Goal: Transaction & Acquisition: Purchase product/service

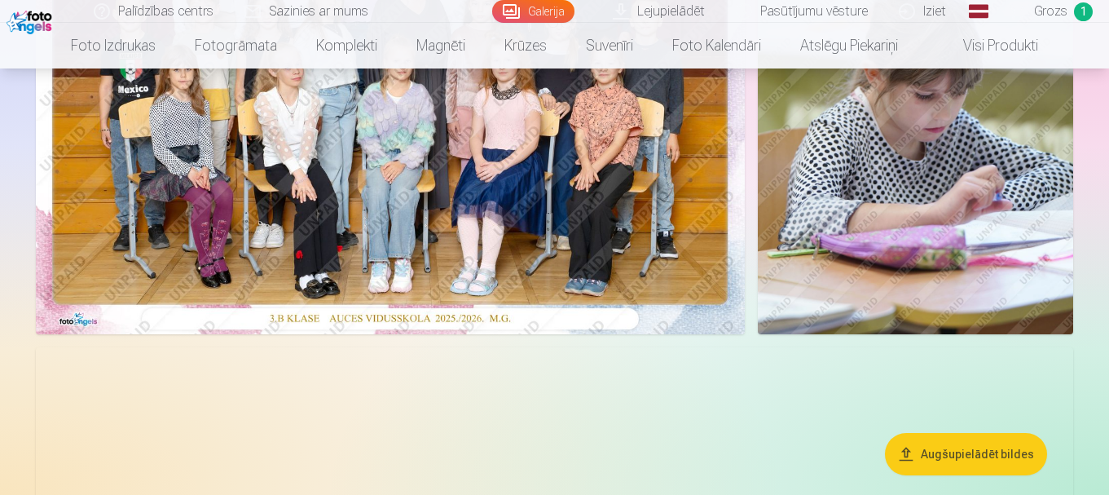
scroll to position [326, 0]
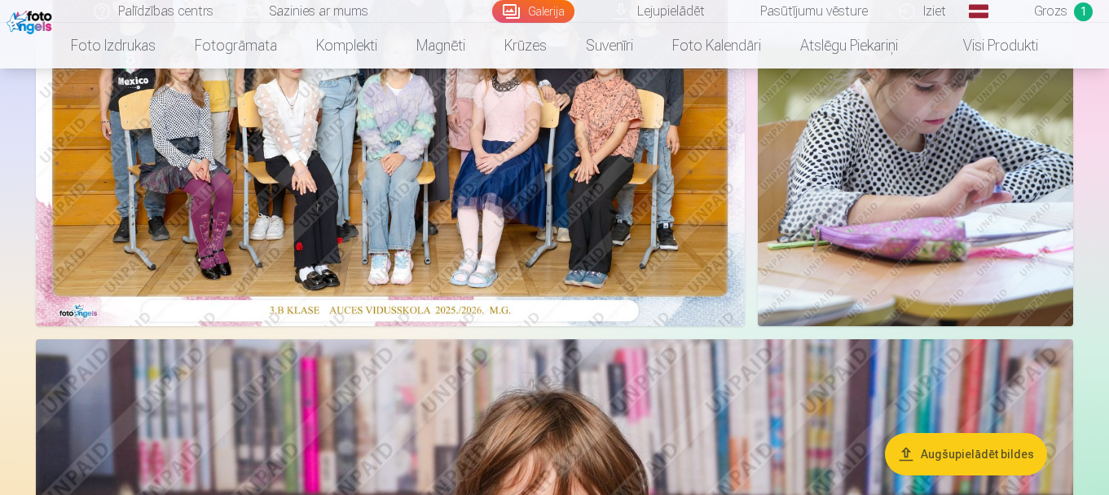
click at [974, 455] on button "Augšupielādēt bildes" at bounding box center [966, 454] width 162 height 42
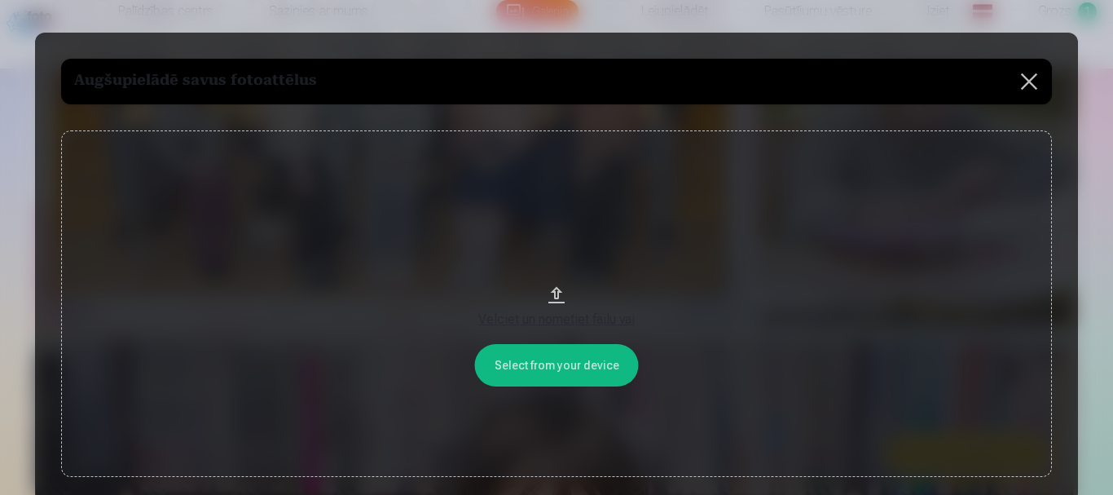
click at [1028, 83] on button at bounding box center [1029, 82] width 46 height 46
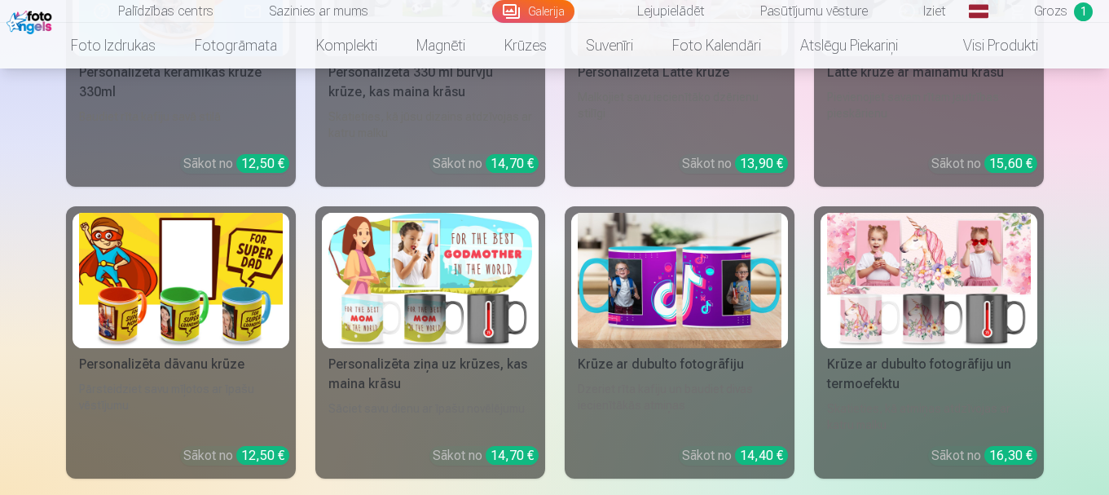
scroll to position [10021, 0]
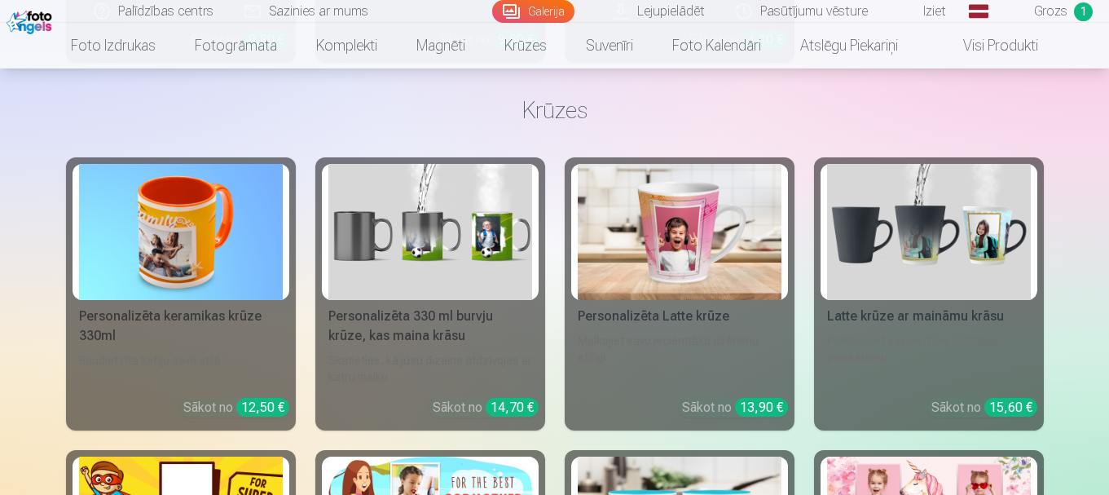
click at [186, 221] on img at bounding box center [181, 232] width 204 height 136
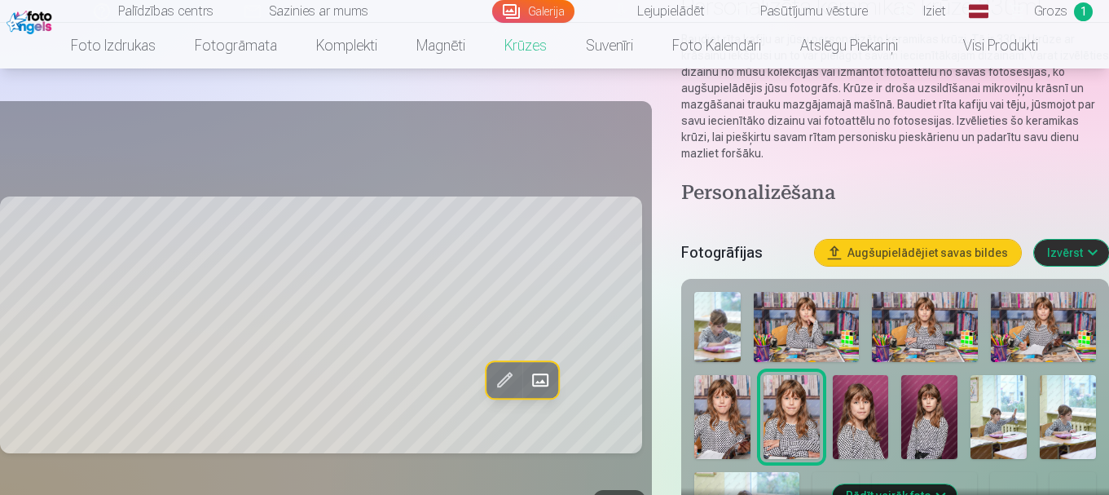
scroll to position [244, 0]
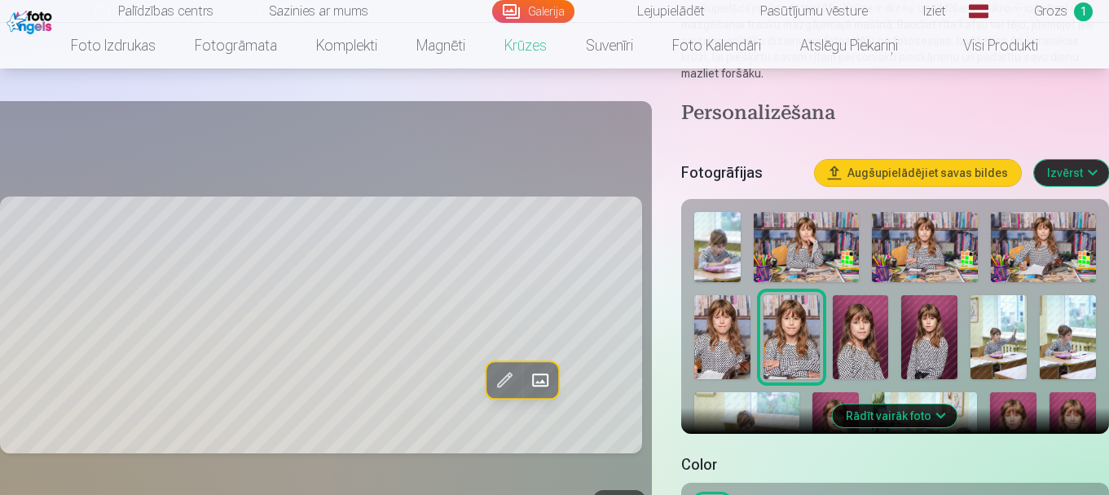
click at [893, 416] on button "Rādīt vairāk foto" at bounding box center [895, 415] width 125 height 23
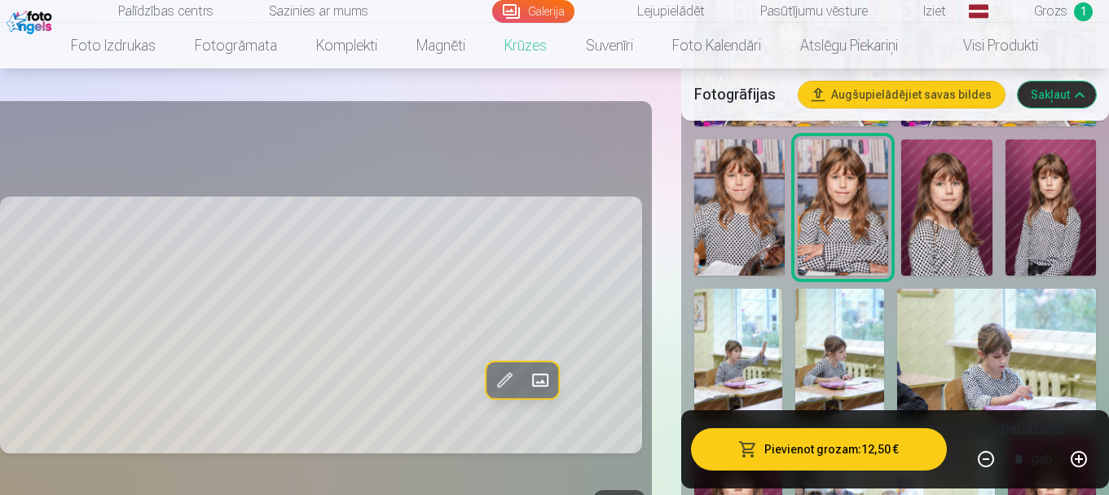
scroll to position [815, 0]
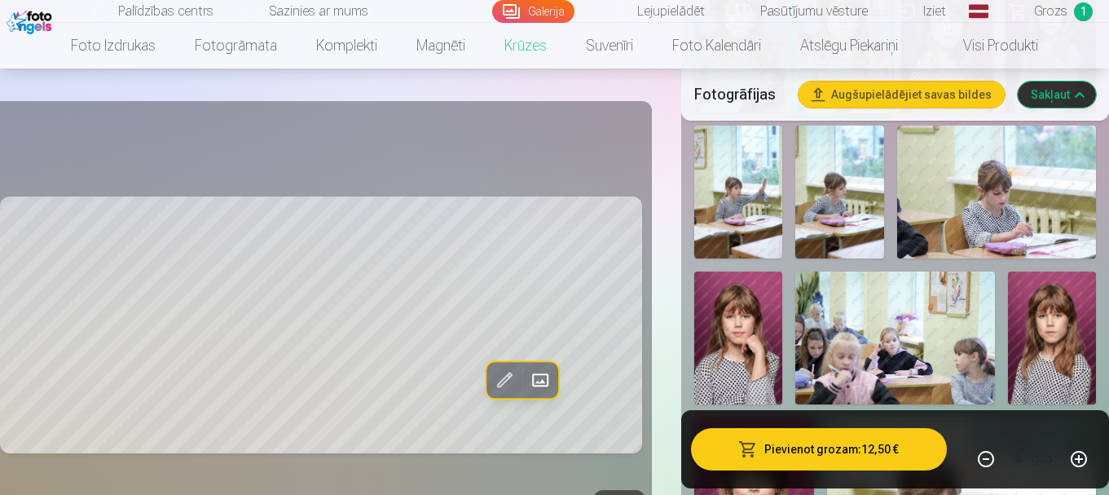
click at [738, 330] on img at bounding box center [738, 337] width 88 height 133
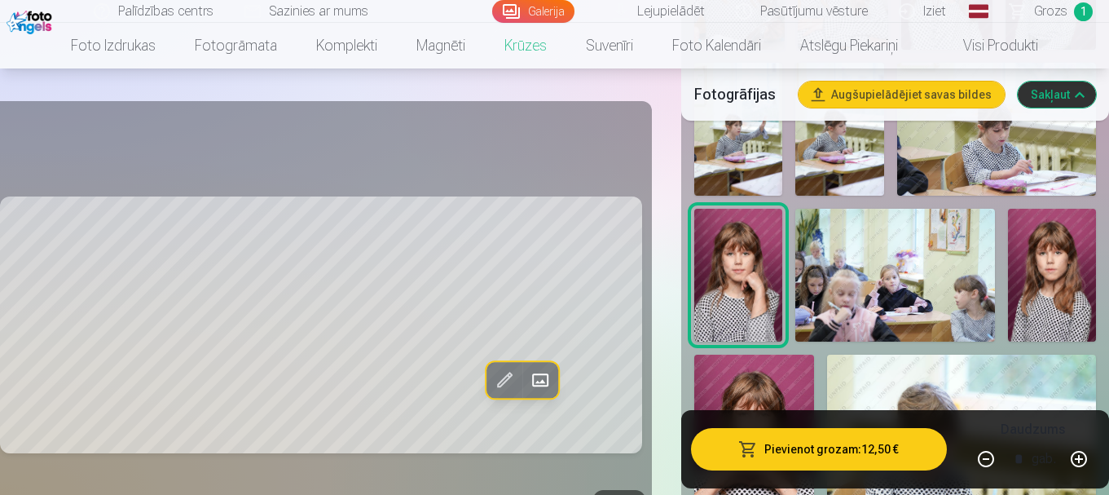
scroll to position [978, 0]
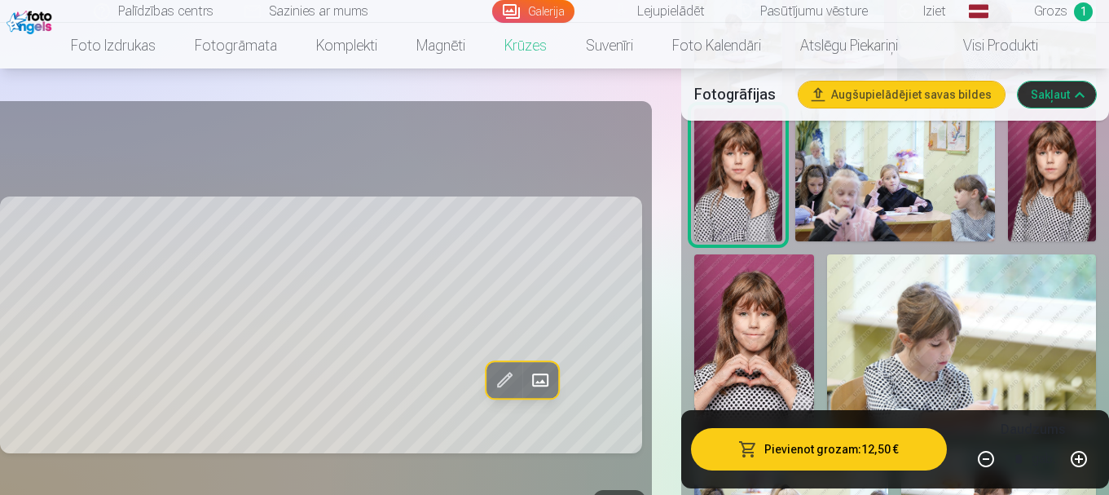
click at [733, 329] on img at bounding box center [754, 343] width 120 height 179
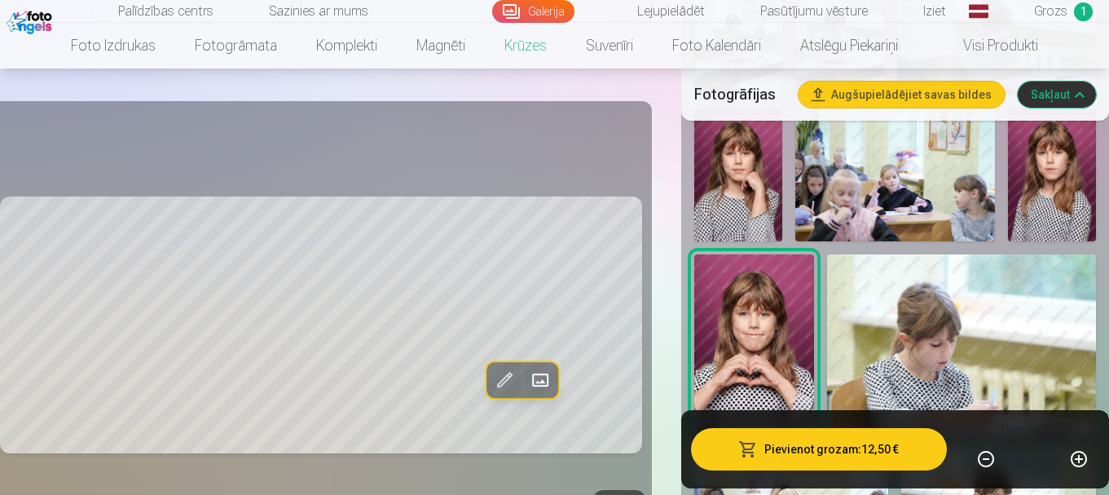
click at [735, 191] on img at bounding box center [738, 174] width 88 height 133
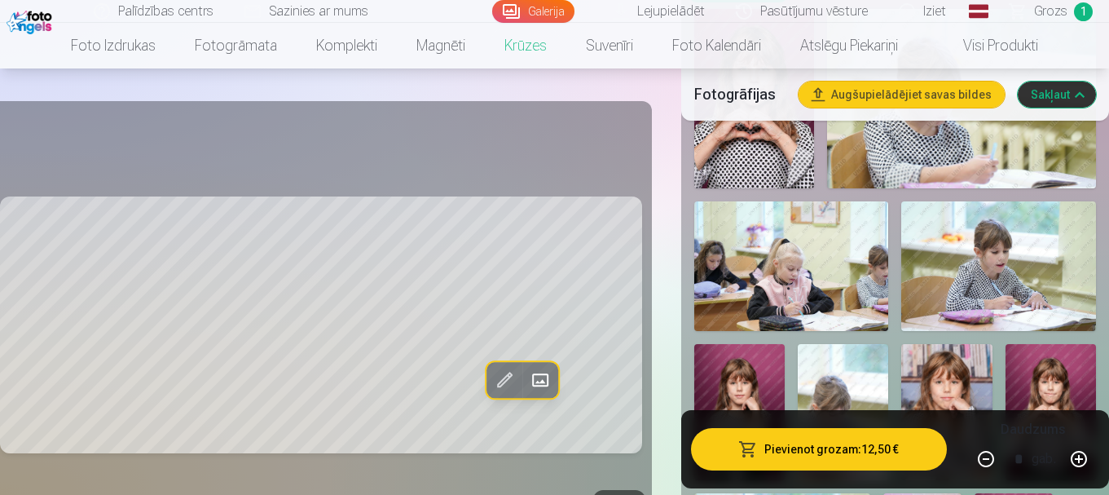
scroll to position [1466, 0]
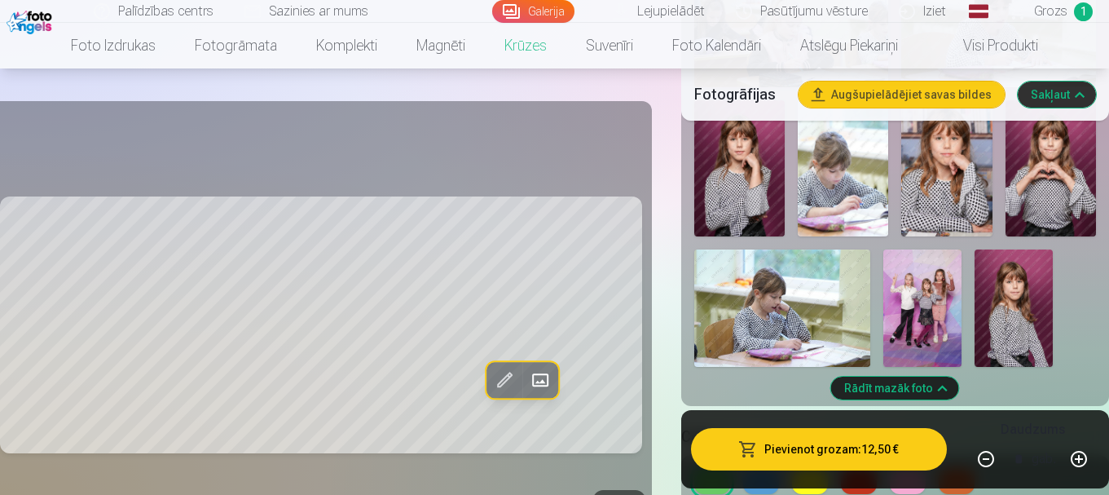
click at [740, 172] on img at bounding box center [739, 168] width 90 height 136
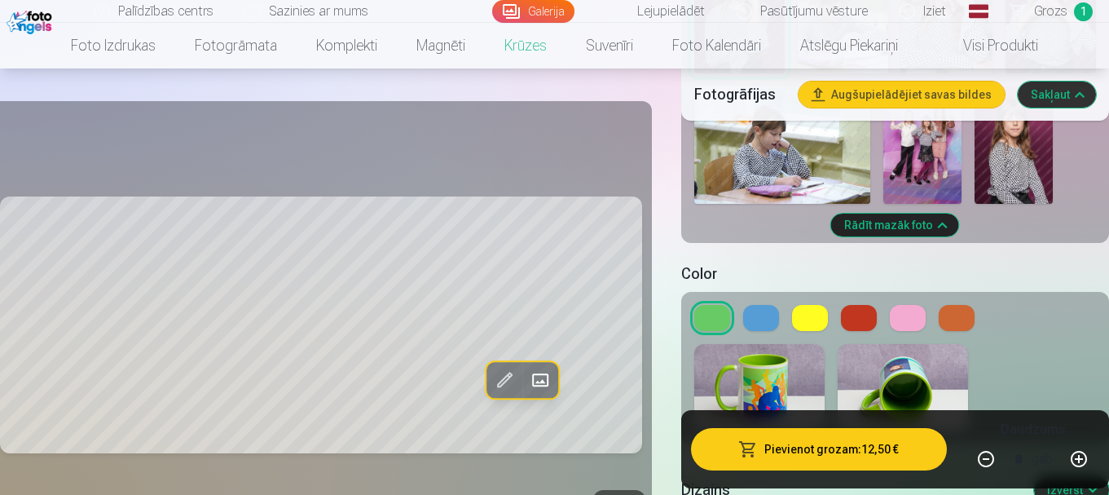
click at [758, 317] on button at bounding box center [761, 318] width 36 height 26
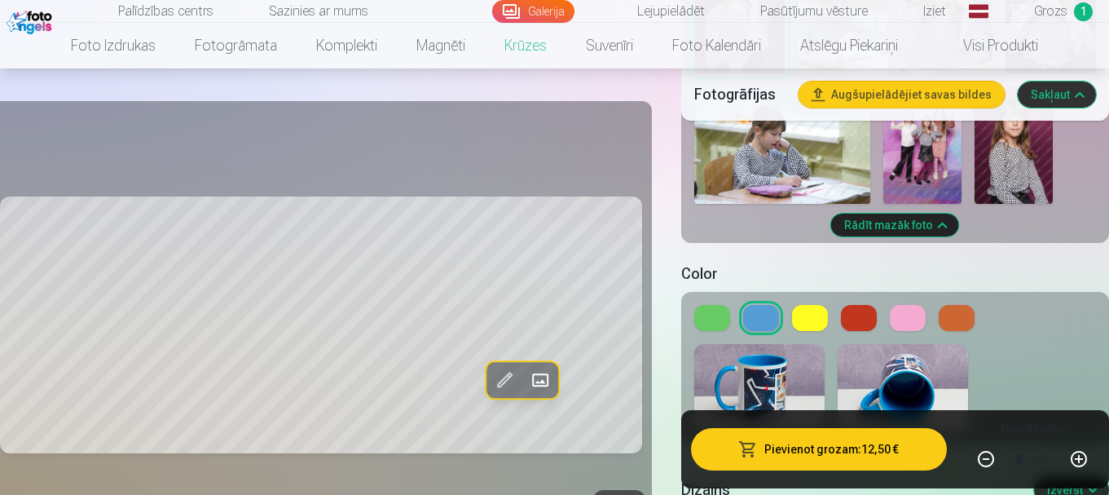
click at [809, 328] on button at bounding box center [810, 318] width 36 height 26
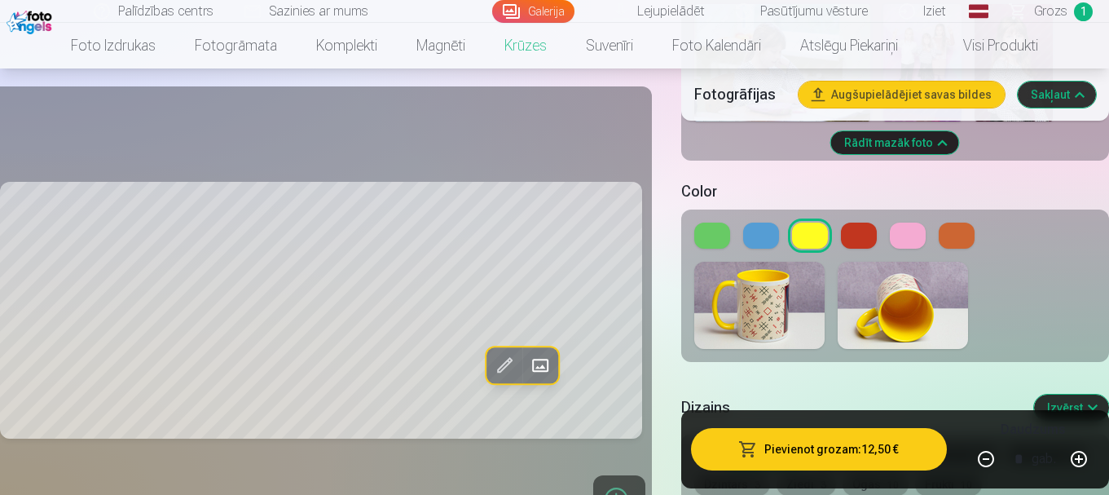
scroll to position [1711, 0]
click at [864, 240] on button at bounding box center [859, 236] width 36 height 26
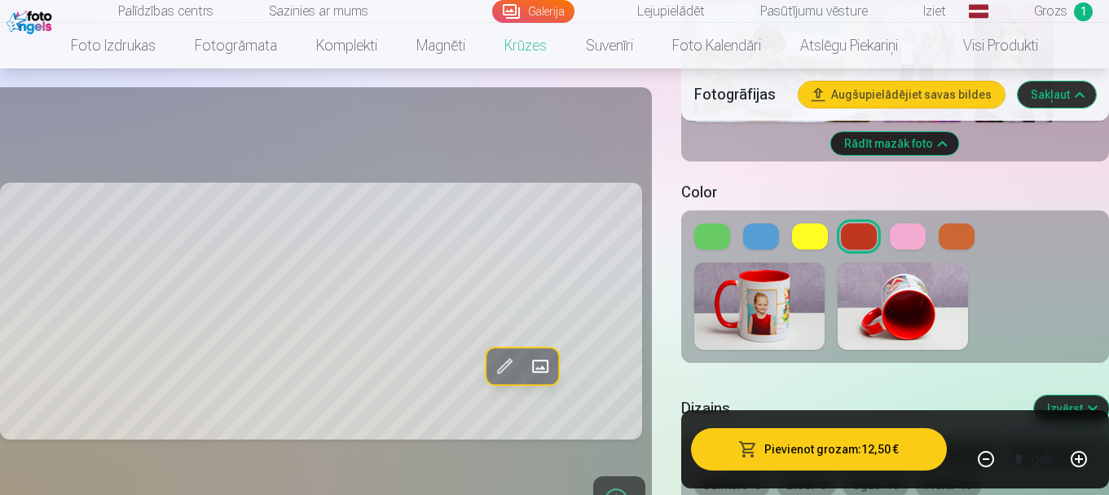
click at [803, 236] on button at bounding box center [810, 236] width 36 height 26
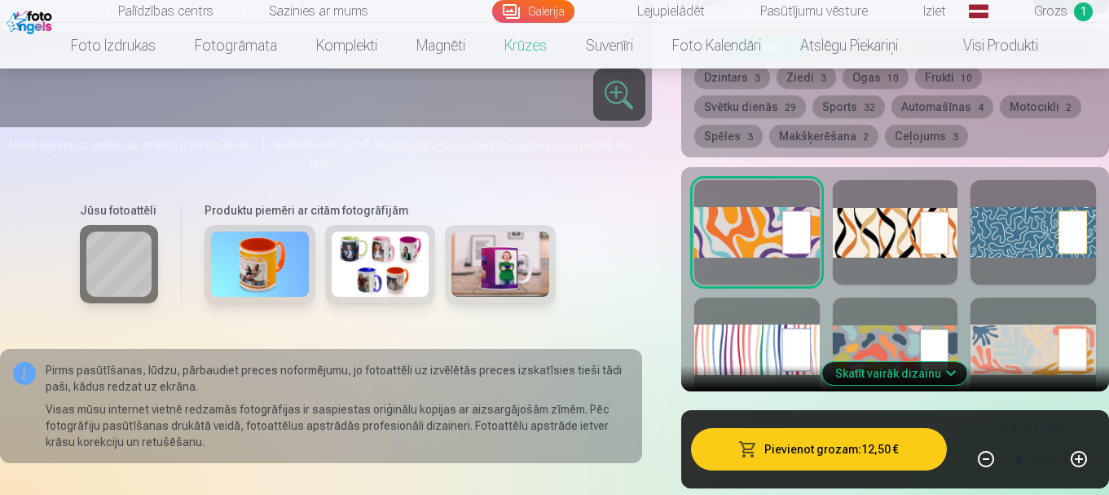
scroll to position [1955, 0]
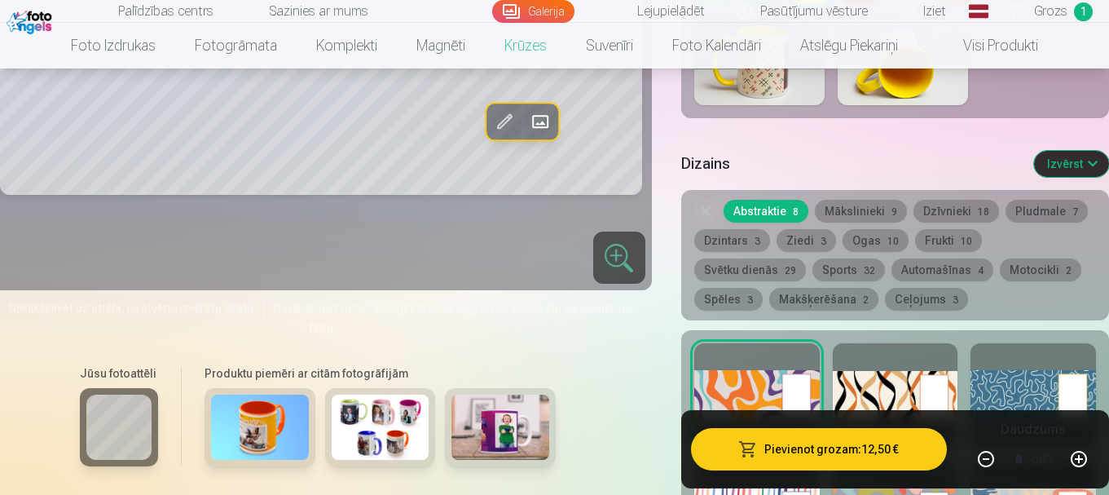
click at [856, 205] on button "Mākslinieki 9" at bounding box center [861, 211] width 92 height 23
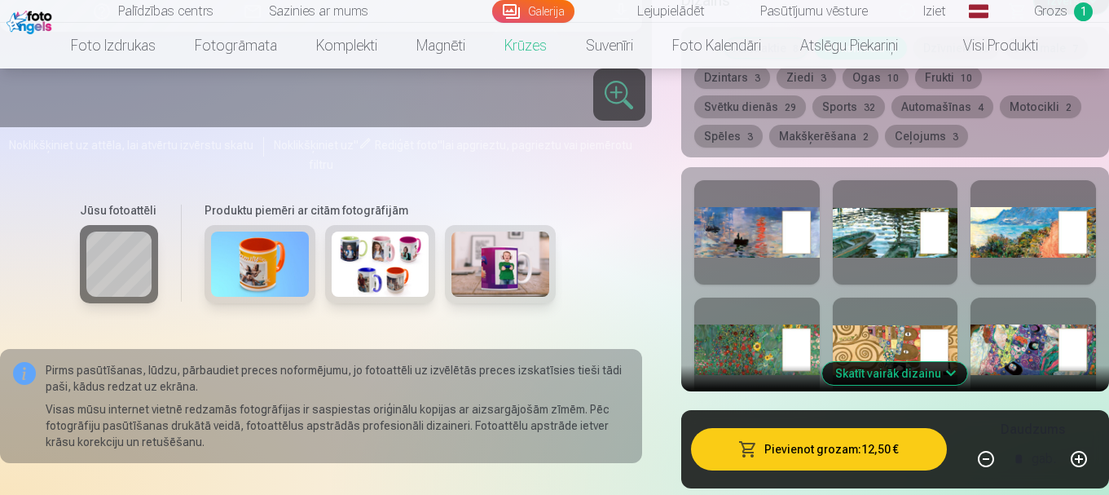
scroll to position [2037, 0]
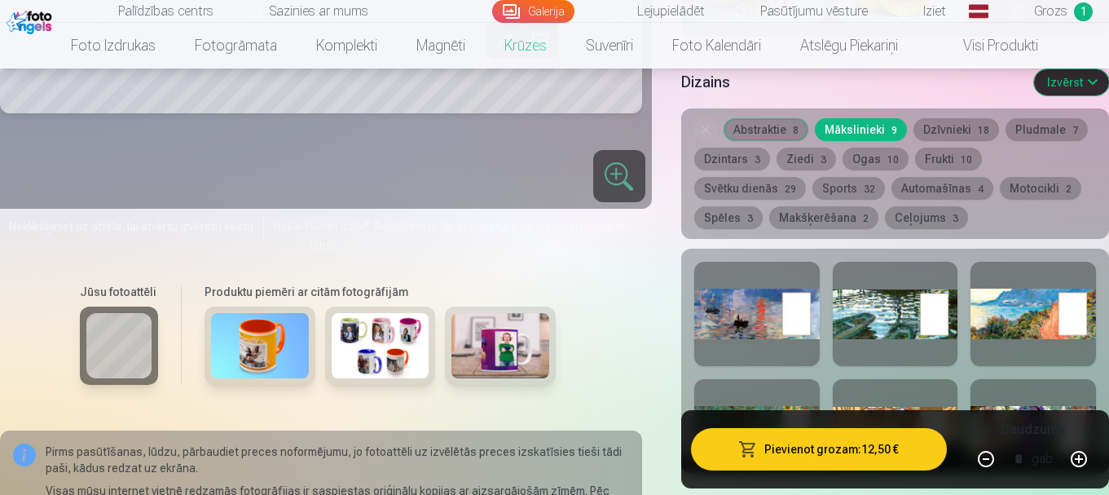
click at [949, 127] on button "Dzīvnieki 18" at bounding box center [956, 129] width 86 height 23
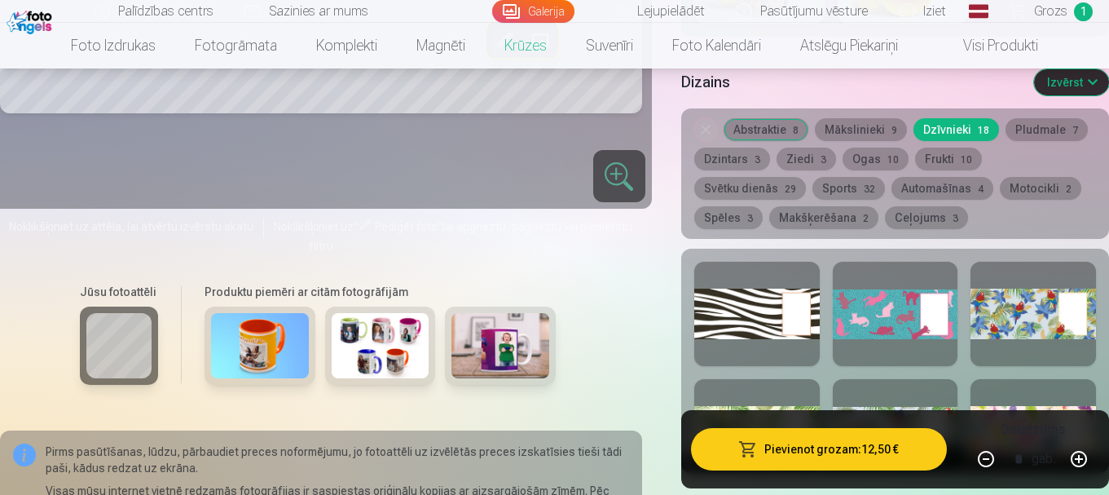
scroll to position [2281, 0]
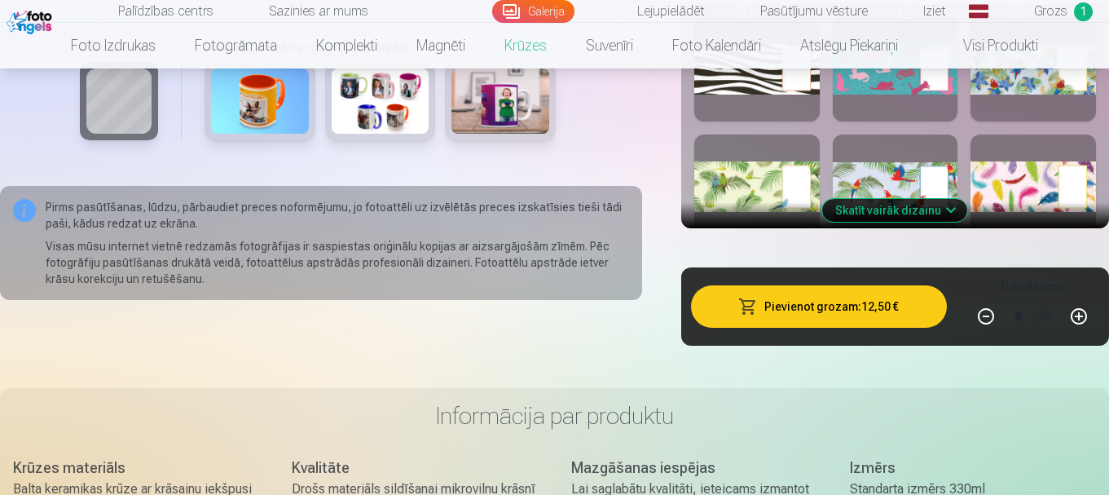
click at [895, 214] on button "Skatīt vairāk dizainu" at bounding box center [894, 210] width 145 height 23
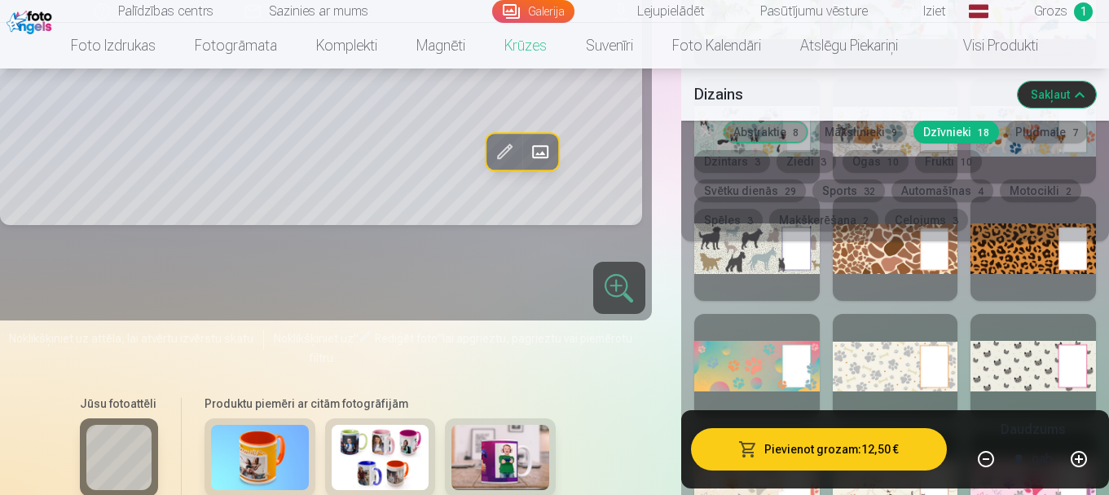
scroll to position [2607, 0]
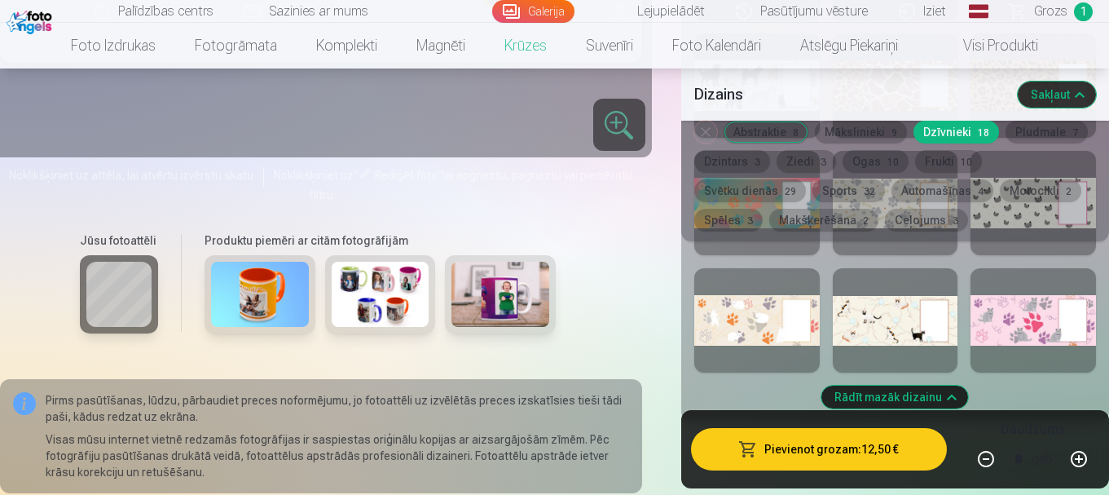
click at [1046, 129] on button "Pludmale 7" at bounding box center [1046, 132] width 82 height 23
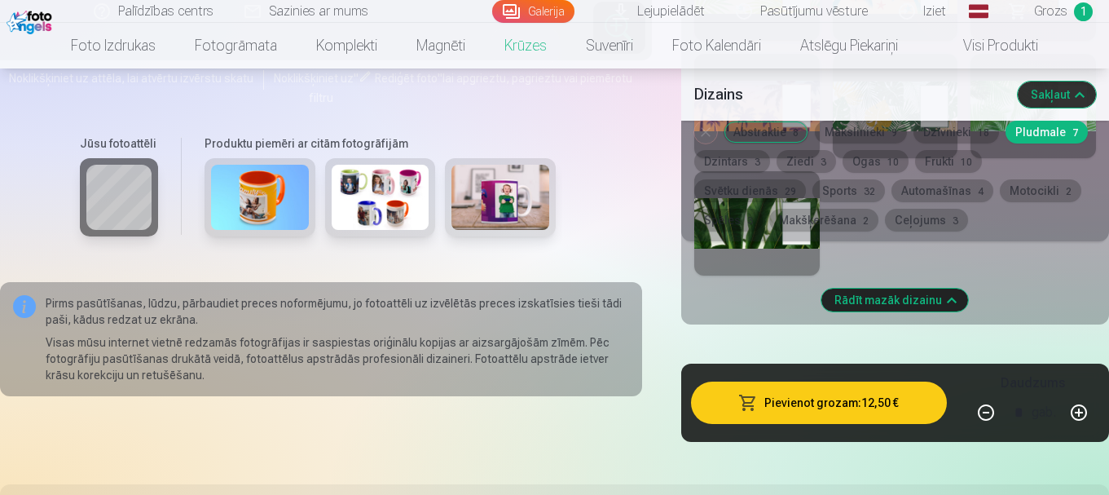
scroll to position [2281, 0]
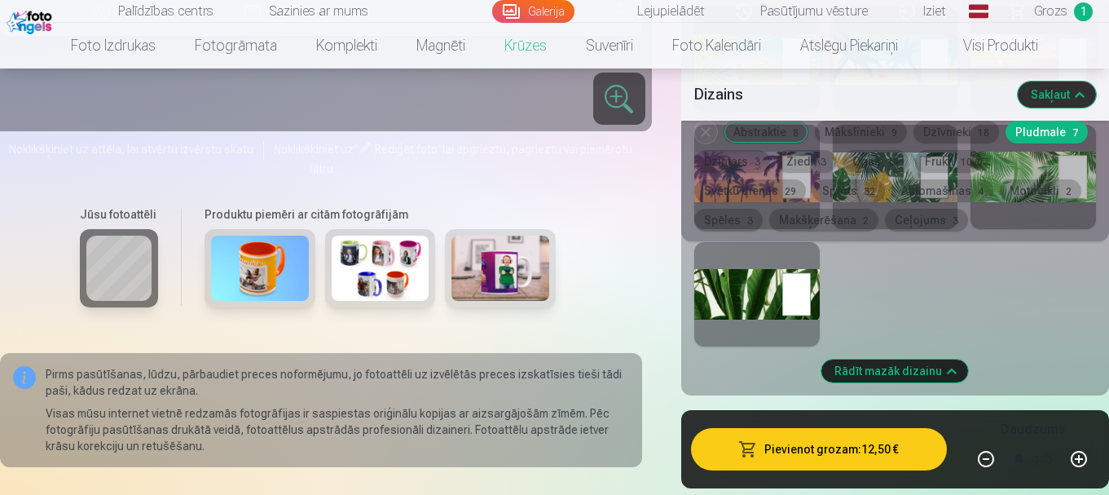
click at [740, 166] on button "Dzintars 3" at bounding box center [732, 161] width 76 height 23
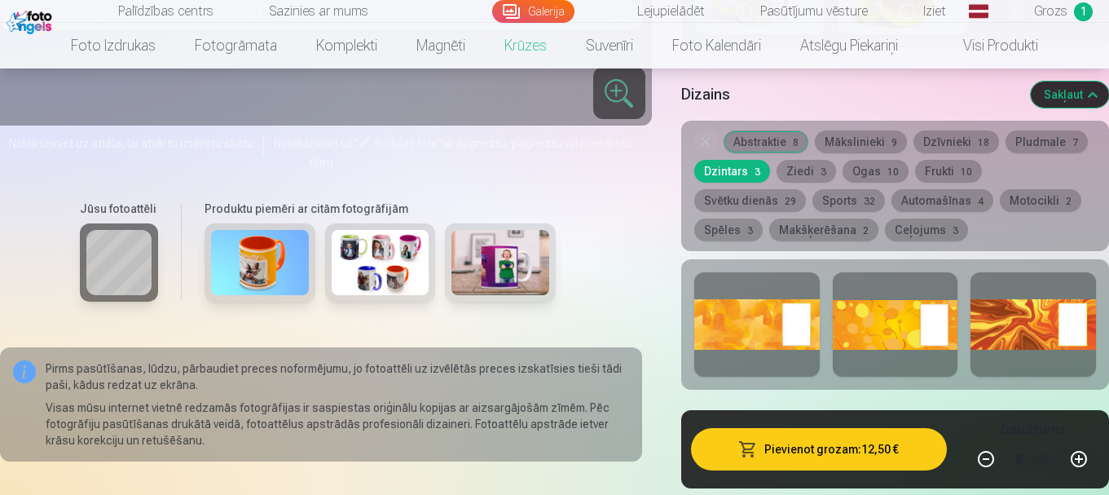
scroll to position [1874, 0]
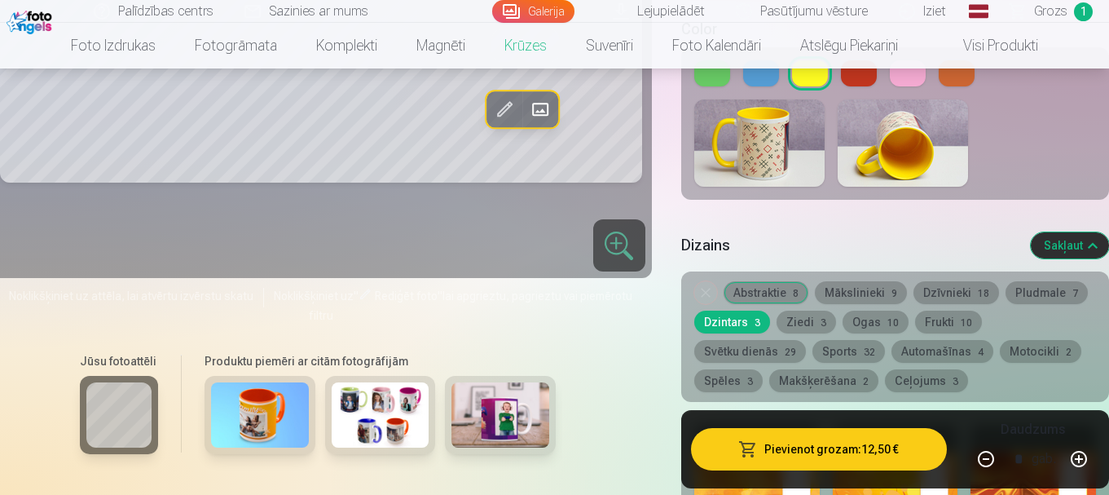
click at [794, 319] on button "Ziedi 3" at bounding box center [805, 321] width 59 height 23
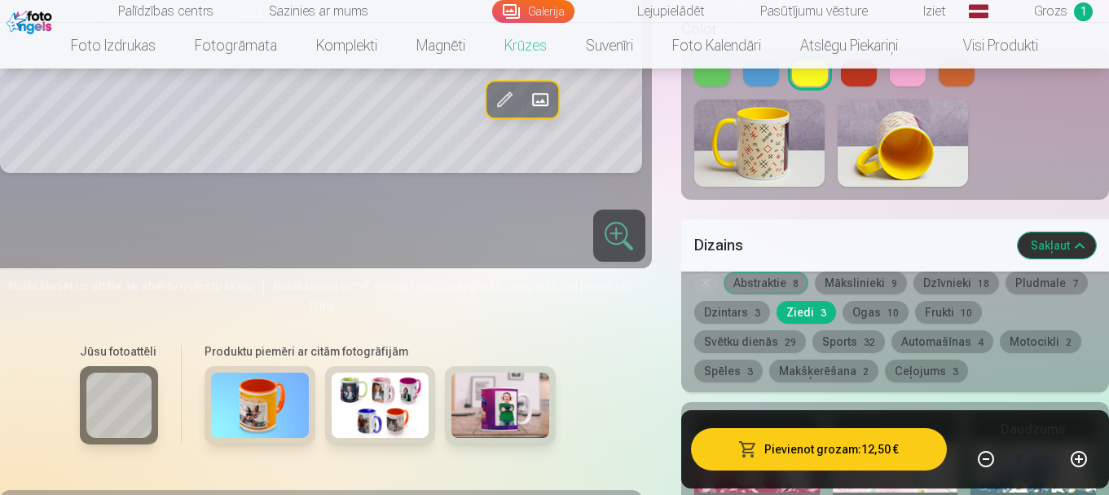
scroll to position [2037, 0]
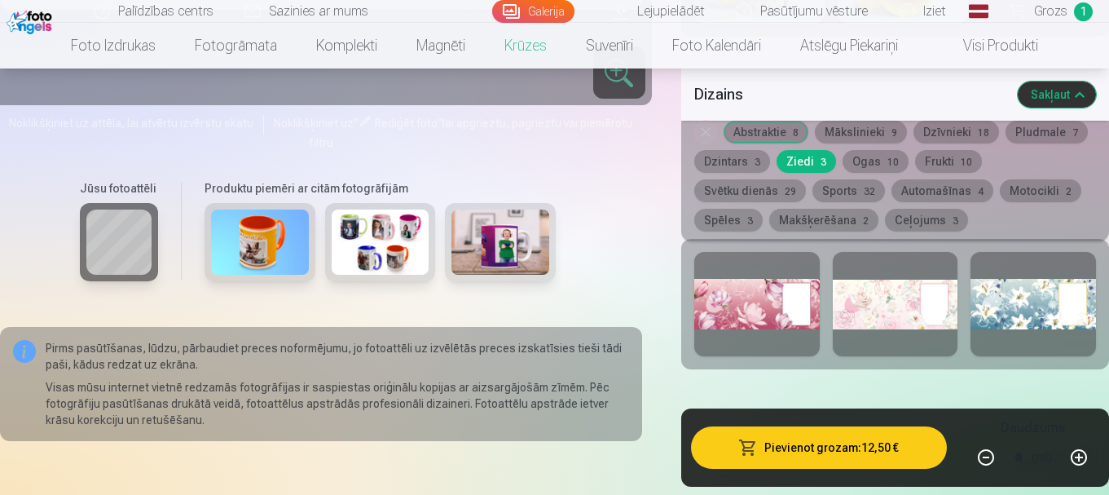
click at [1000, 312] on div at bounding box center [1032, 304] width 125 height 104
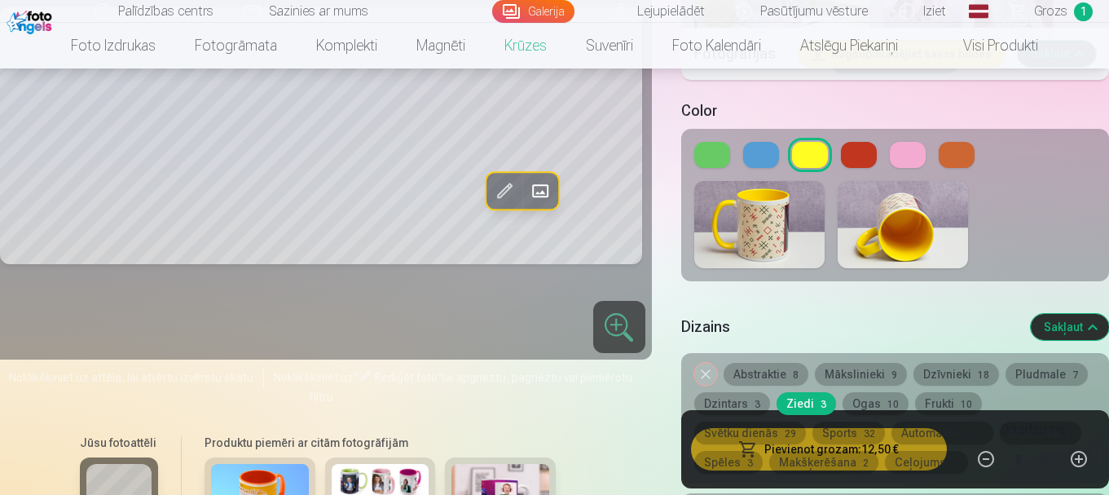
scroll to position [1955, 0]
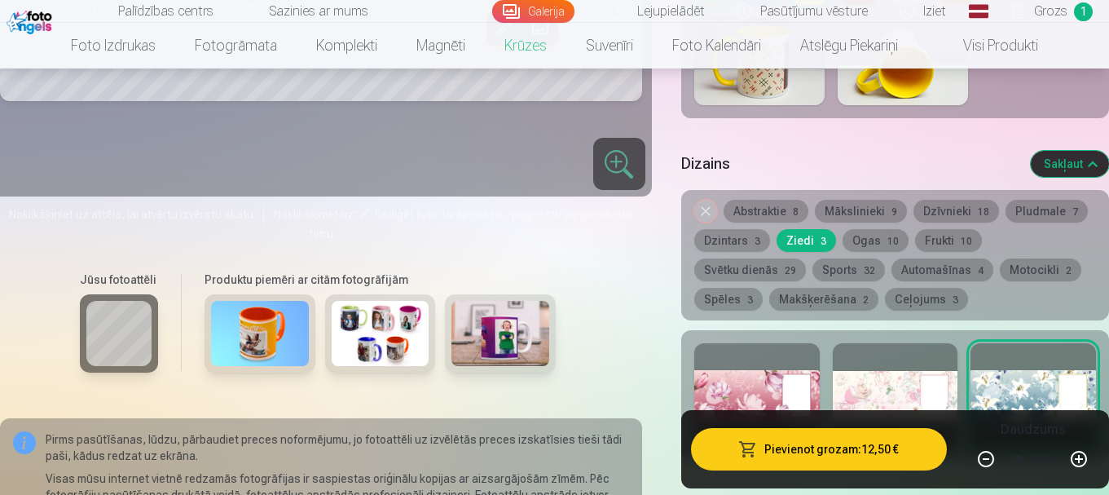
click at [869, 241] on button "Ogas 10" at bounding box center [875, 240] width 66 height 23
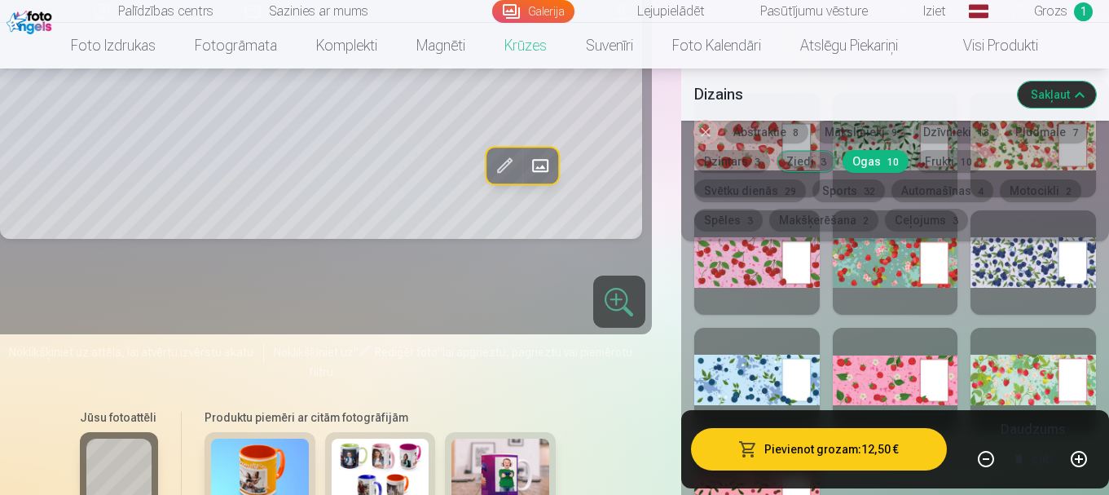
scroll to position [2200, 0]
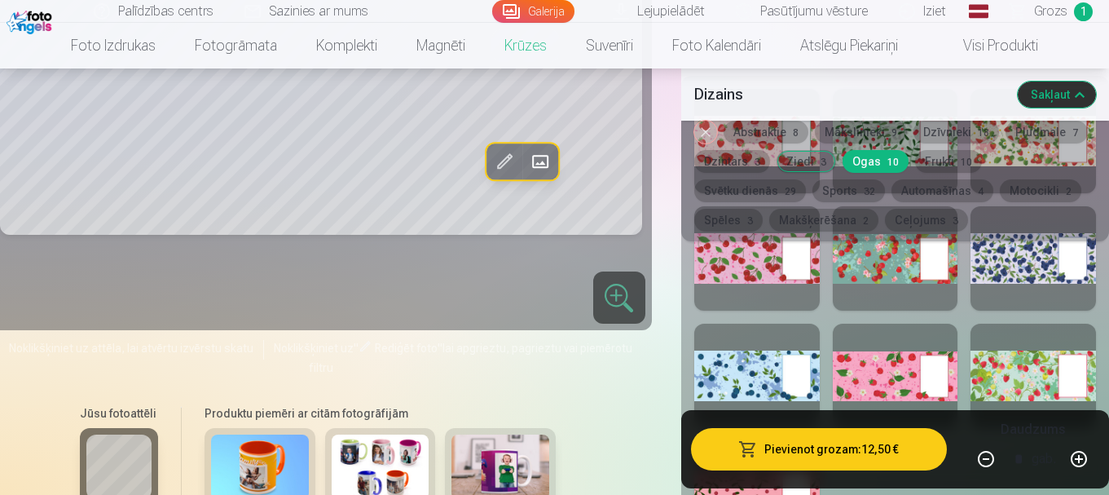
click at [900, 373] on div at bounding box center [895, 375] width 125 height 104
click at [751, 258] on div at bounding box center [756, 258] width 125 height 104
click at [870, 262] on div at bounding box center [895, 258] width 125 height 104
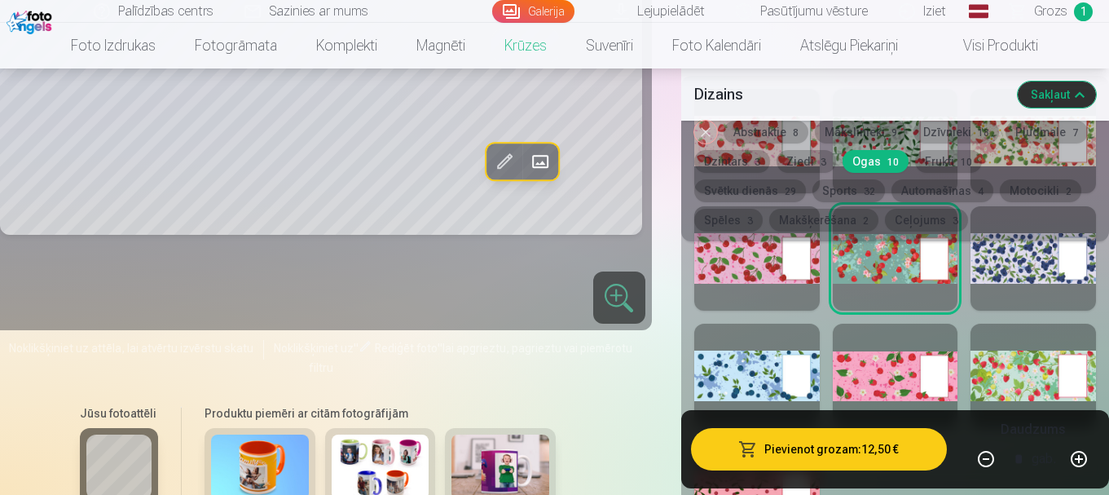
click at [1044, 266] on div at bounding box center [1032, 258] width 125 height 104
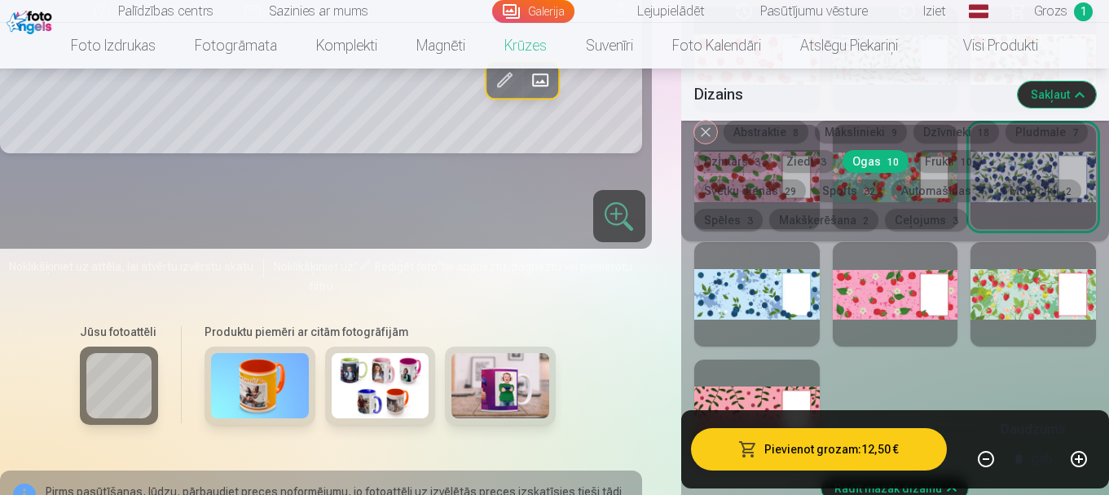
scroll to position [2444, 0]
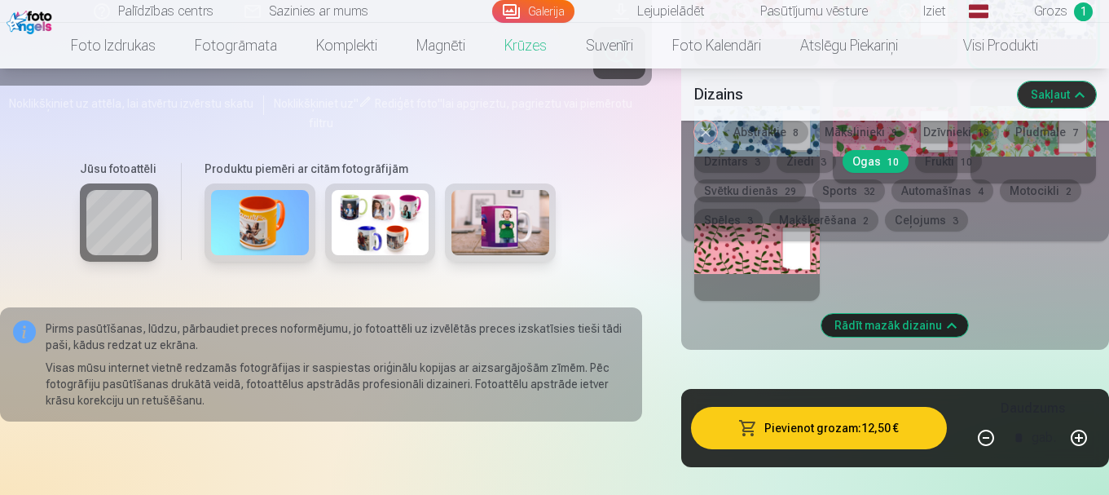
click at [749, 248] on div at bounding box center [756, 248] width 125 height 104
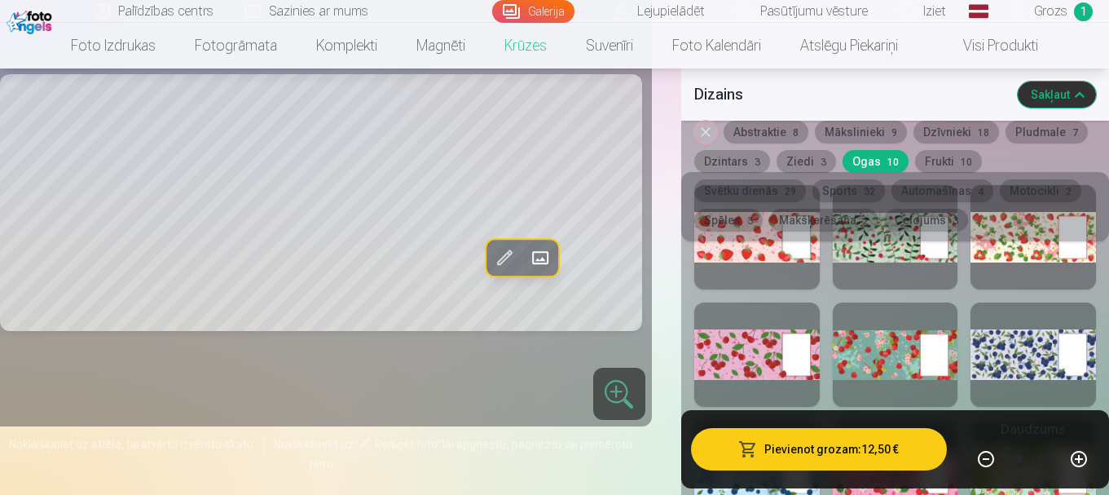
scroll to position [2037, 0]
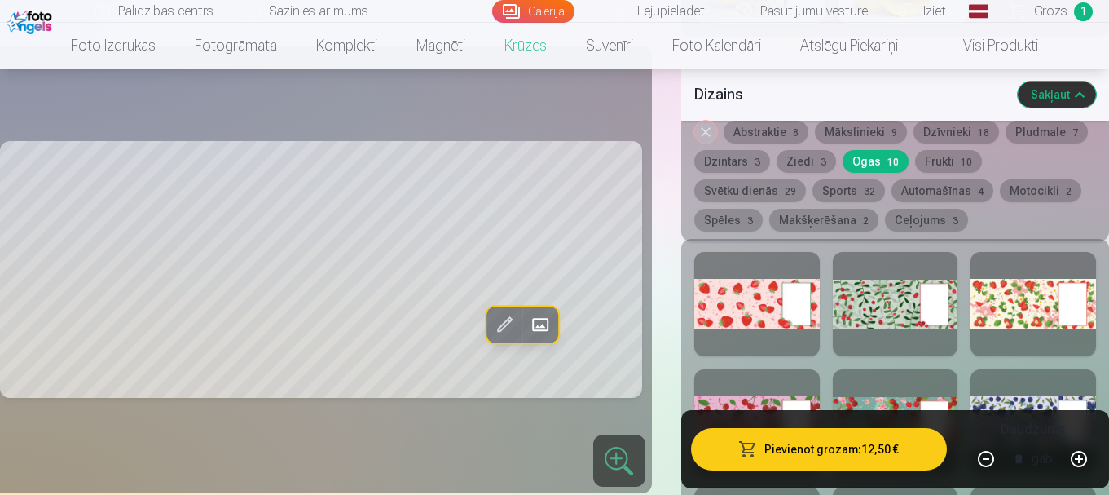
click at [930, 164] on button "Frukti 10" at bounding box center [948, 161] width 67 height 23
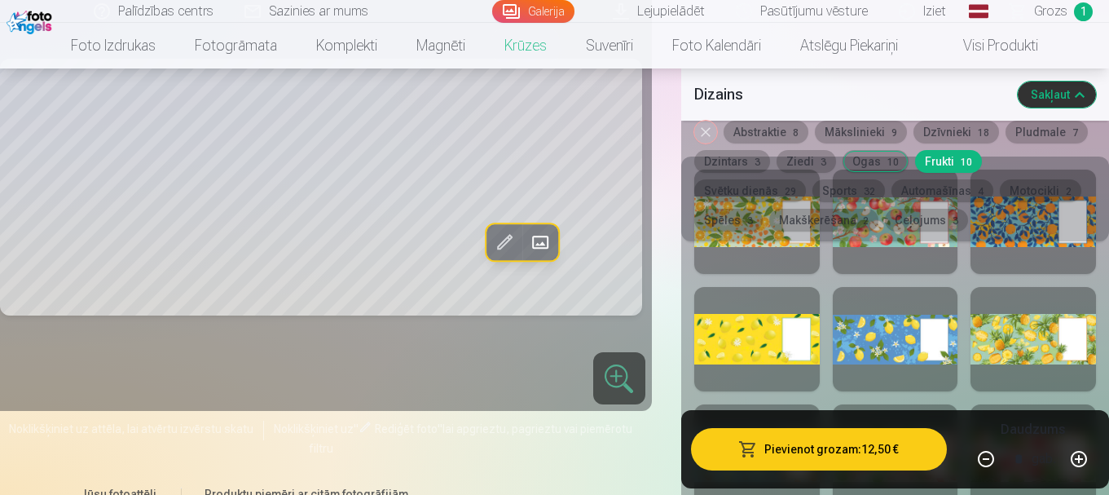
scroll to position [2200, 0]
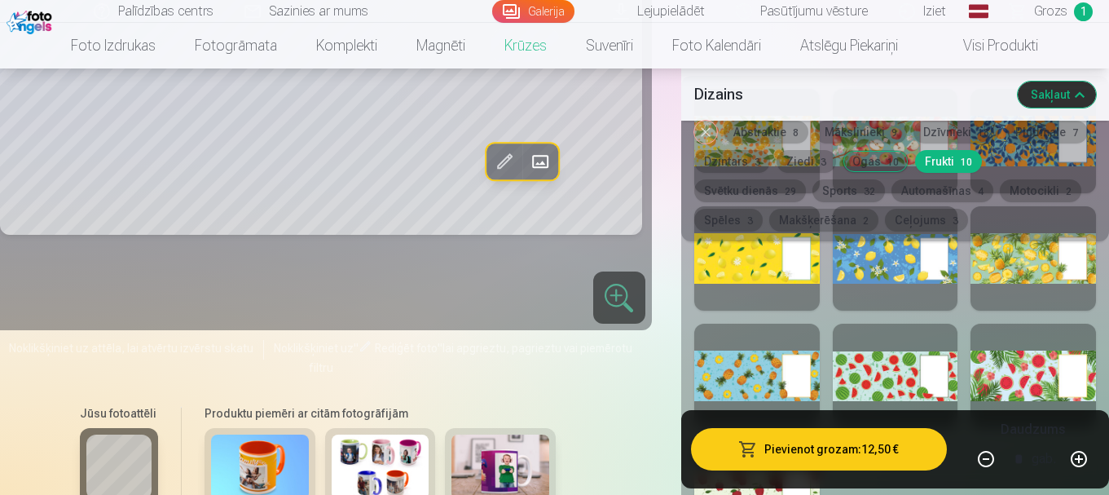
click at [1031, 265] on div at bounding box center [1032, 258] width 125 height 104
click at [1032, 377] on div at bounding box center [1032, 375] width 125 height 104
click at [883, 378] on div at bounding box center [895, 375] width 125 height 104
click at [806, 179] on button "Svētku dienās 29" at bounding box center [750, 190] width 112 height 23
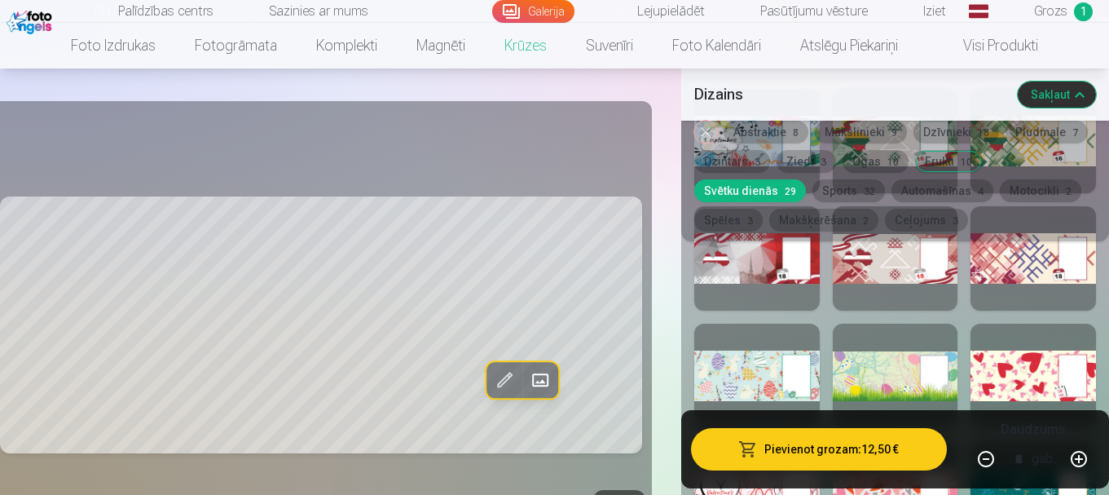
click at [1001, 372] on div at bounding box center [1032, 375] width 125 height 104
click at [858, 385] on div at bounding box center [895, 375] width 125 height 104
click at [752, 405] on div at bounding box center [756, 375] width 125 height 104
click at [756, 240] on div "Noņemiet dizainu Abstraktie 8 Mākslinieki 9 Dzīvnieki 18 Pludmale 7 Dzintars 3 …" at bounding box center [895, 181] width 428 height 121
click at [768, 260] on div at bounding box center [756, 258] width 125 height 104
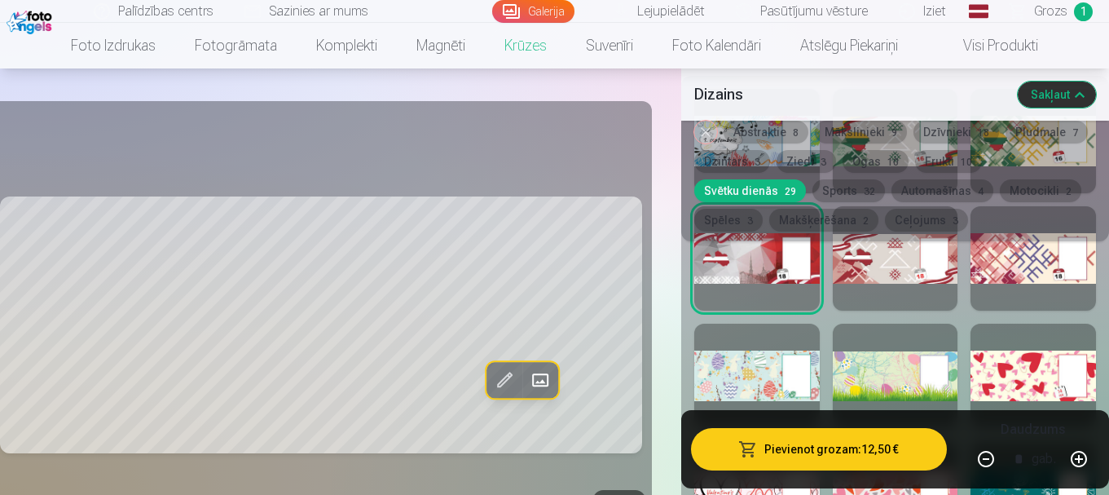
click at [884, 257] on div at bounding box center [895, 258] width 125 height 104
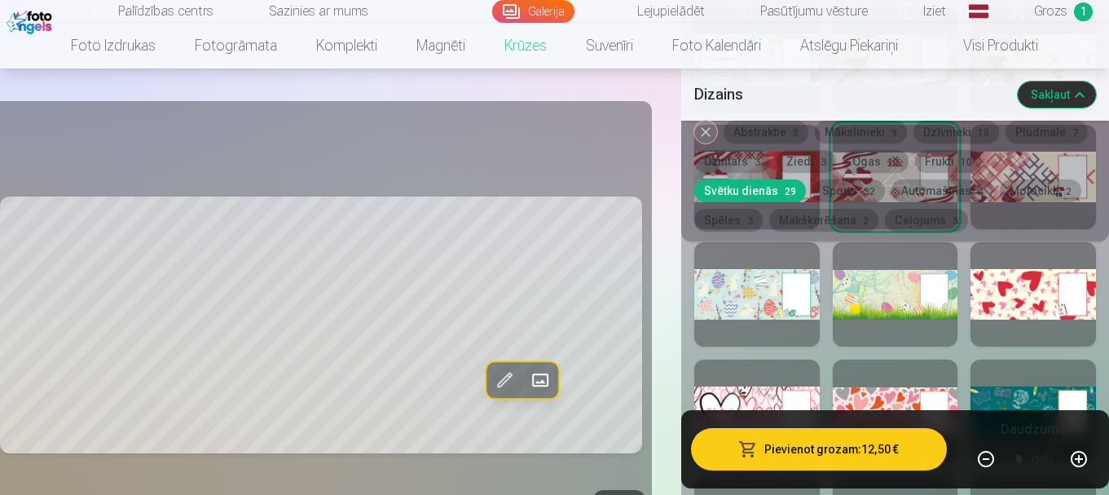
scroll to position [2444, 0]
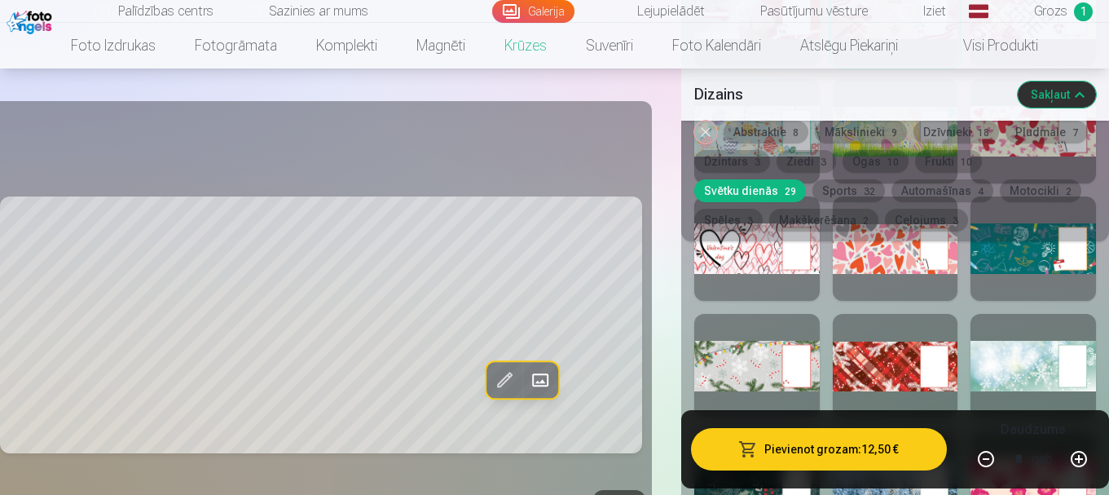
click at [873, 367] on div at bounding box center [895, 366] width 125 height 104
click at [1009, 261] on div at bounding box center [1032, 248] width 125 height 104
click at [1029, 368] on div at bounding box center [1032, 366] width 125 height 104
click at [891, 191] on button "Automašīnas 4" at bounding box center [942, 190] width 102 height 23
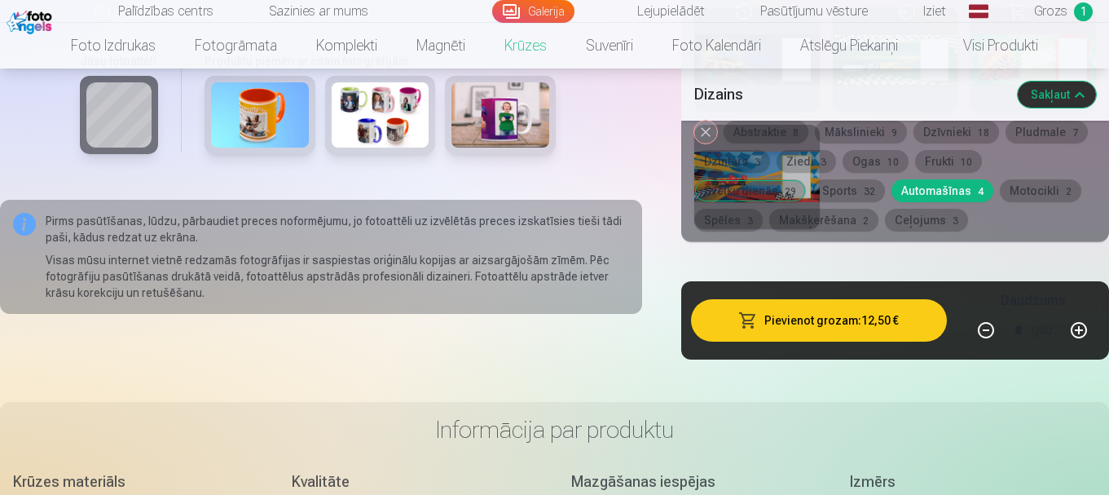
scroll to position [2200, 0]
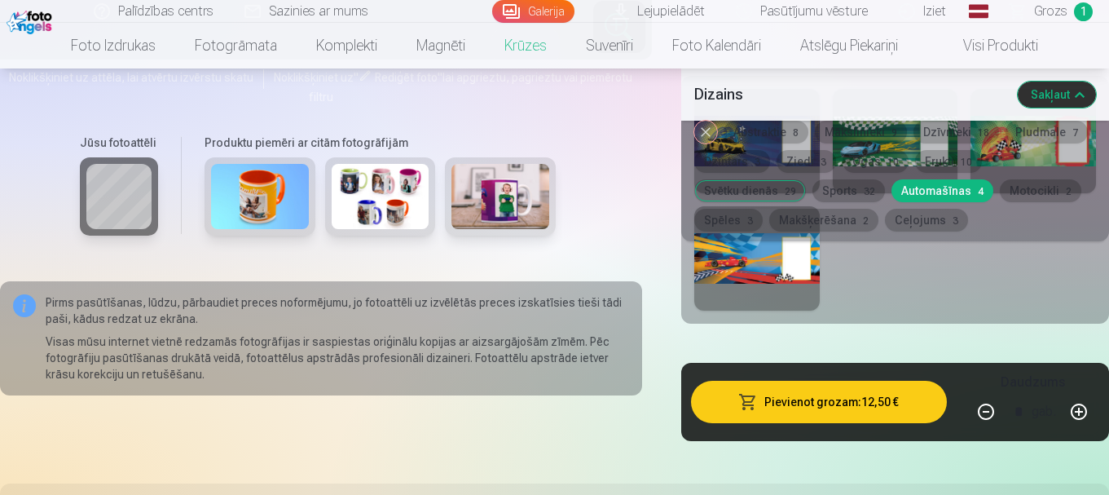
click at [741, 262] on div at bounding box center [756, 258] width 125 height 104
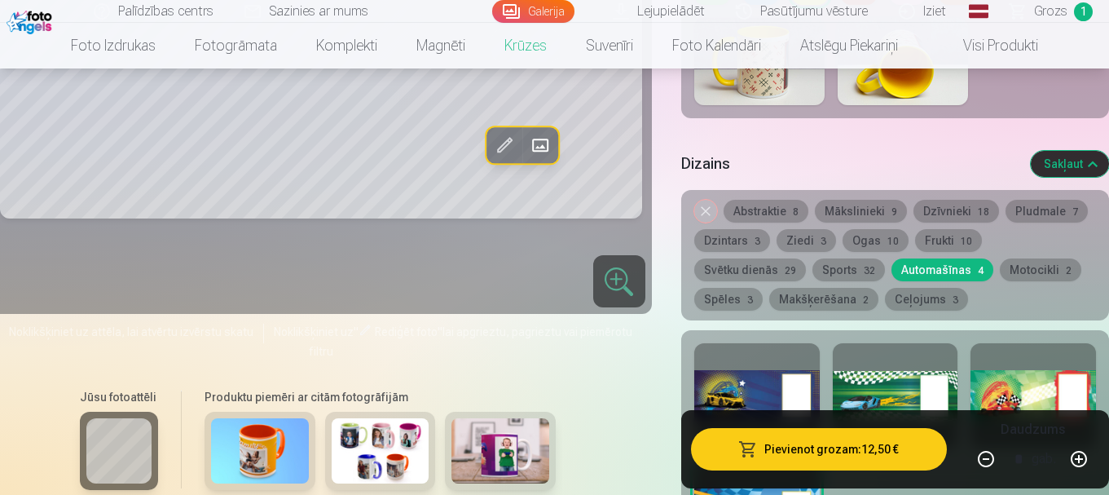
scroll to position [1792, 0]
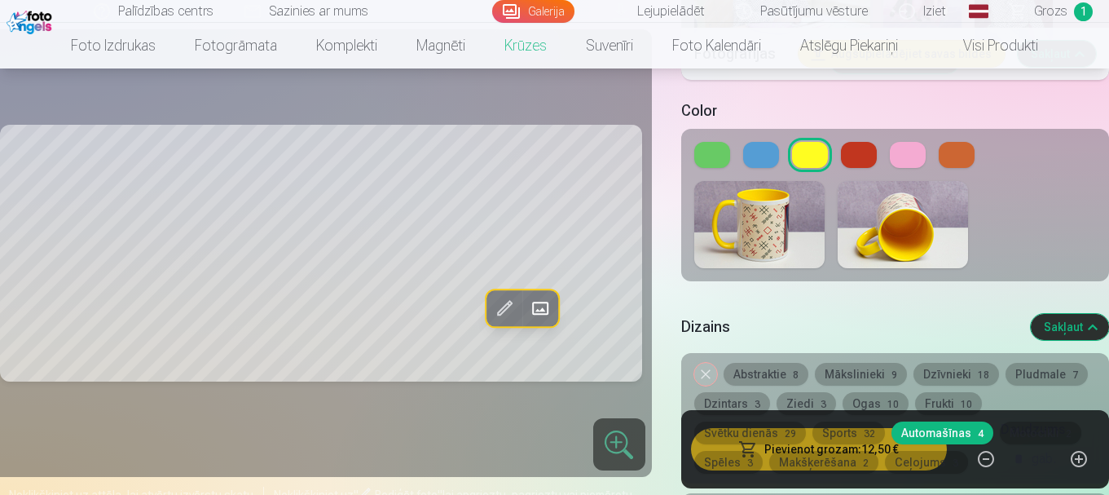
click at [1000, 429] on button "Motocikli 2" at bounding box center [1040, 432] width 81 height 23
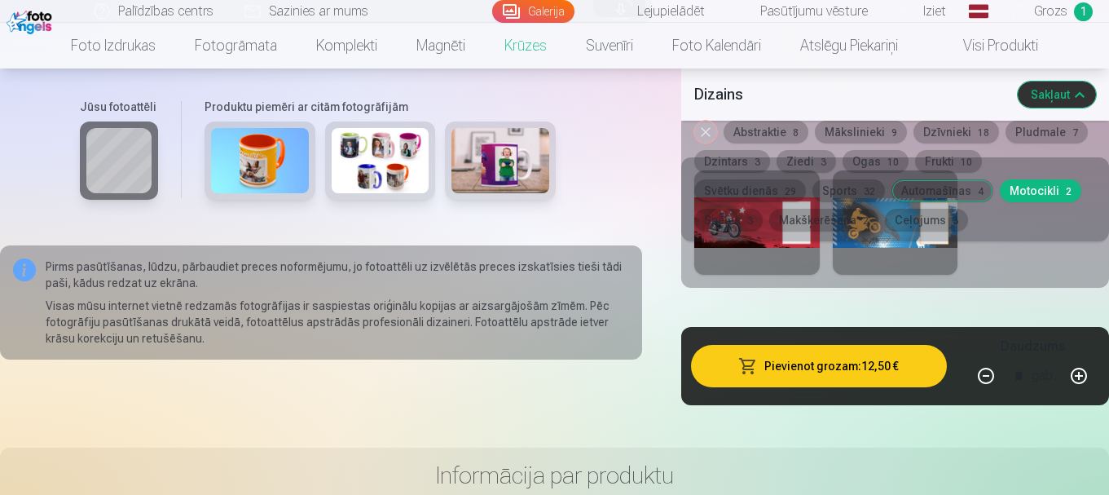
scroll to position [2037, 0]
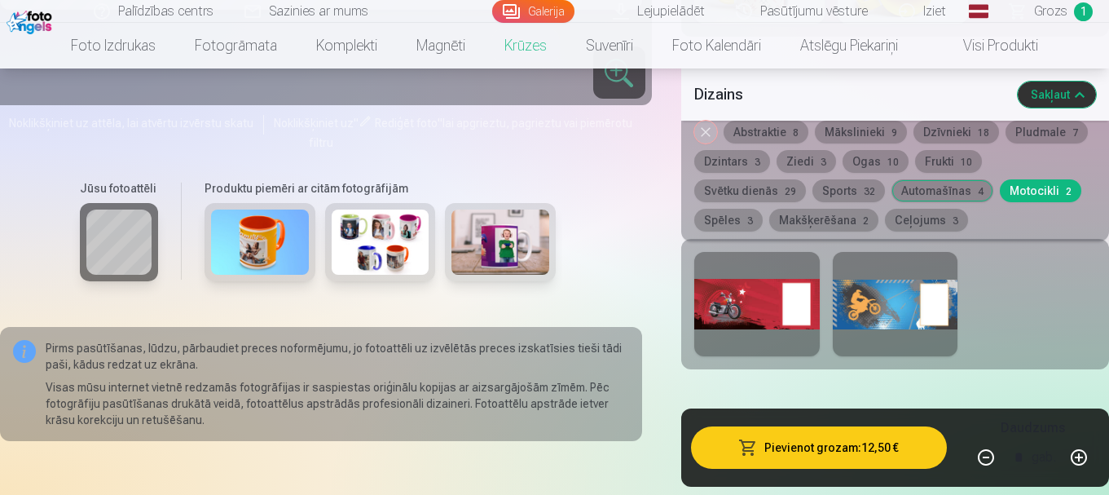
click at [737, 299] on div at bounding box center [756, 304] width 125 height 104
click at [763, 209] on button "Spēles 3" at bounding box center [728, 220] width 68 height 23
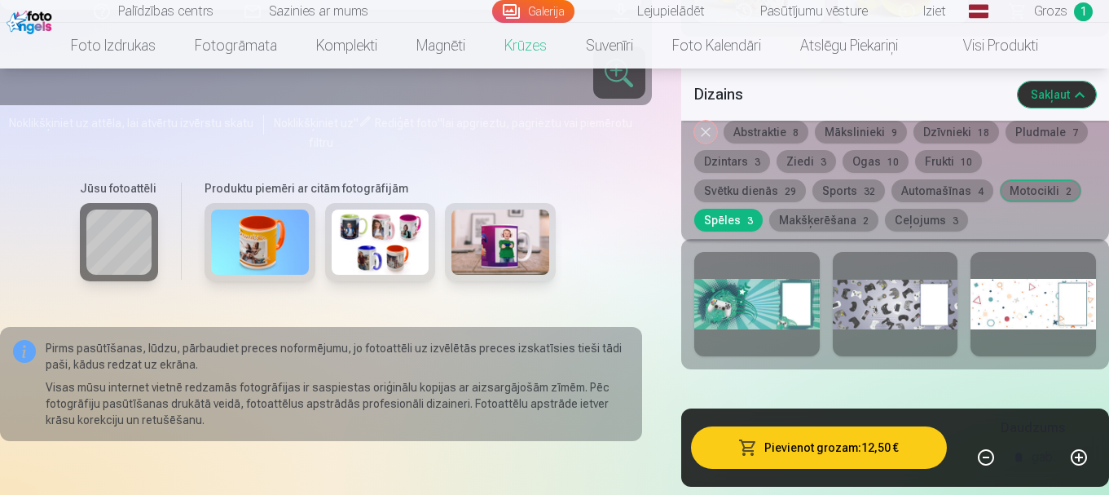
click at [735, 314] on div at bounding box center [756, 304] width 125 height 104
click at [846, 299] on div at bounding box center [895, 304] width 125 height 104
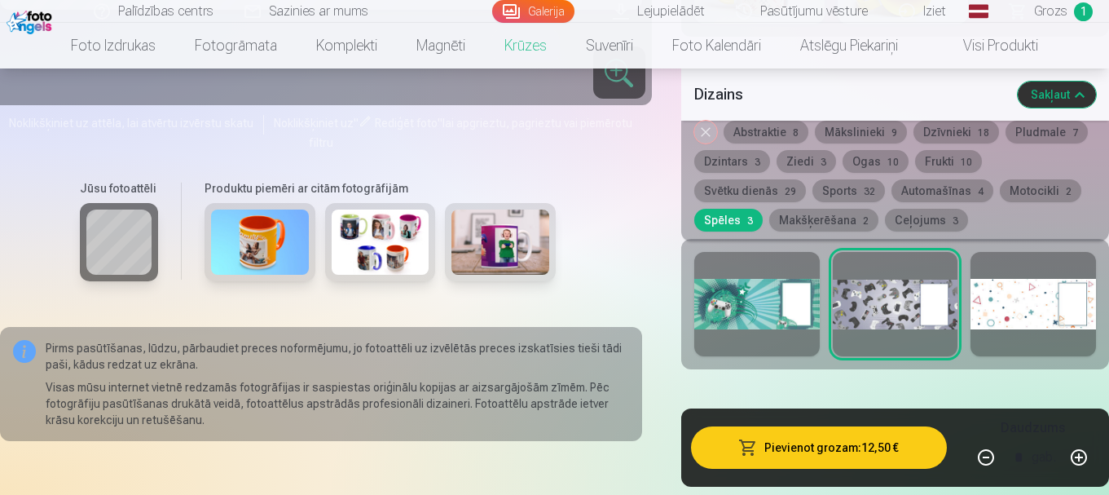
click at [769, 218] on button "Makšķerēšana 2" at bounding box center [823, 220] width 109 height 23
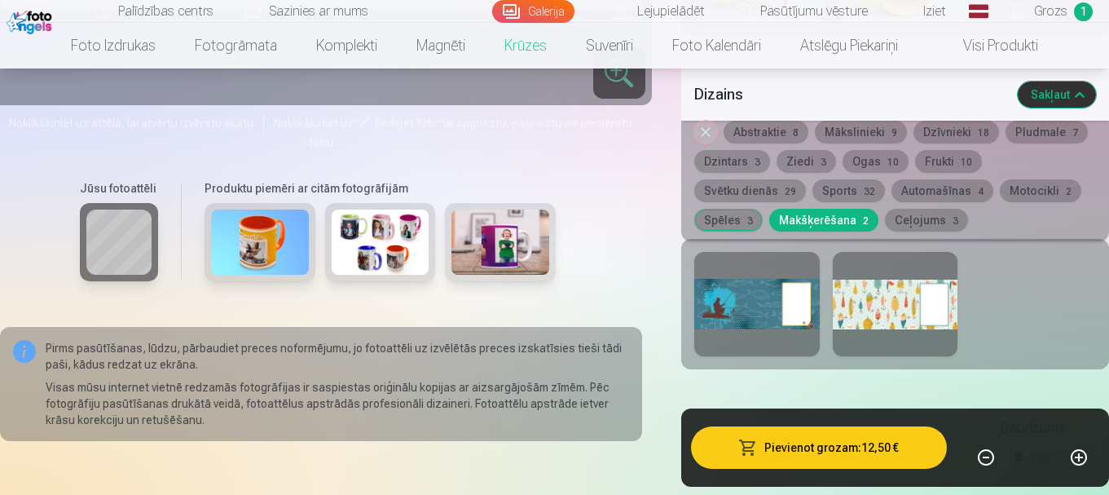
click at [721, 311] on div at bounding box center [756, 304] width 125 height 104
click at [885, 219] on button "Ceļojums 3" at bounding box center [926, 220] width 83 height 23
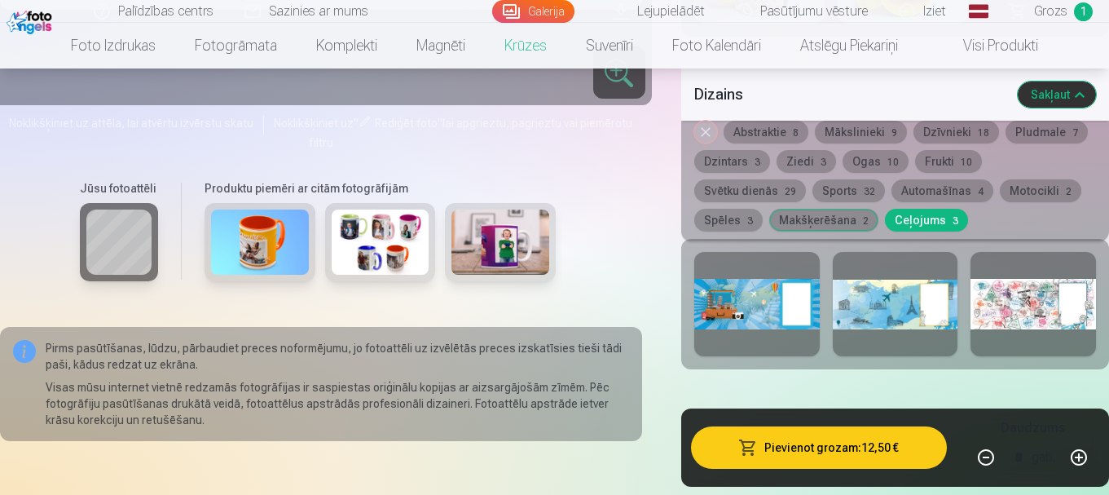
click at [1031, 318] on div at bounding box center [1032, 304] width 125 height 104
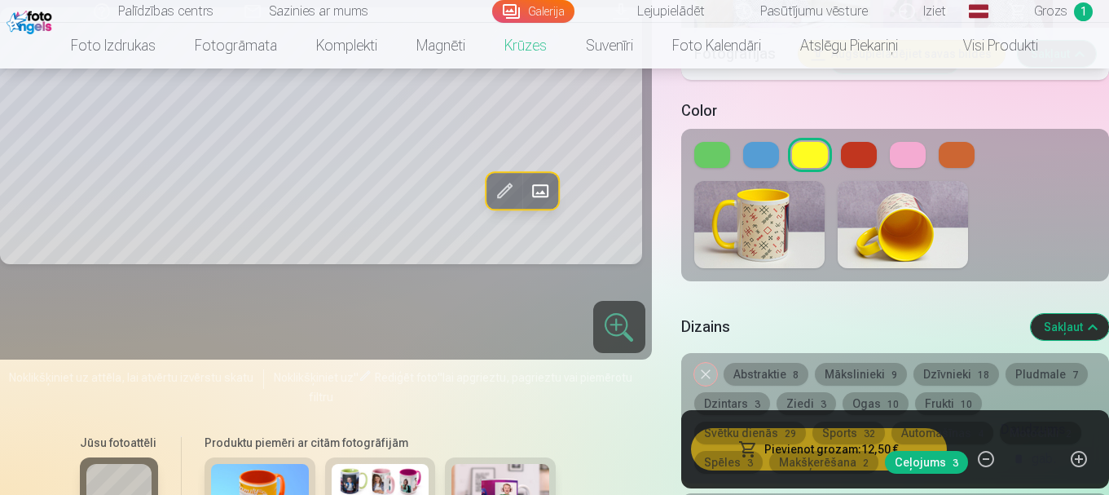
scroll to position [1955, 0]
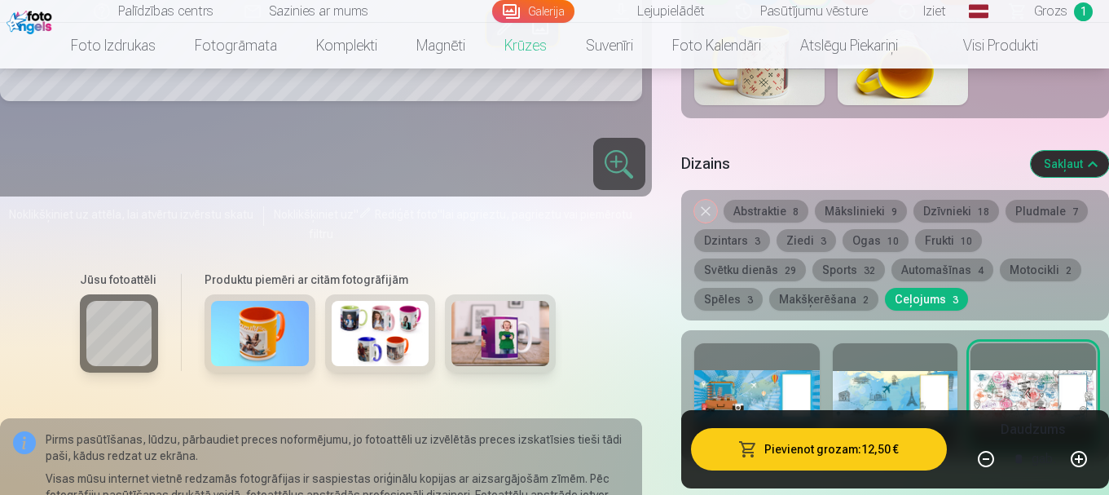
click at [762, 212] on button "Abstraktie 8" at bounding box center [765, 211] width 85 height 23
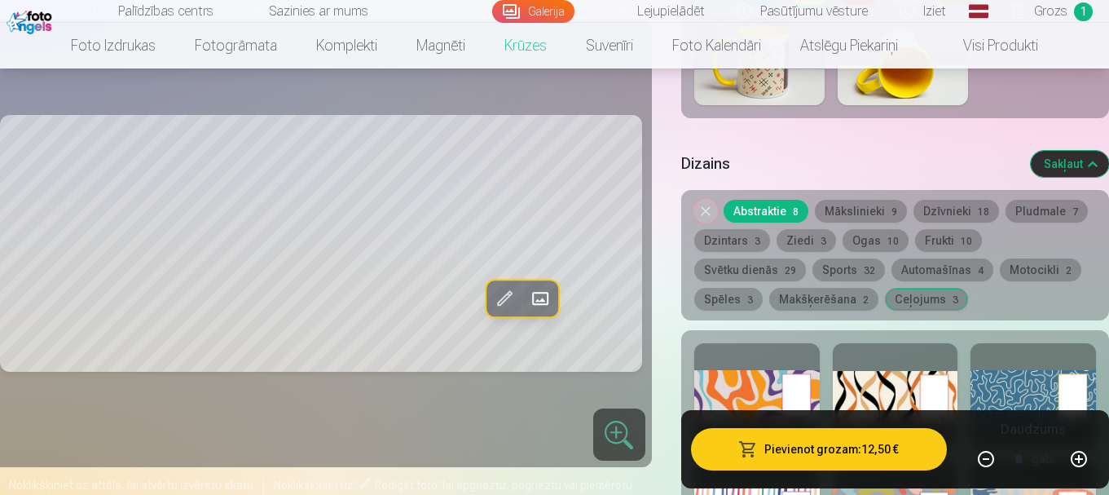
click at [880, 396] on div at bounding box center [895, 395] width 125 height 104
click at [1021, 389] on div at bounding box center [1032, 395] width 125 height 104
click at [905, 396] on div at bounding box center [895, 395] width 125 height 104
click at [854, 213] on button "Mākslinieki 9" at bounding box center [861, 211] width 92 height 23
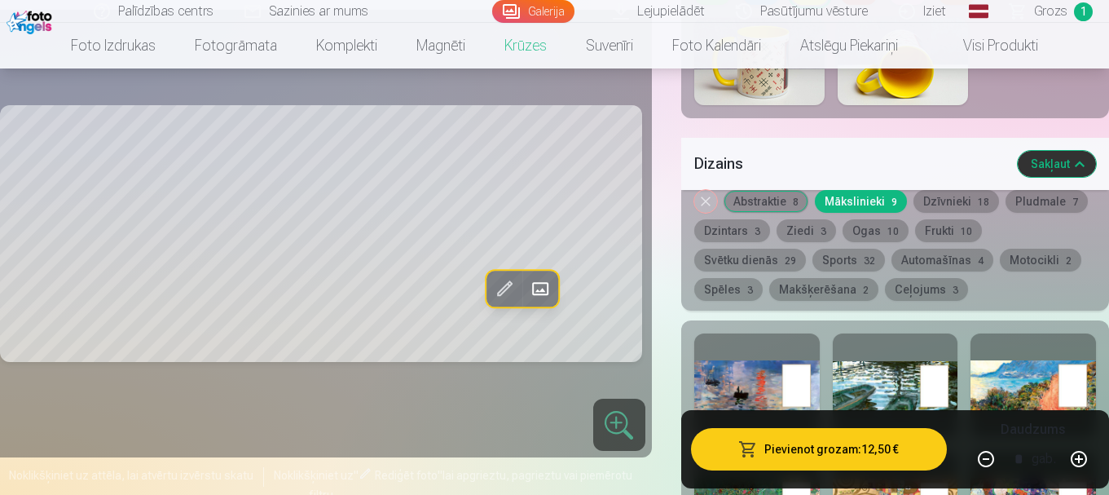
scroll to position [2037, 0]
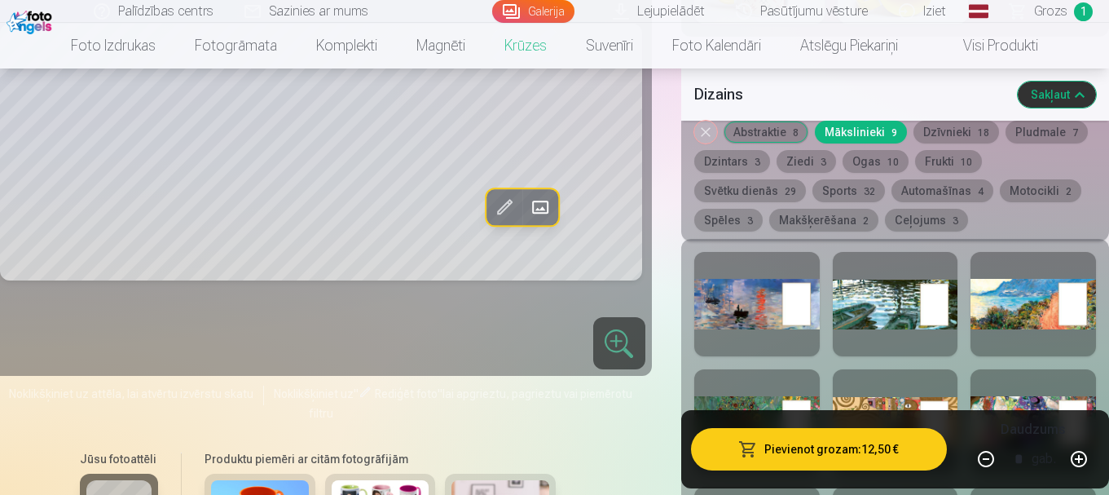
click at [758, 318] on div at bounding box center [756, 304] width 125 height 104
click at [908, 310] on div at bounding box center [895, 304] width 125 height 104
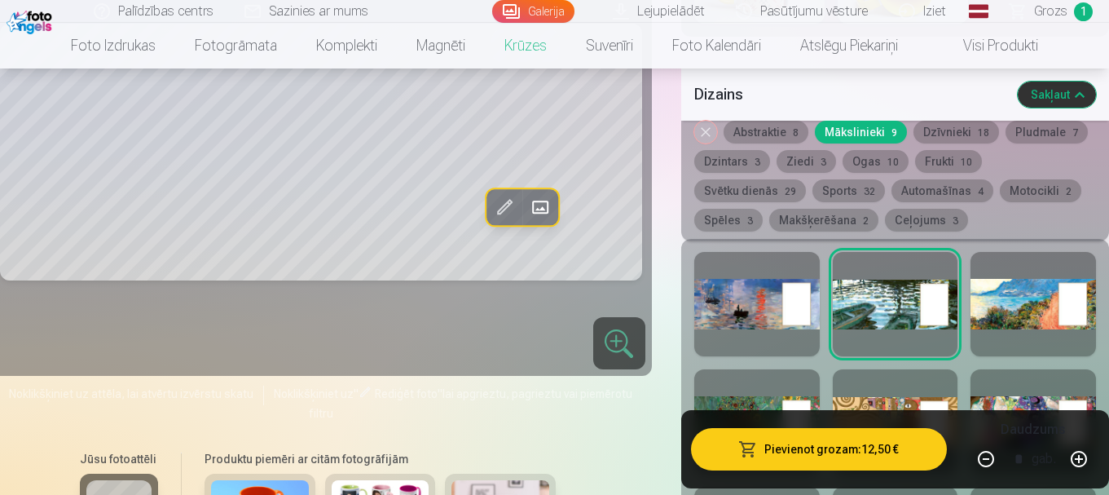
click at [1022, 305] on div at bounding box center [1032, 304] width 125 height 104
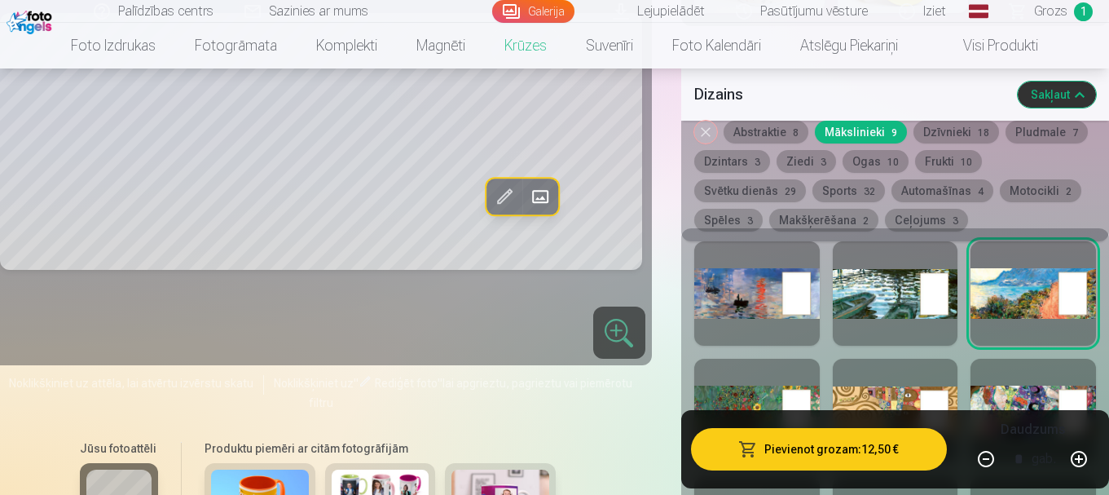
scroll to position [2118, 0]
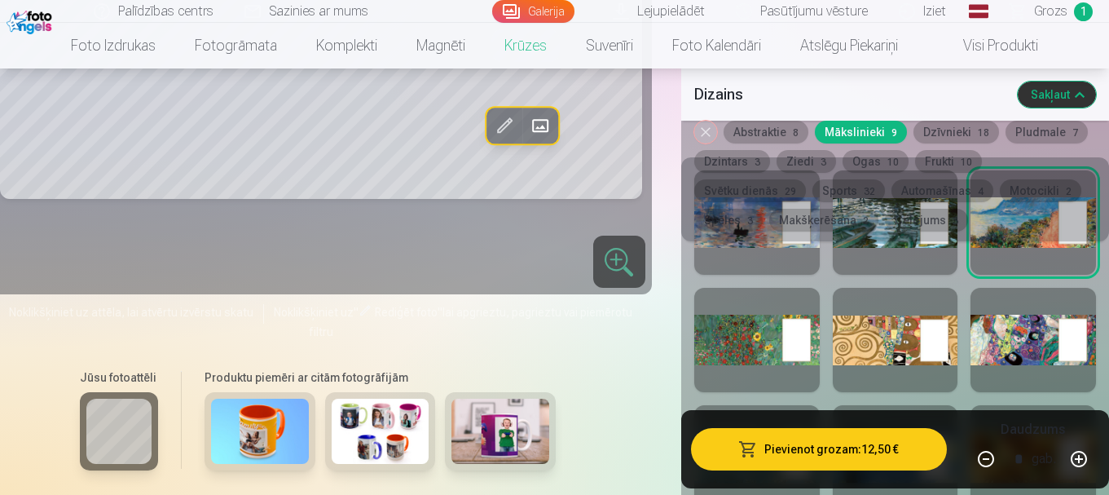
click at [768, 358] on div at bounding box center [756, 340] width 125 height 104
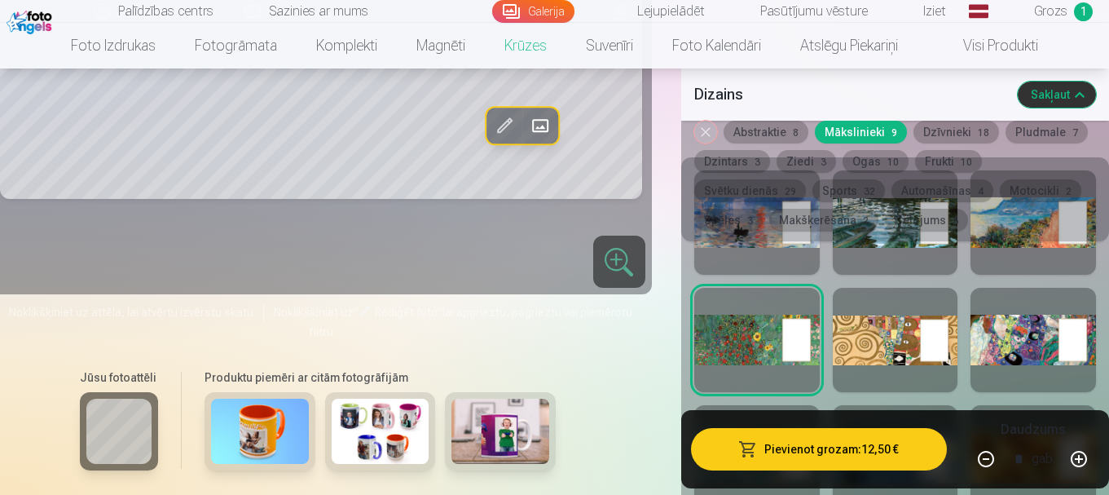
click at [862, 344] on div at bounding box center [895, 340] width 125 height 104
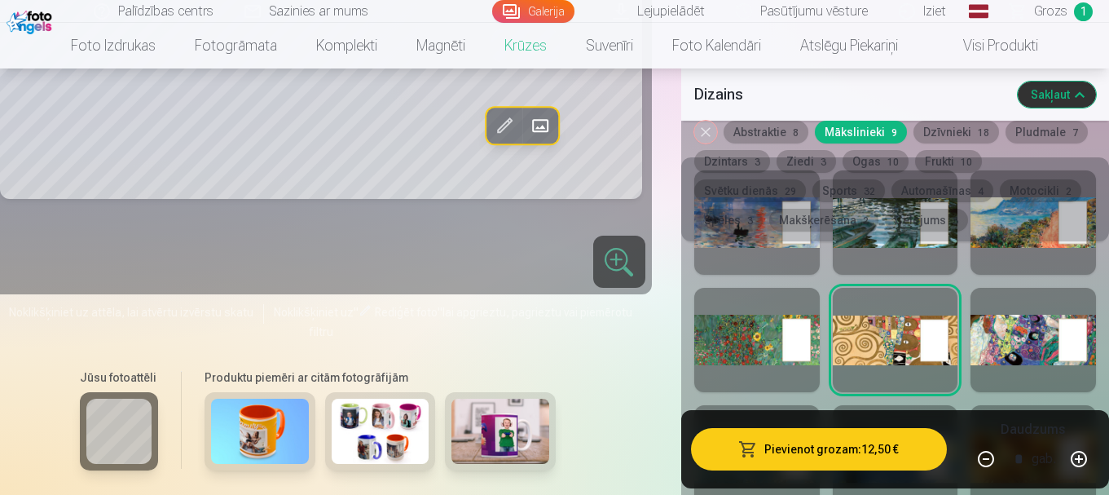
click at [994, 336] on div at bounding box center [1032, 340] width 125 height 104
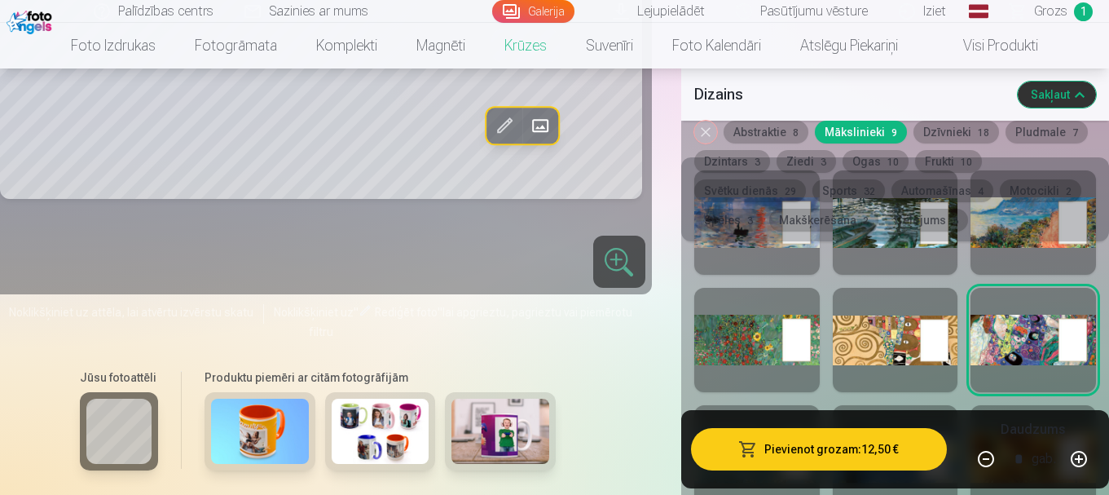
scroll to position [2281, 0]
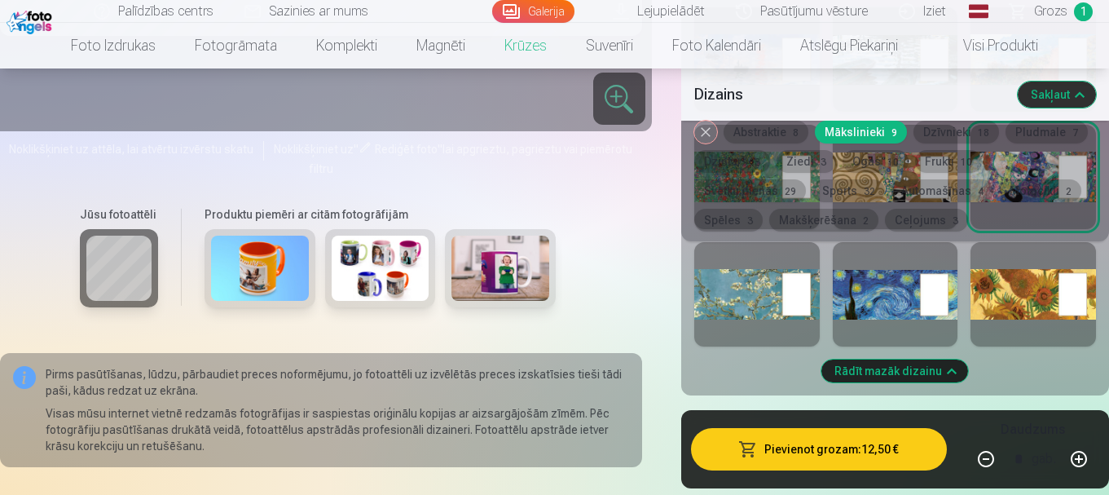
click at [750, 301] on div at bounding box center [756, 294] width 125 height 104
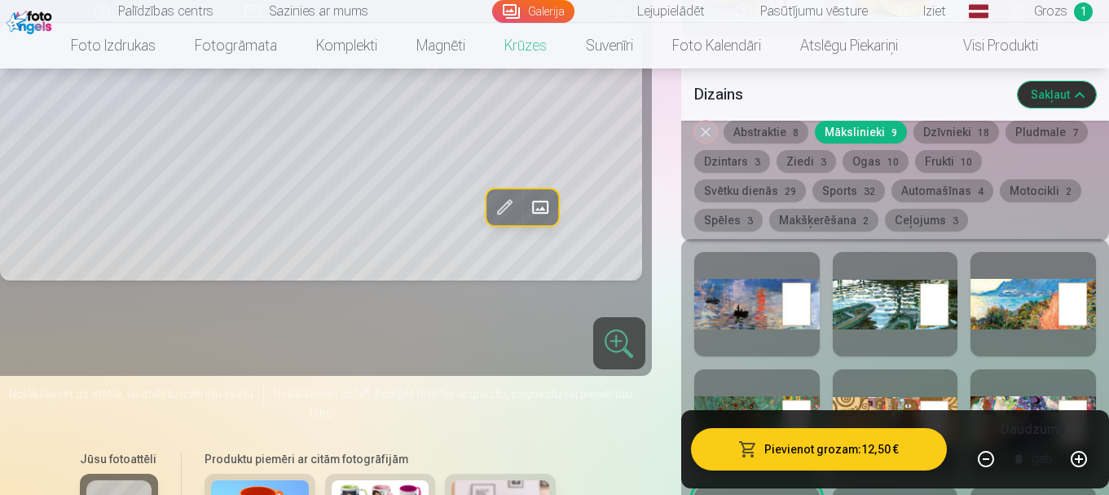
scroll to position [2200, 0]
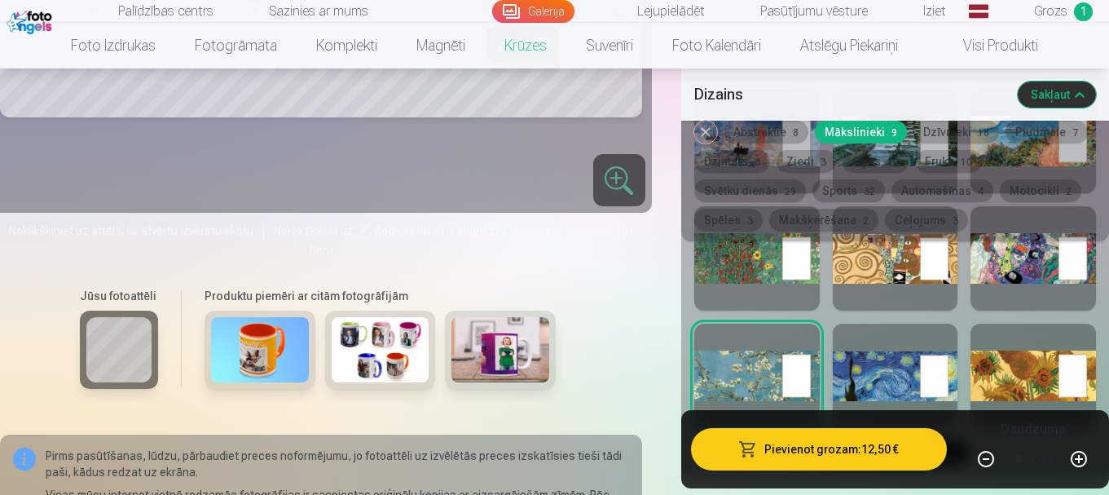
click at [863, 372] on div at bounding box center [895, 375] width 125 height 104
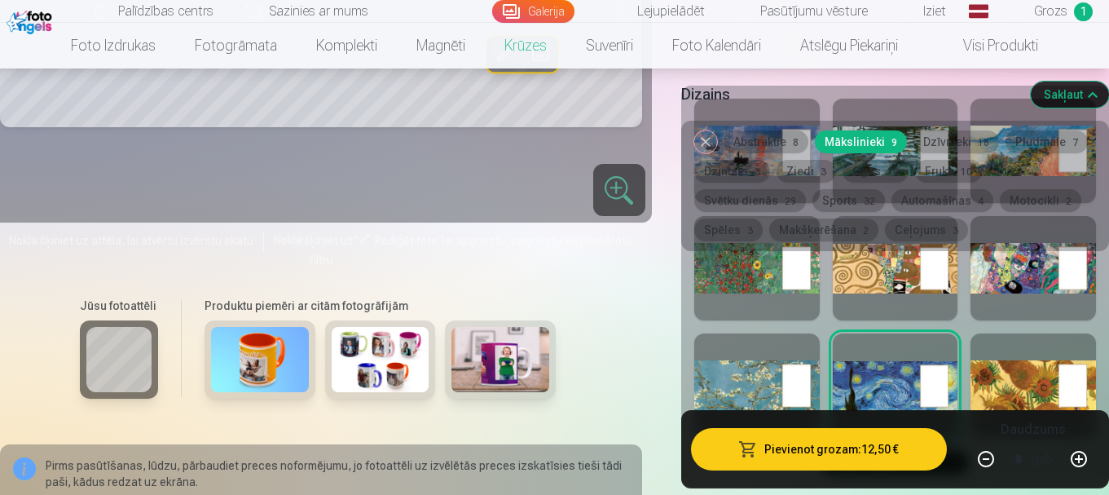
scroll to position [1955, 0]
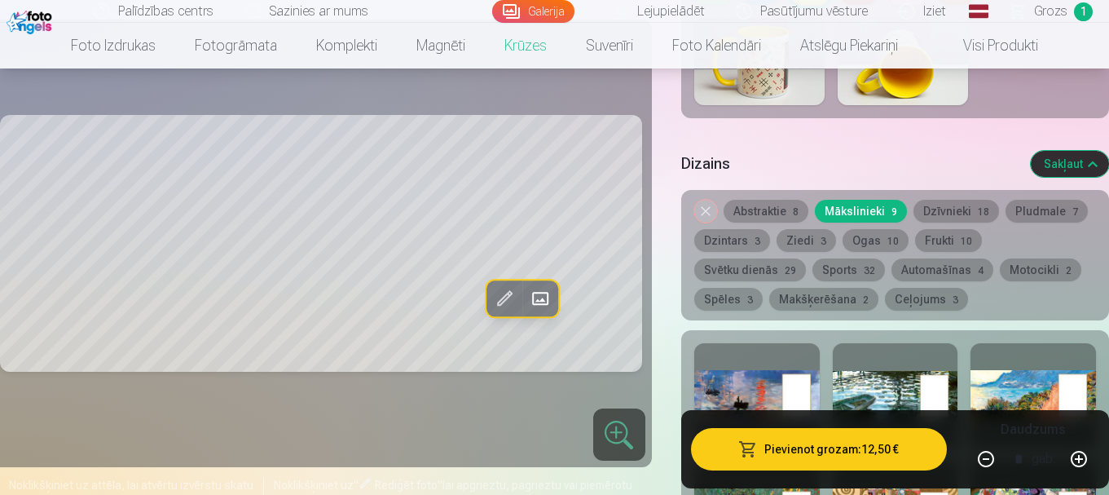
click at [735, 395] on div at bounding box center [756, 395] width 125 height 104
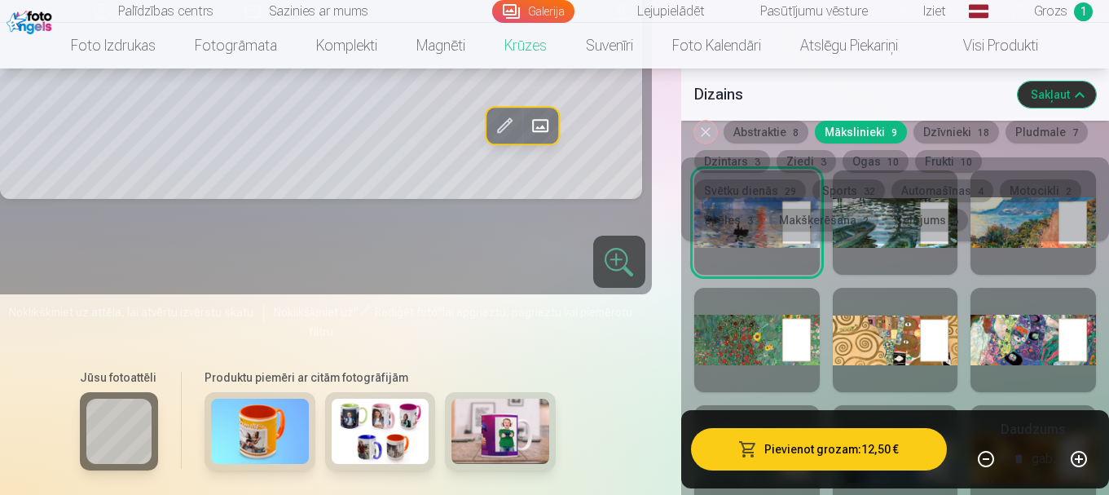
scroll to position [2200, 0]
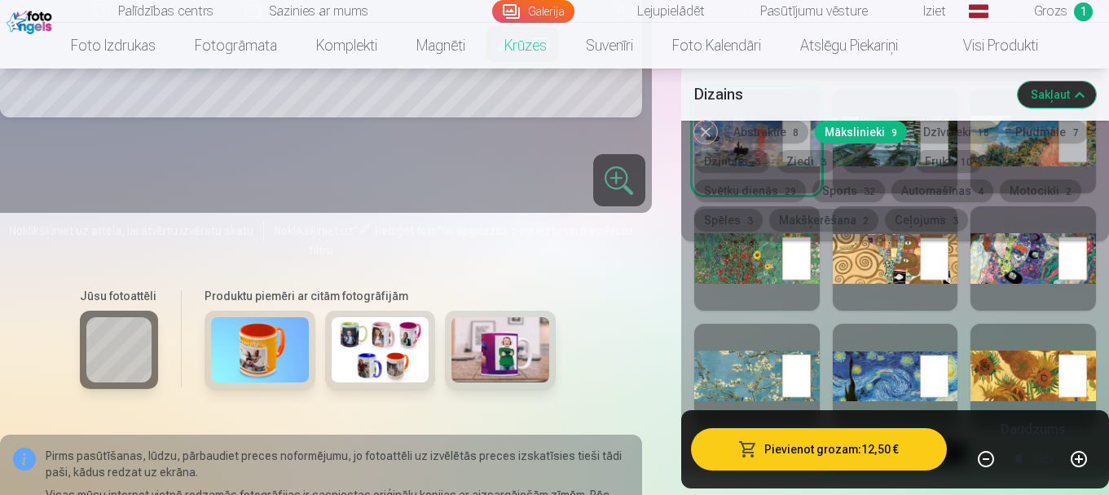
click at [754, 374] on div at bounding box center [756, 375] width 125 height 104
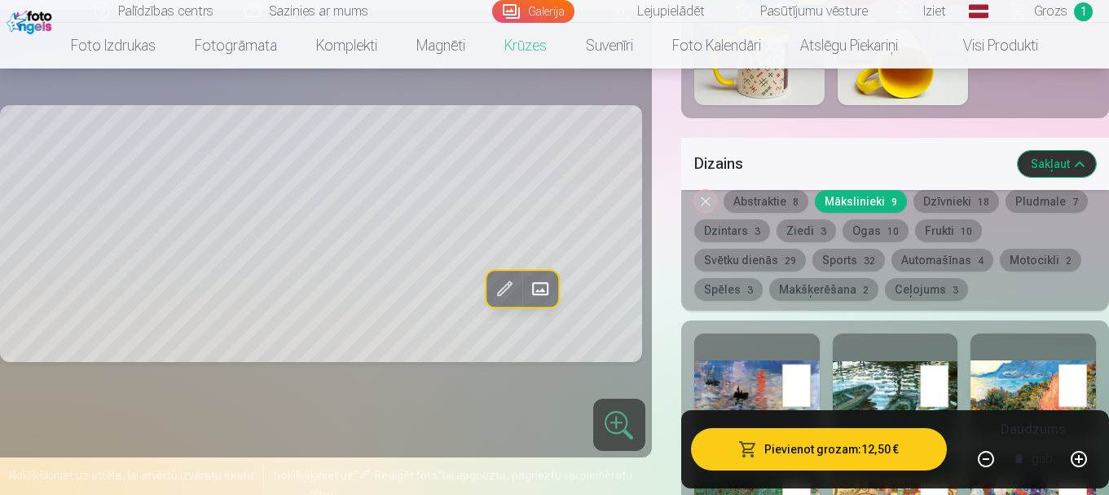
scroll to position [2118, 0]
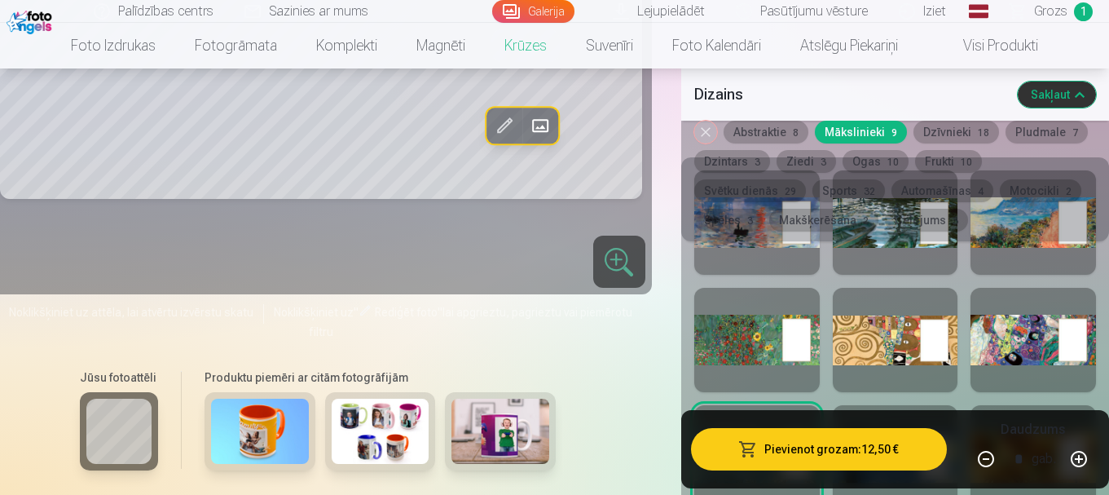
click at [1001, 332] on div at bounding box center [1032, 340] width 125 height 104
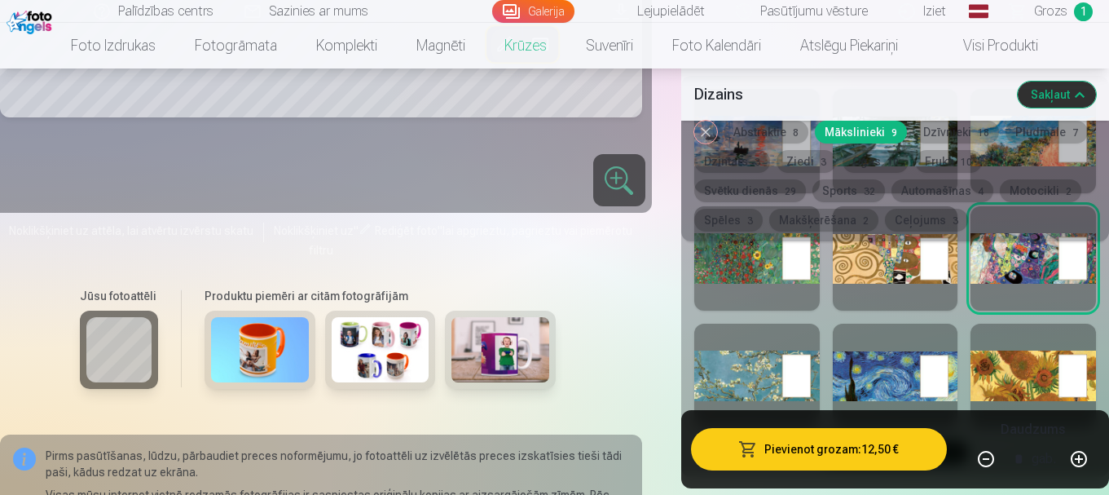
scroll to position [2363, 0]
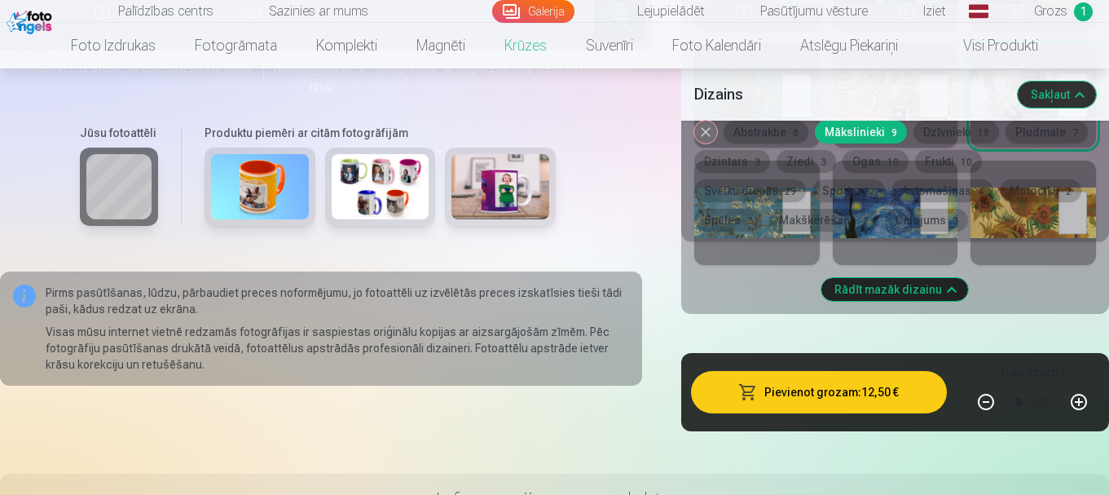
click at [951, 132] on button "Dzīvnieki 18" at bounding box center [956, 132] width 86 height 23
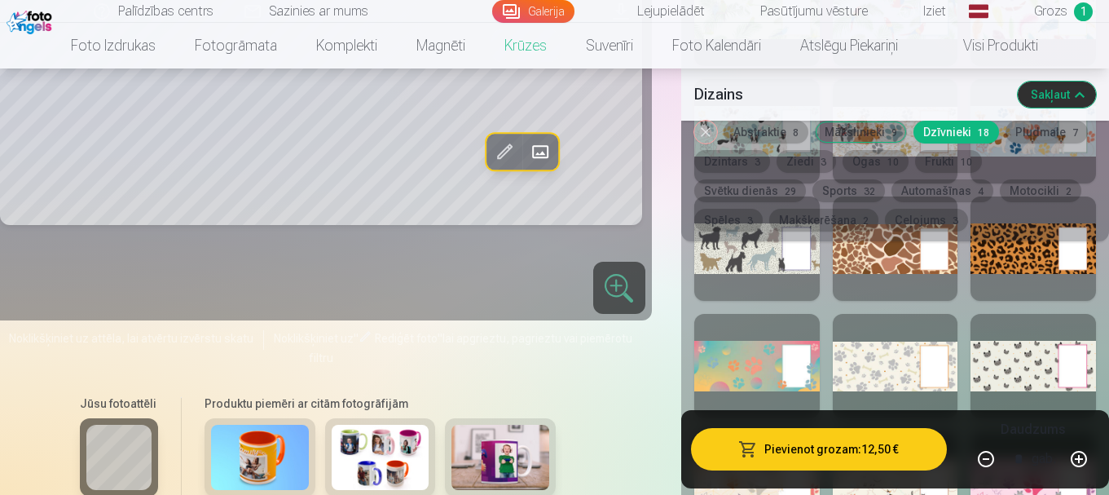
scroll to position [2281, 0]
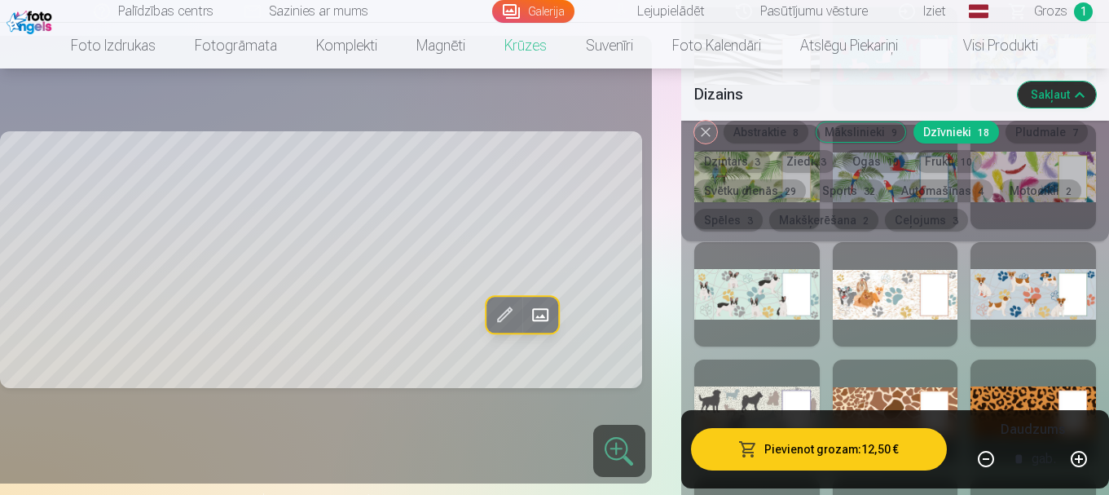
click at [997, 305] on div at bounding box center [1032, 294] width 125 height 104
click at [862, 288] on div at bounding box center [895, 294] width 125 height 104
click at [736, 300] on div at bounding box center [756, 294] width 125 height 104
click at [885, 226] on button "Ceļojums 3" at bounding box center [926, 220] width 83 height 23
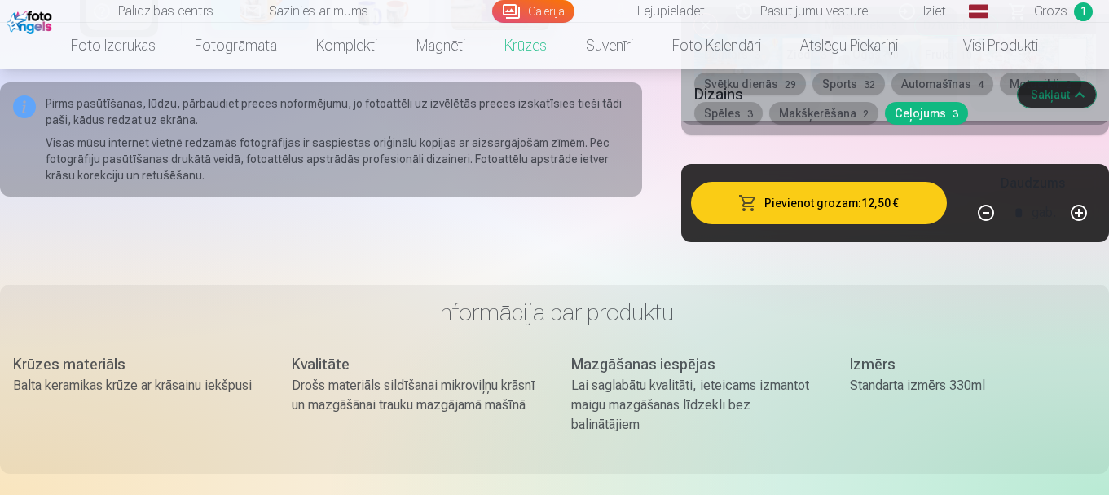
scroll to position [2037, 0]
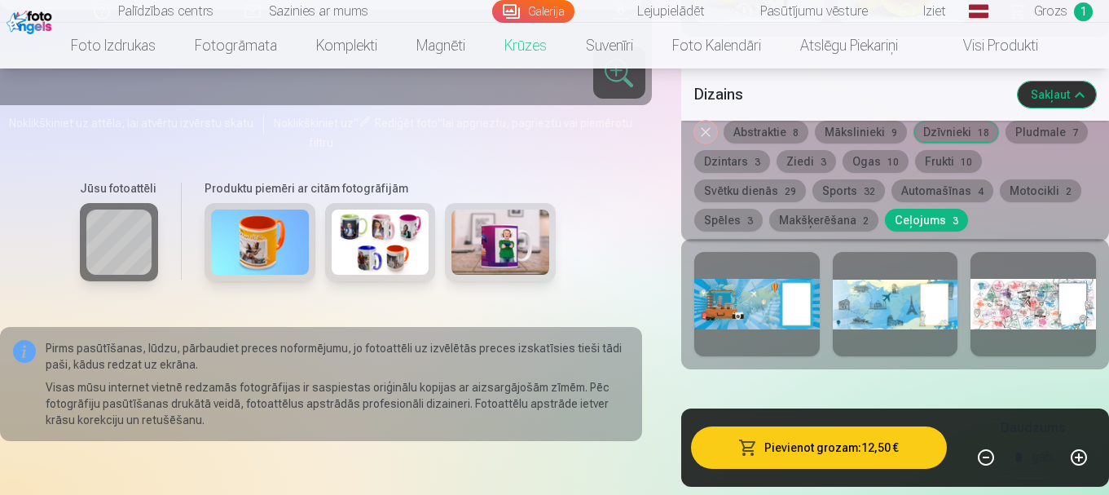
click at [854, 134] on button "Mākslinieki 9" at bounding box center [861, 132] width 92 height 23
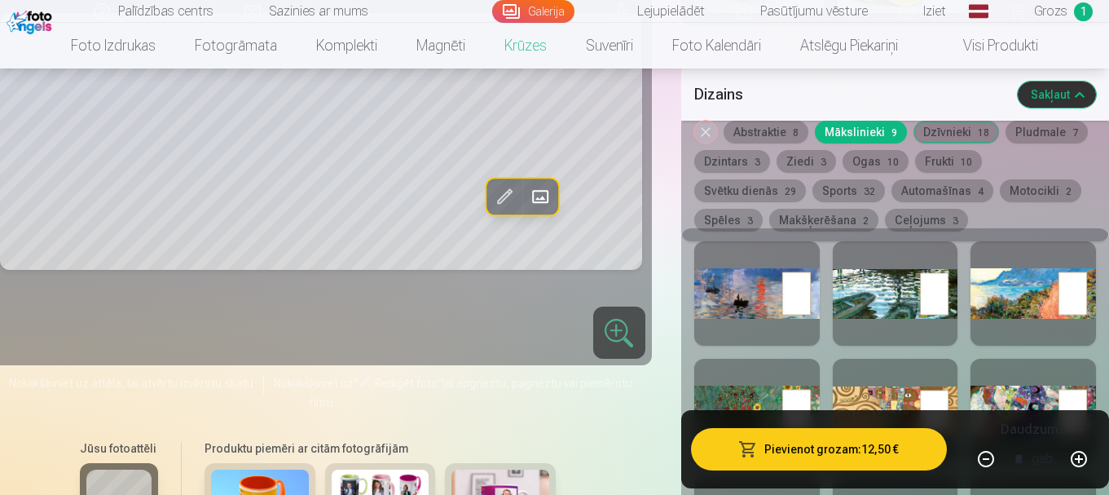
scroll to position [2200, 0]
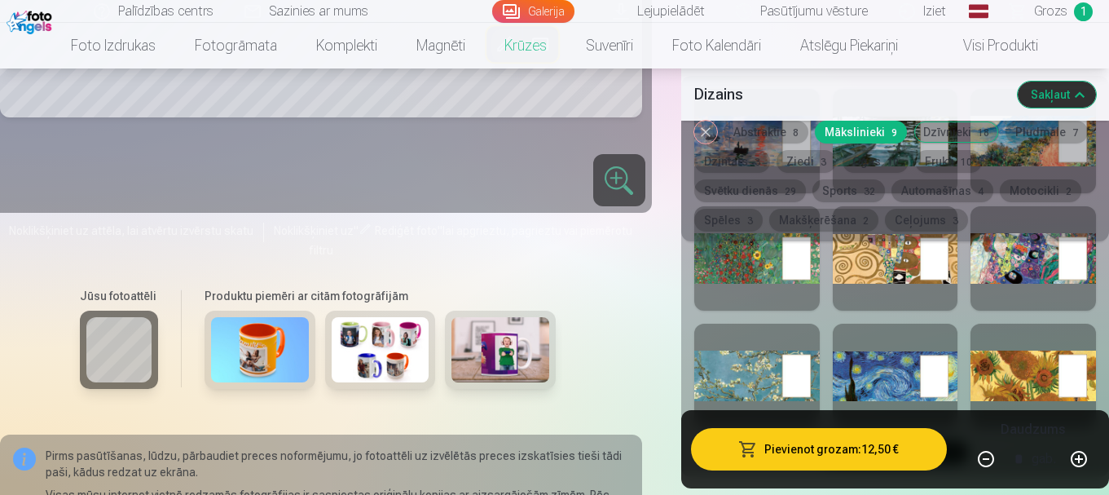
click at [737, 266] on div at bounding box center [756, 258] width 125 height 104
click at [740, 374] on div at bounding box center [756, 375] width 125 height 104
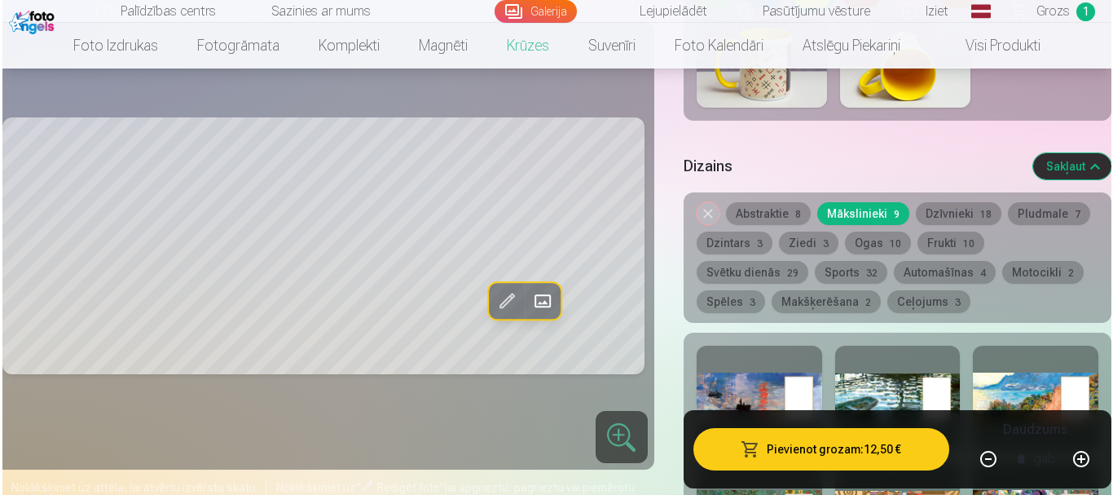
scroll to position [1955, 0]
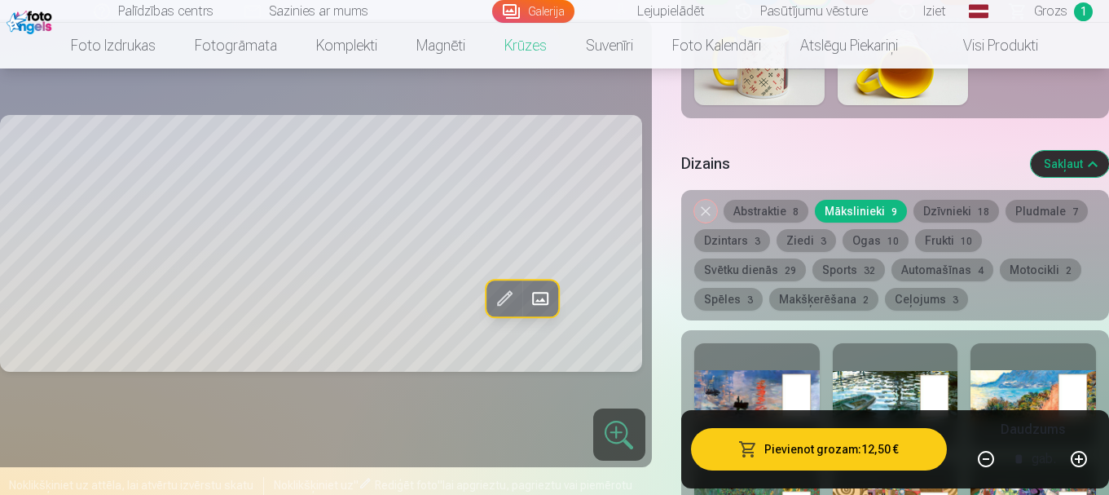
click at [873, 465] on button "Pievienot grozam : 12,50 €" at bounding box center [819, 449] width 256 height 42
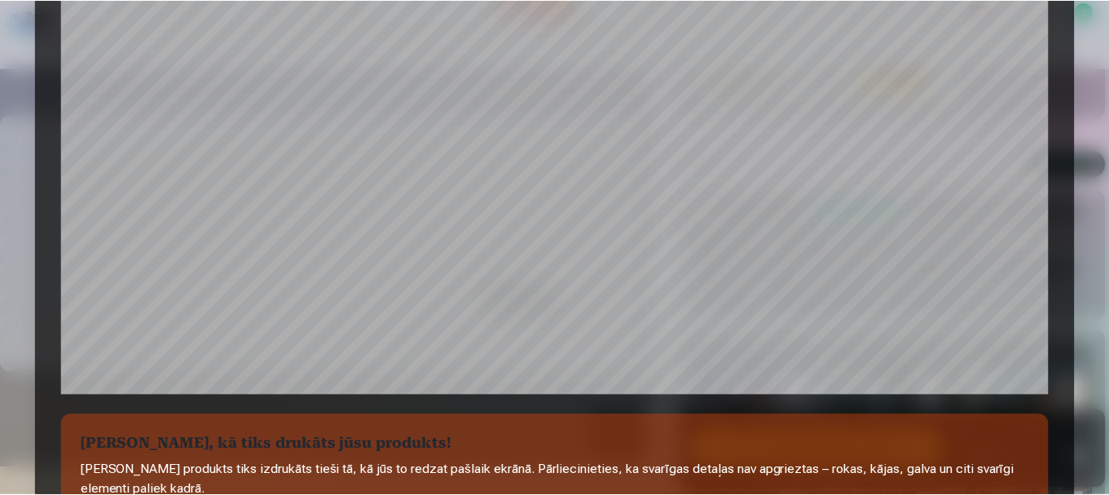
scroll to position [652, 0]
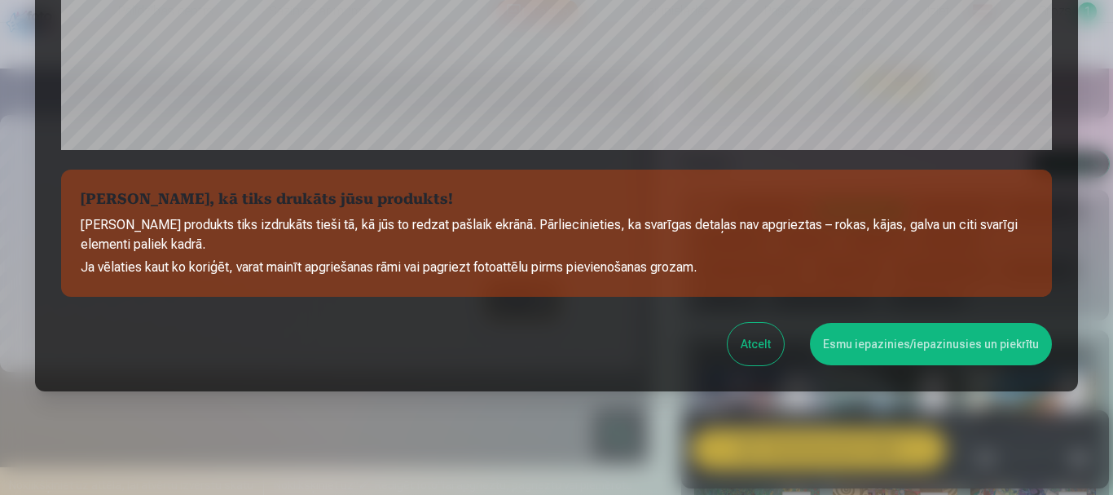
click at [924, 350] on button "Esmu iepazinies/iepazinusies un piekrītu" at bounding box center [931, 344] width 242 height 42
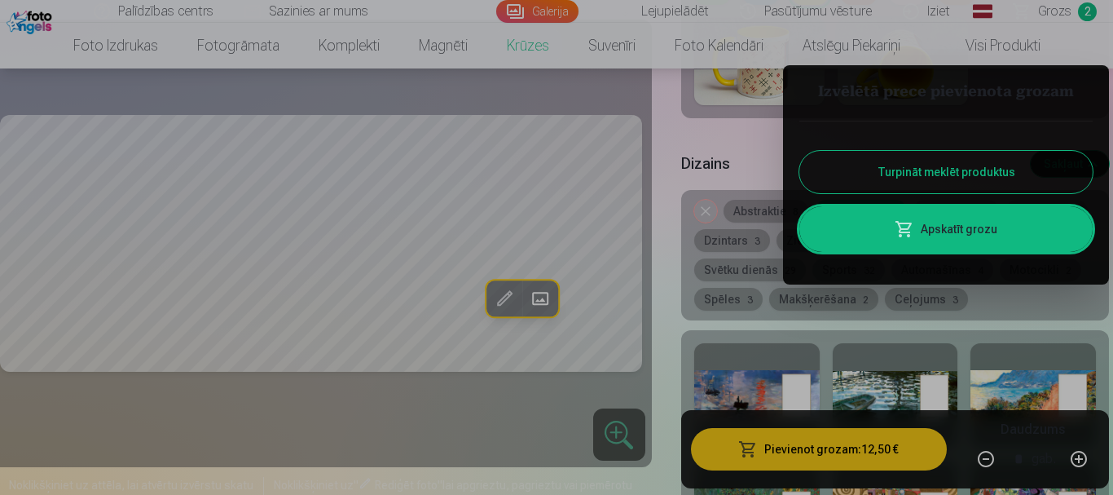
click at [898, 179] on button "Turpināt meklēt produktus" at bounding box center [945, 172] width 293 height 42
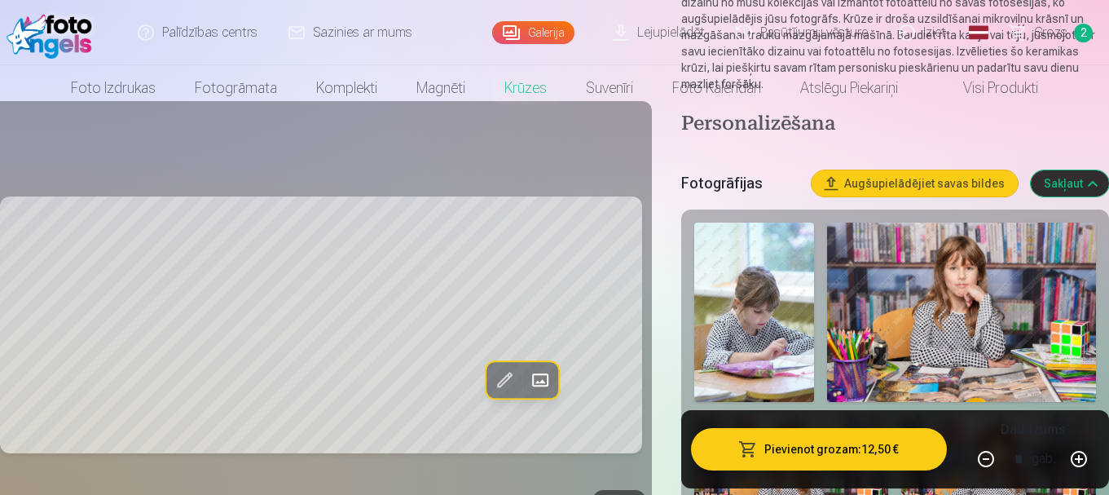
scroll to position [0, 0]
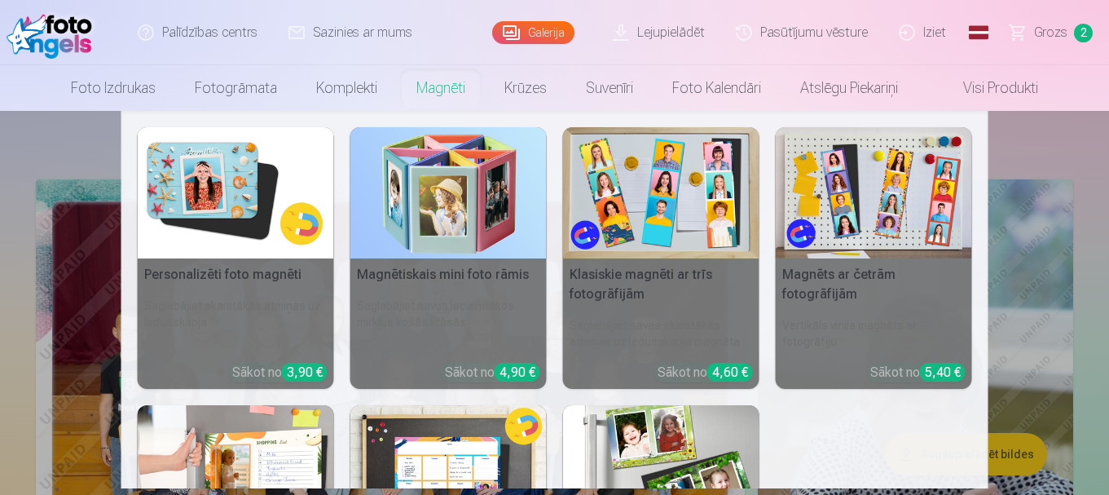
click at [426, 95] on link "Magnēti" at bounding box center [441, 88] width 88 height 46
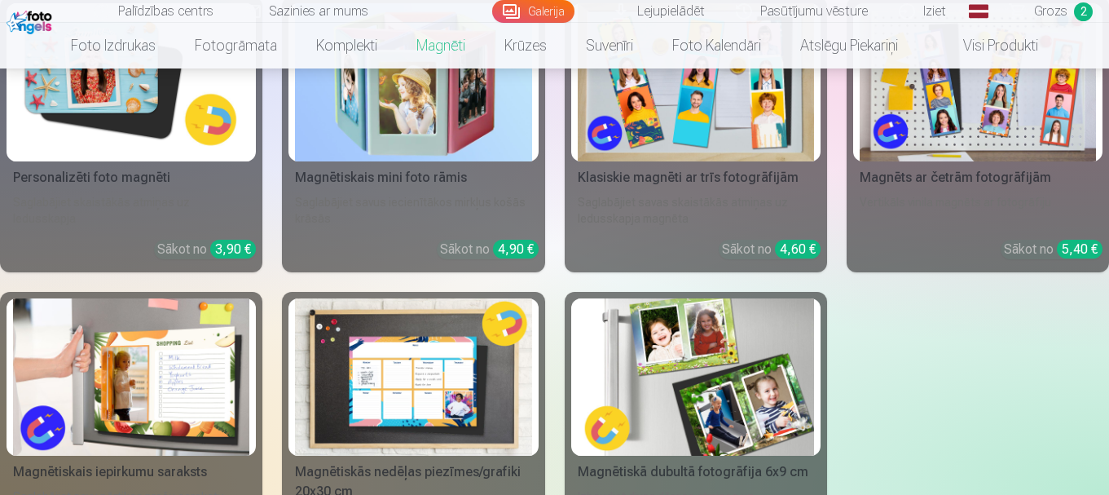
scroll to position [244, 0]
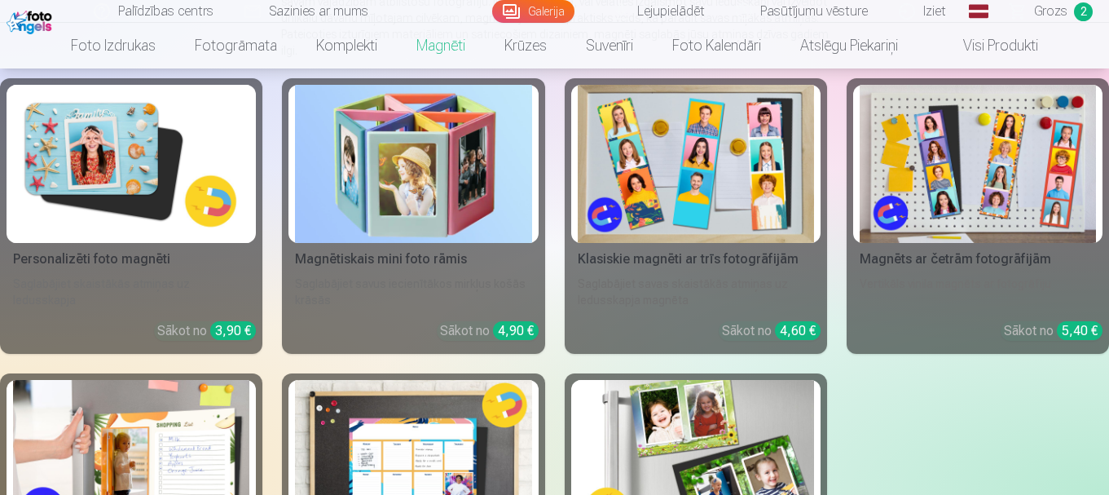
click at [95, 152] on img at bounding box center [131, 164] width 236 height 158
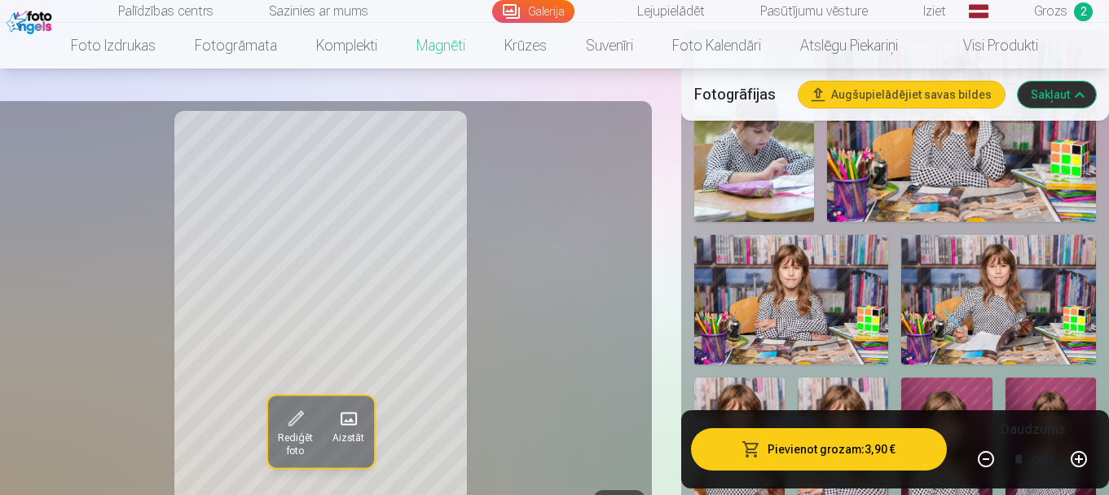
scroll to position [733, 0]
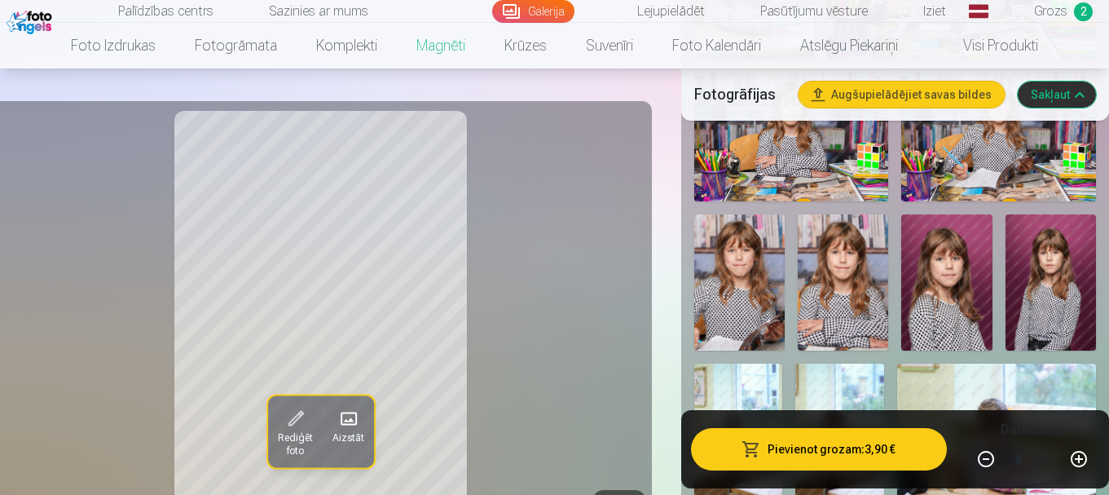
click at [1080, 271] on img at bounding box center [1050, 282] width 90 height 136
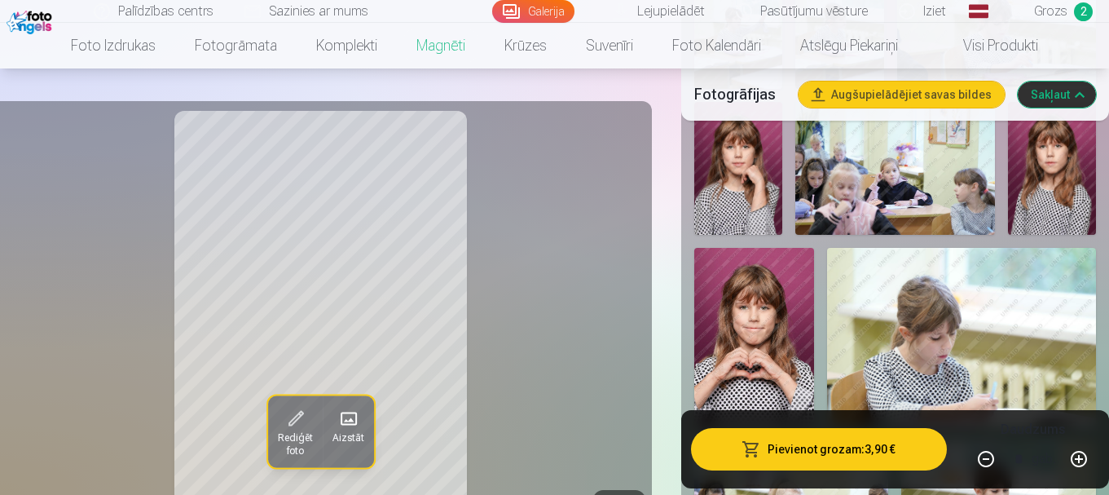
scroll to position [1222, 0]
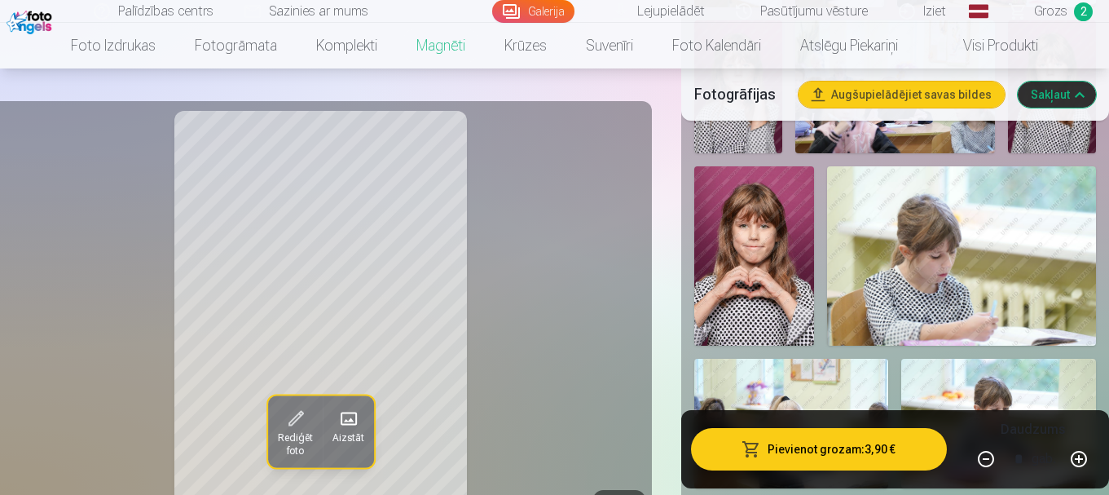
click at [732, 238] on img at bounding box center [754, 255] width 120 height 179
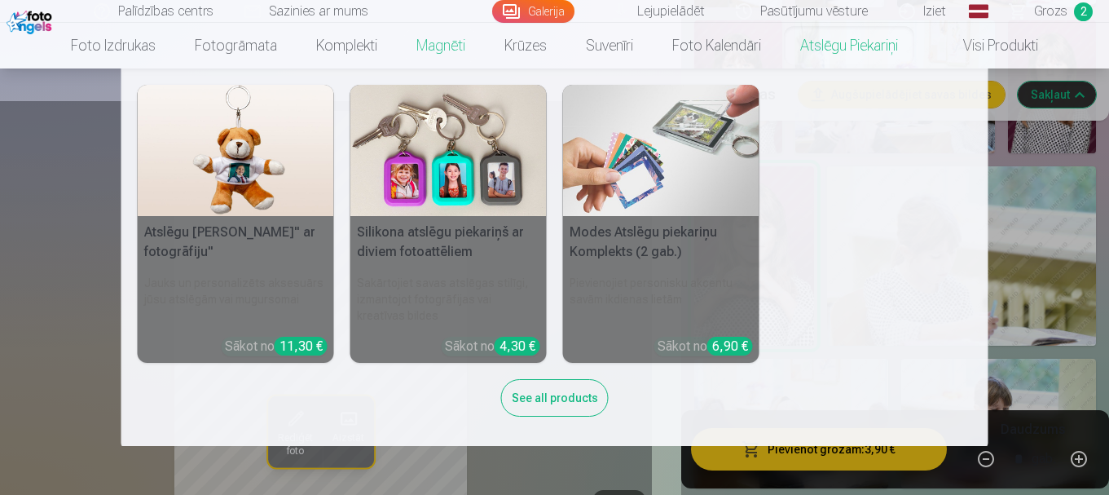
scroll to position [978, 0]
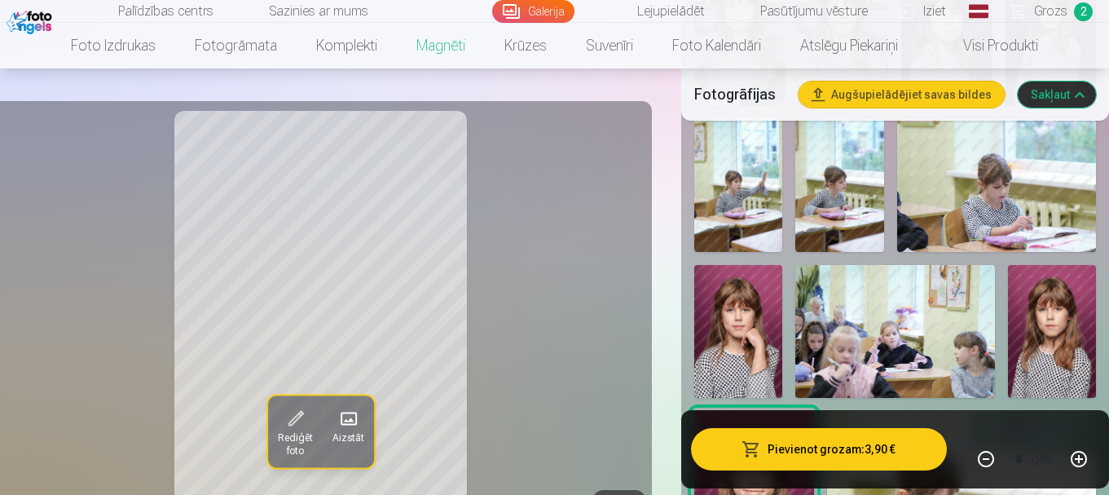
click at [1001, 189] on img at bounding box center [996, 185] width 199 height 133
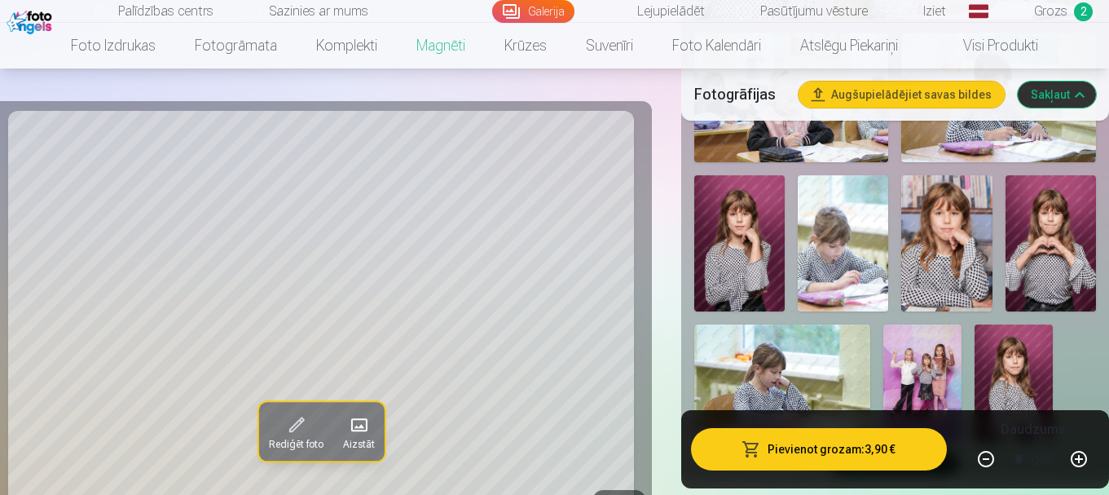
scroll to position [1629, 0]
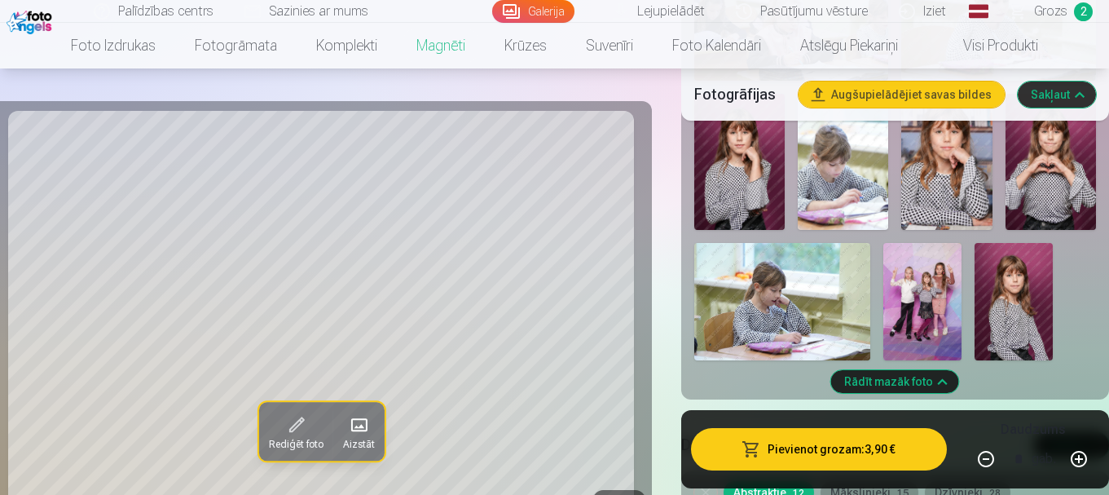
click at [1029, 296] on img at bounding box center [1013, 301] width 78 height 117
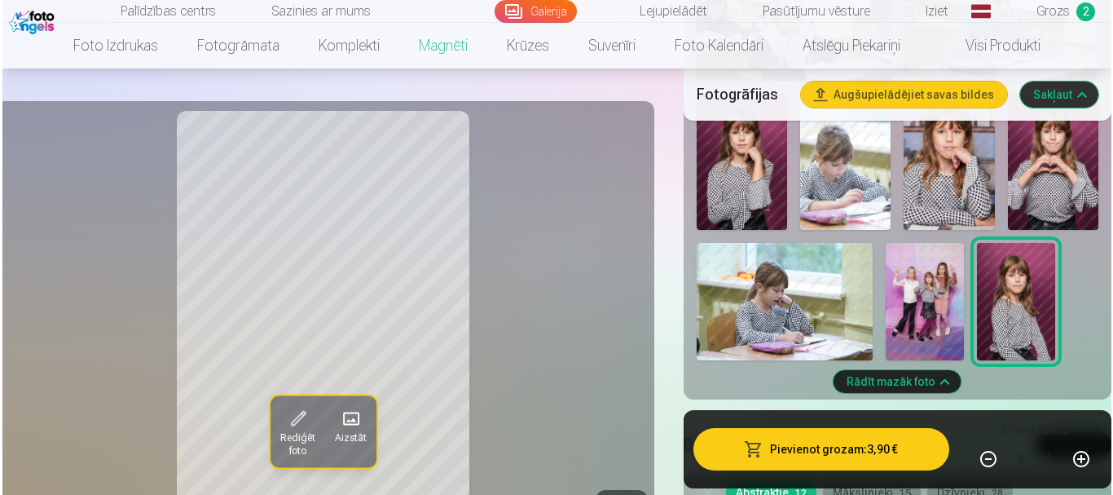
scroll to position [1711, 0]
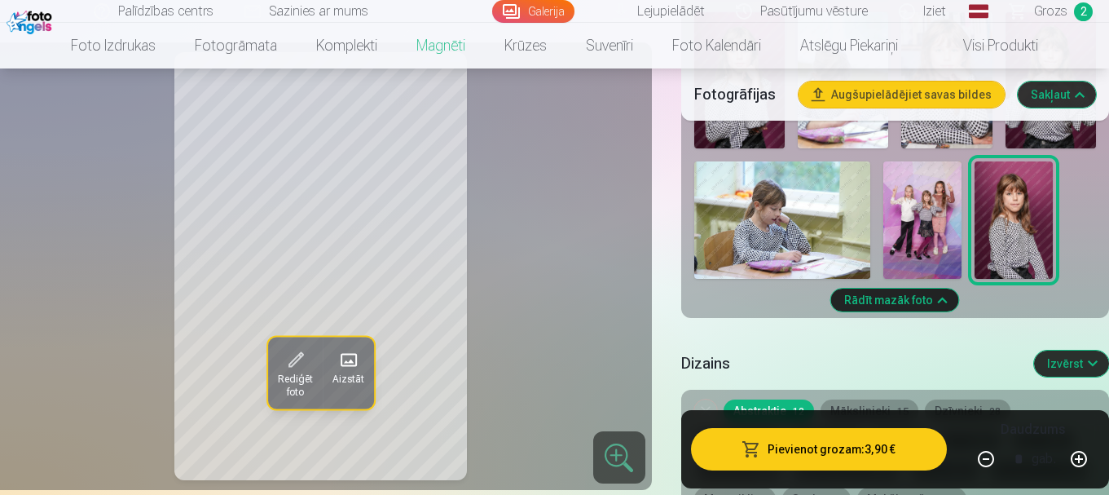
click at [869, 455] on button "Pievienot grozam : 3,90 €" at bounding box center [819, 449] width 256 height 42
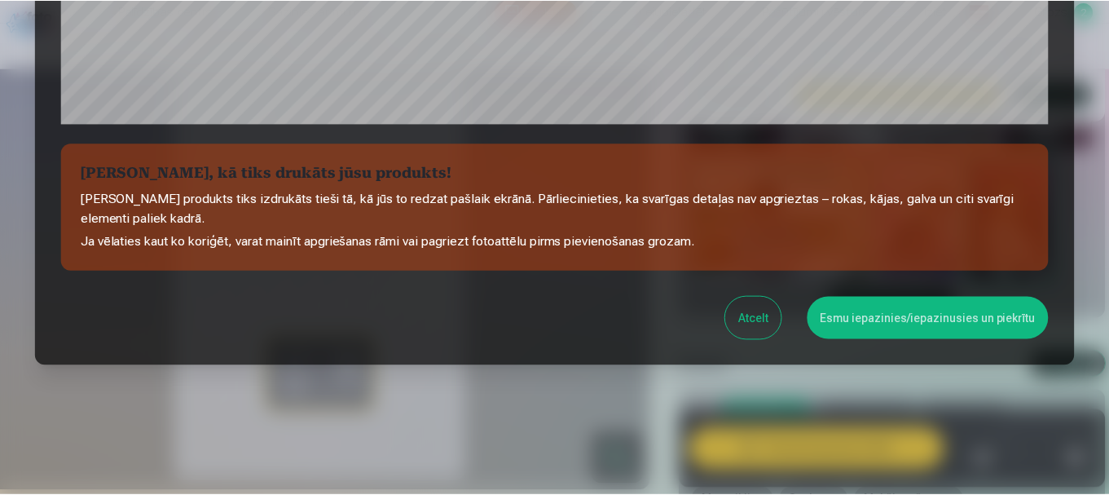
scroll to position [679, 0]
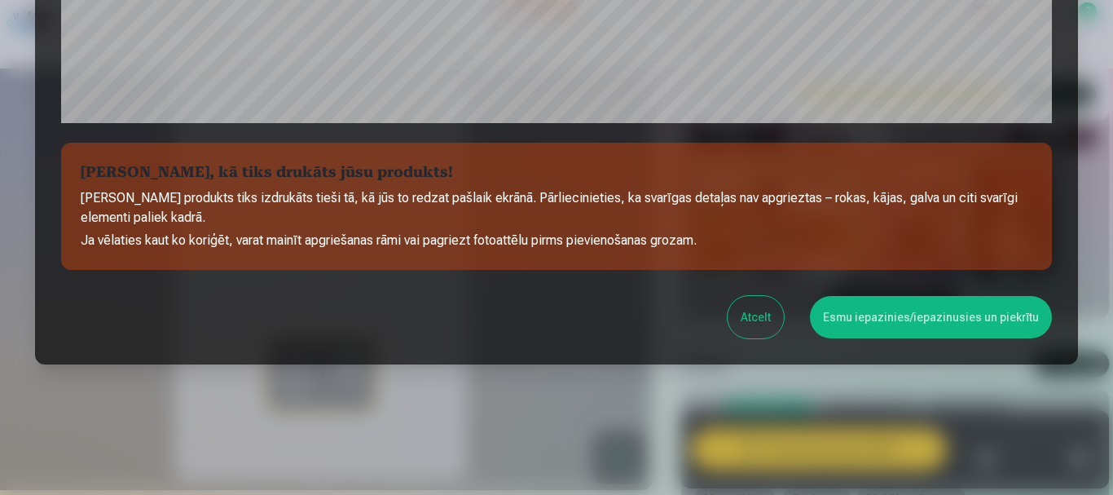
click at [921, 309] on button "Esmu iepazinies/iepazinusies un piekrītu" at bounding box center [931, 317] width 242 height 42
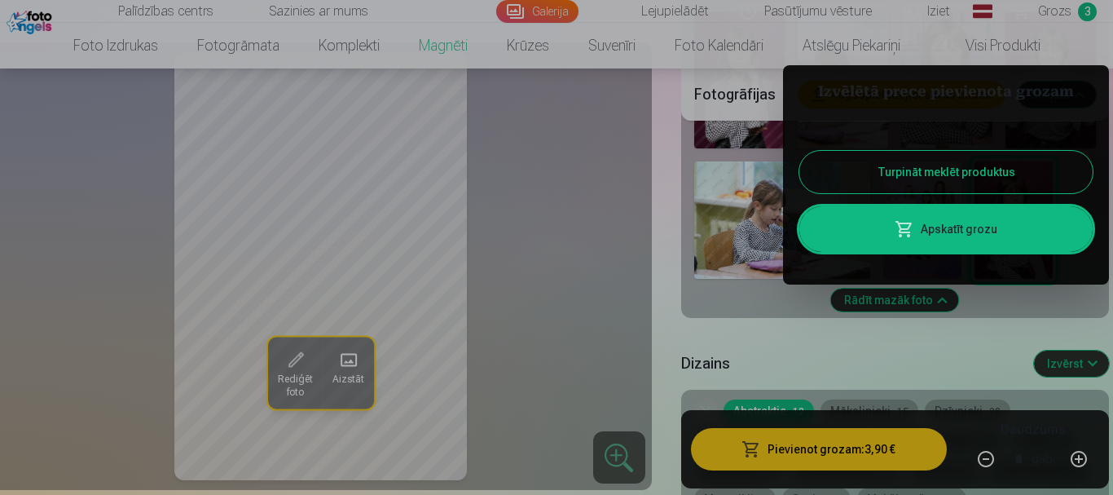
click at [905, 176] on button "Turpināt meklēt produktus" at bounding box center [945, 172] width 293 height 42
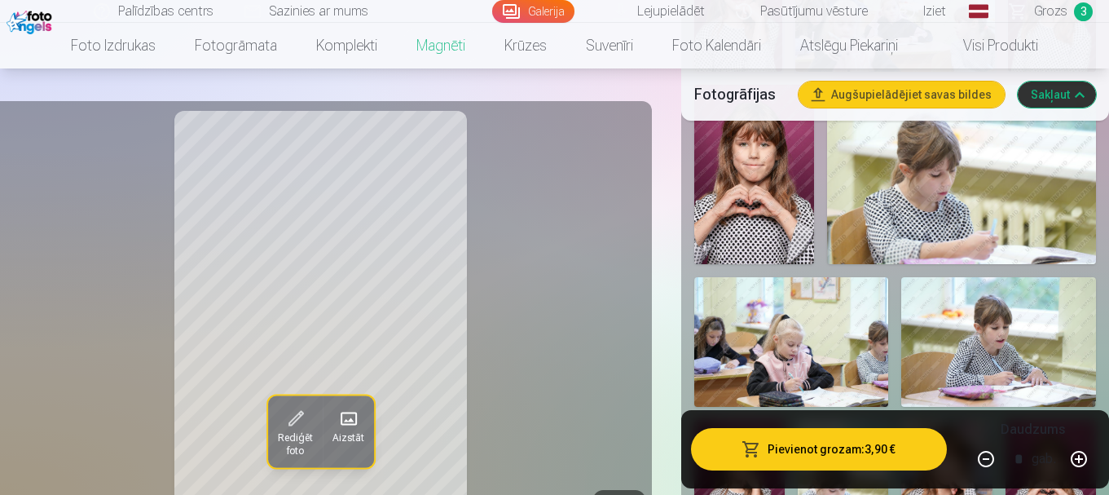
scroll to position [1385, 0]
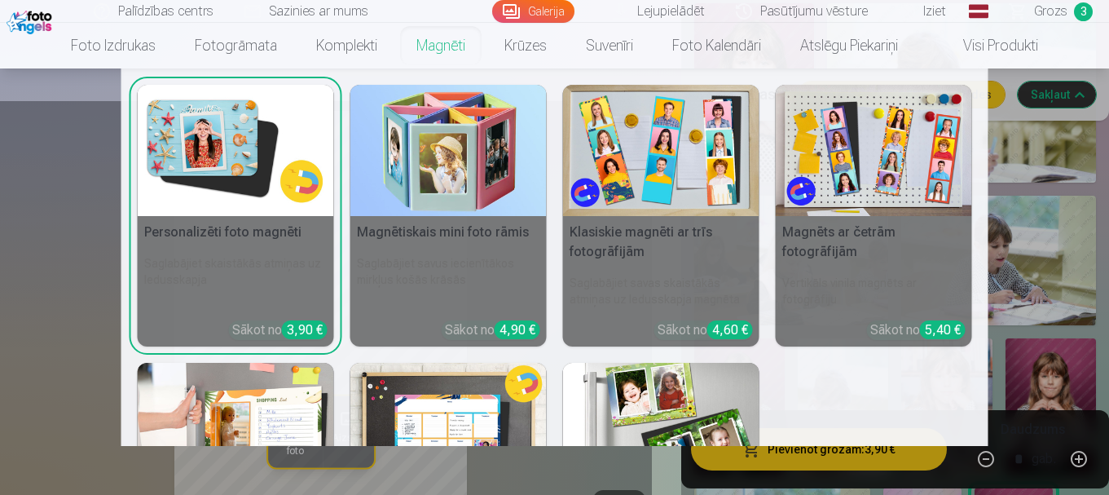
click at [453, 52] on link "Magnēti" at bounding box center [441, 46] width 88 height 46
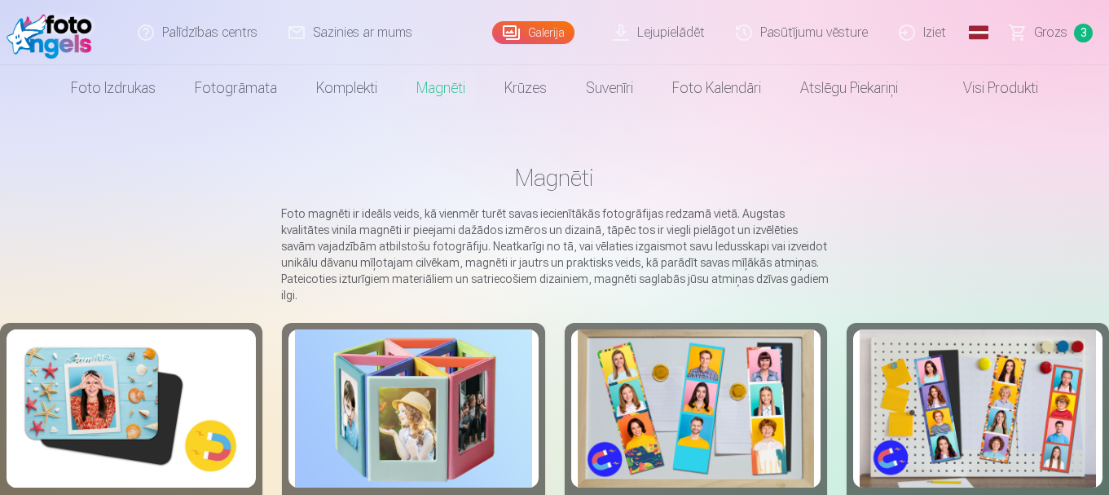
click at [77, 431] on img at bounding box center [131, 408] width 236 height 158
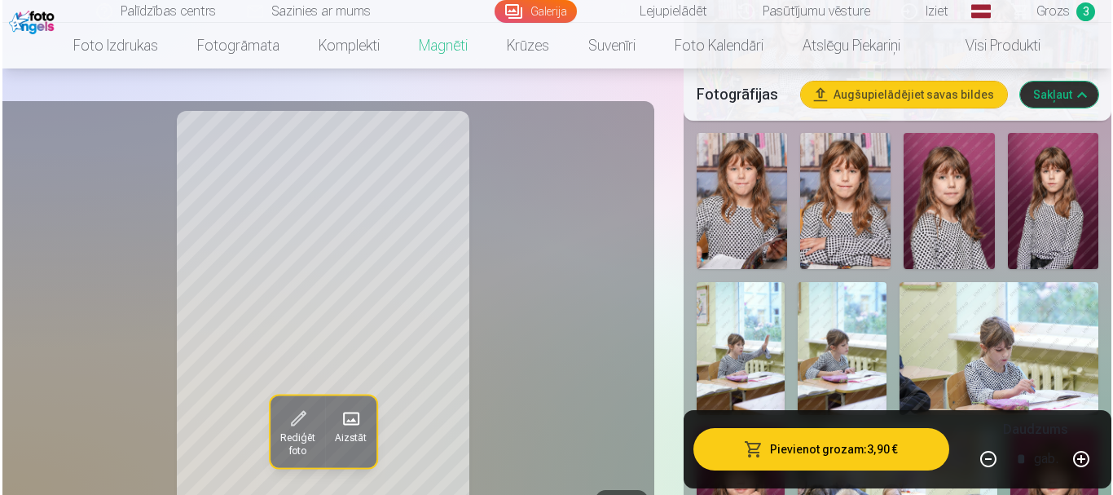
scroll to position [978, 0]
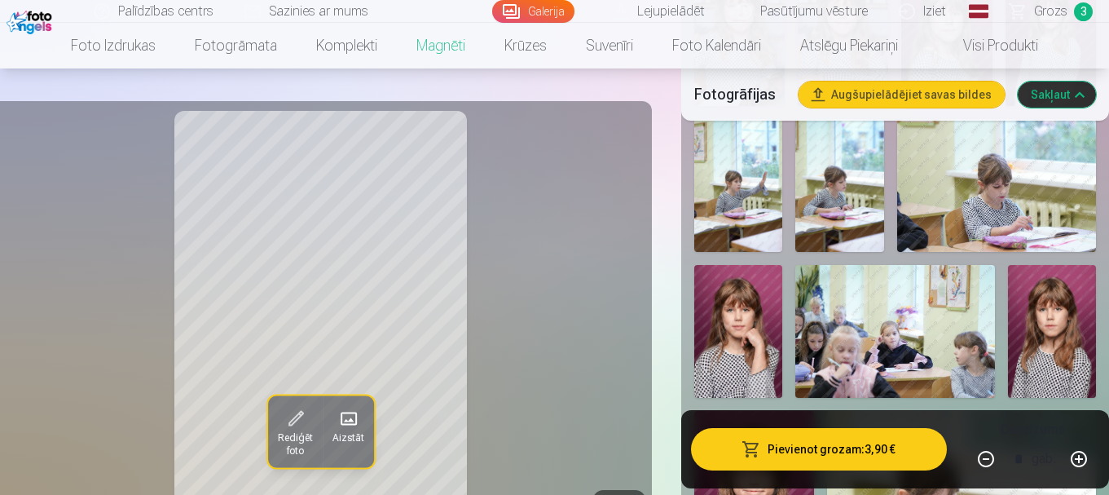
click at [732, 307] on img at bounding box center [738, 331] width 88 height 133
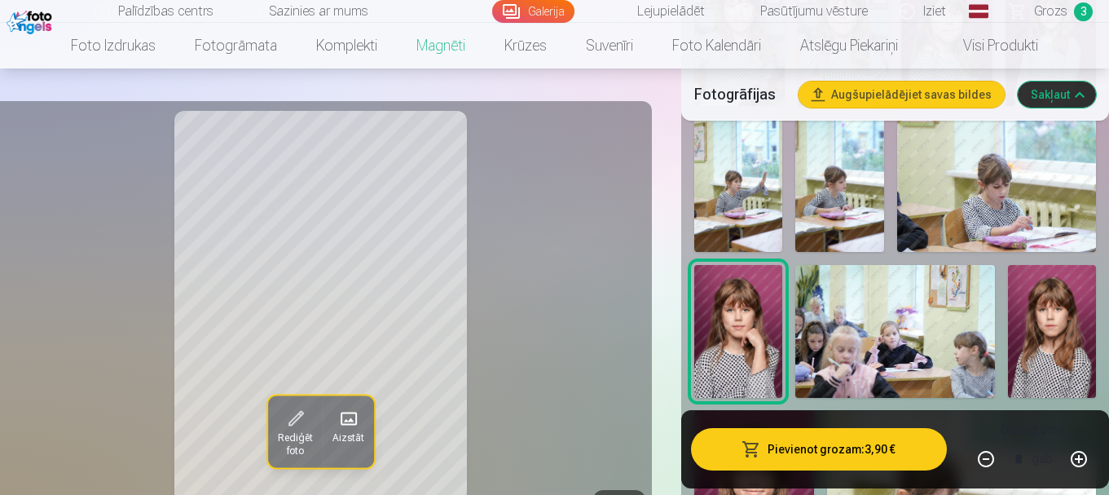
click at [855, 455] on button "Pievienot grozam : 3,90 €" at bounding box center [819, 449] width 256 height 42
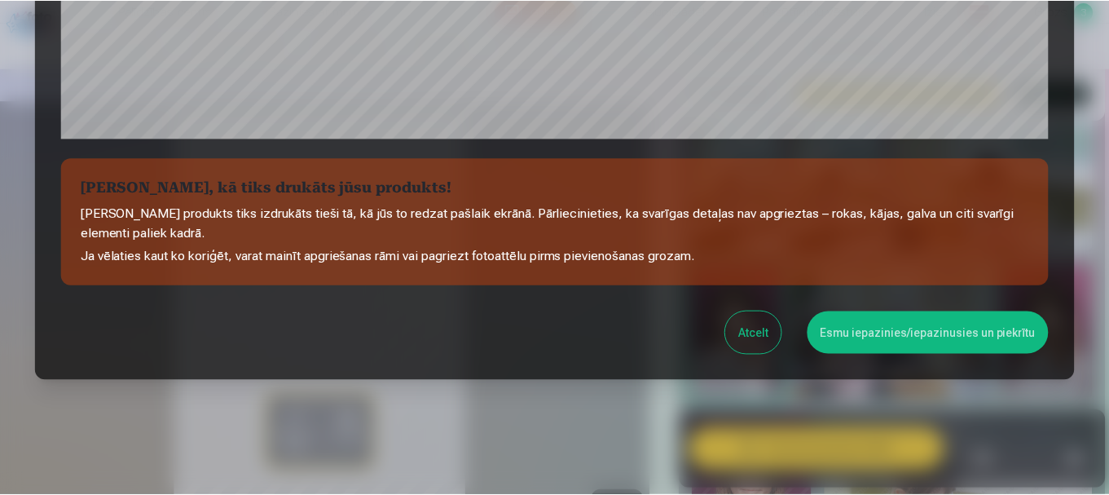
scroll to position [679, 0]
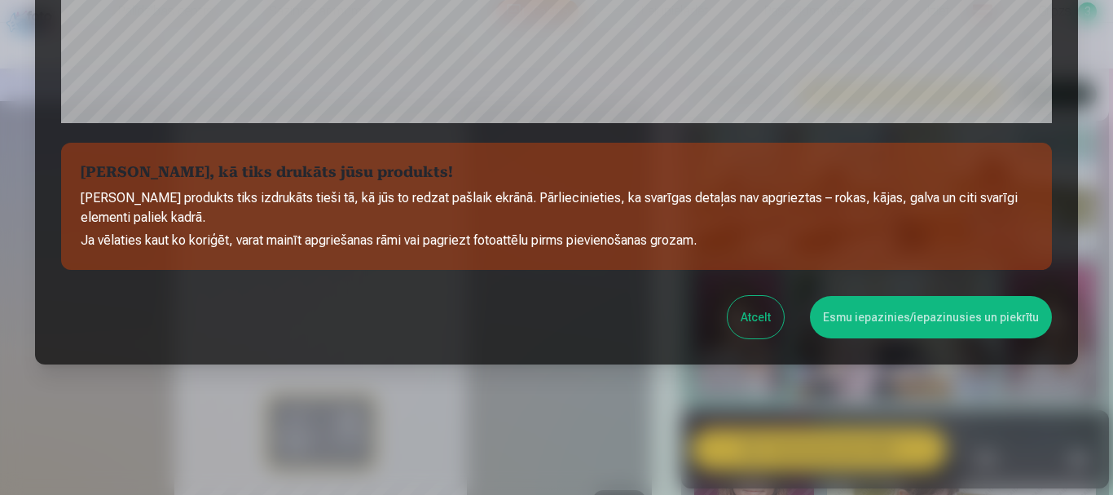
click at [991, 332] on button "Esmu iepazinies/iepazinusies un piekrītu" at bounding box center [931, 317] width 242 height 42
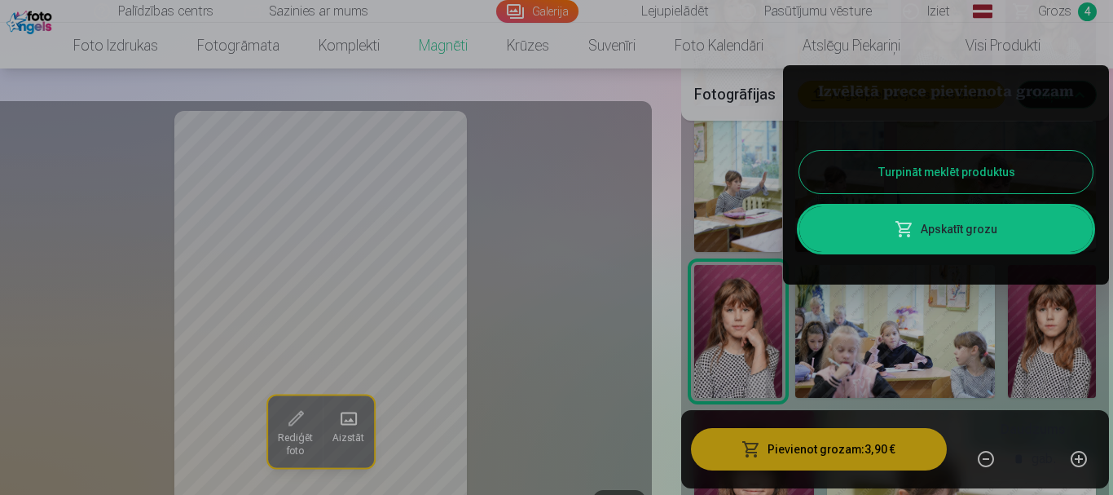
click at [568, 298] on div at bounding box center [556, 247] width 1113 height 495
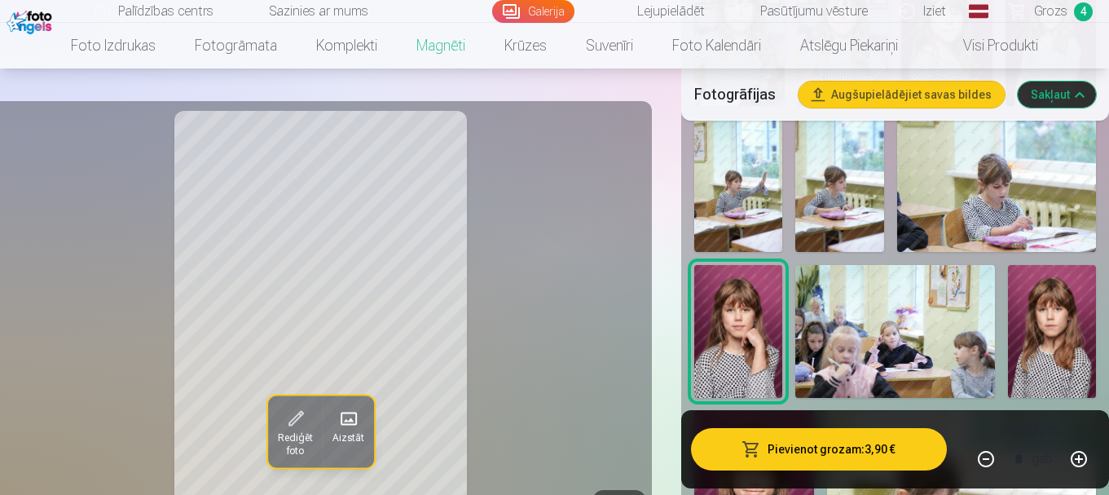
click at [870, 101] on button "Augšupielādējiet savas bildes" at bounding box center [901, 94] width 206 height 26
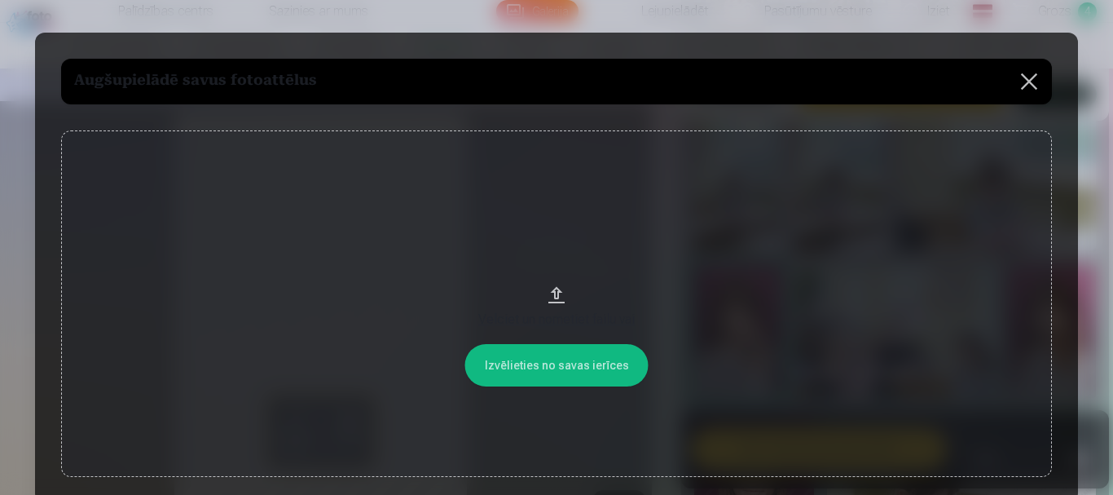
click at [1023, 79] on button at bounding box center [1029, 82] width 46 height 46
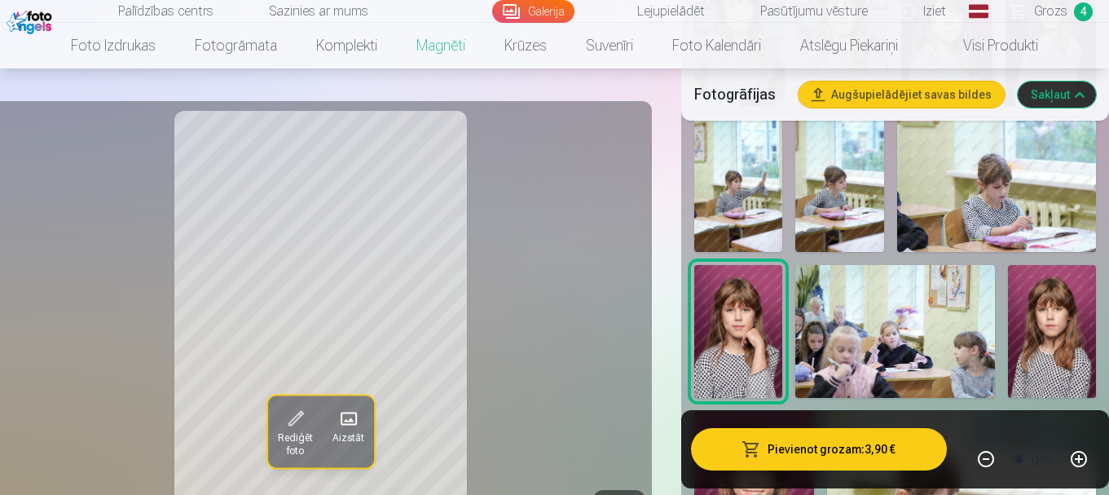
click at [1066, 20] on span "Grozs" at bounding box center [1050, 12] width 33 height 20
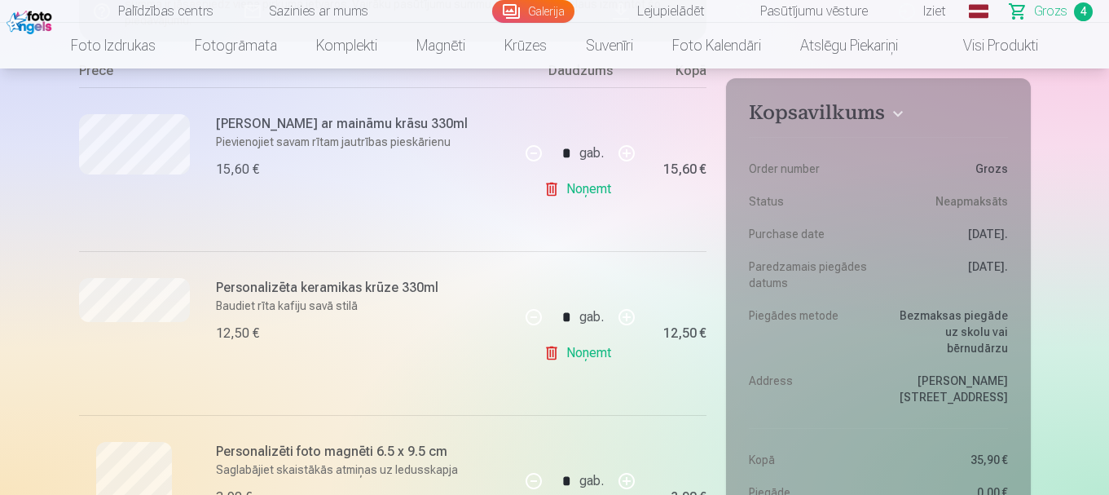
scroll to position [244, 0]
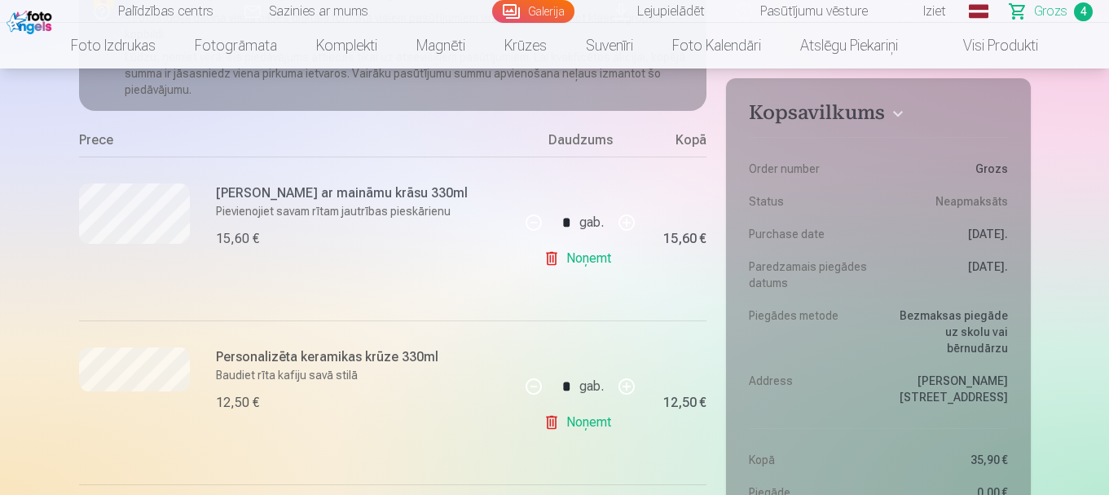
click at [552, 258] on link "Noņemt" at bounding box center [580, 258] width 74 height 33
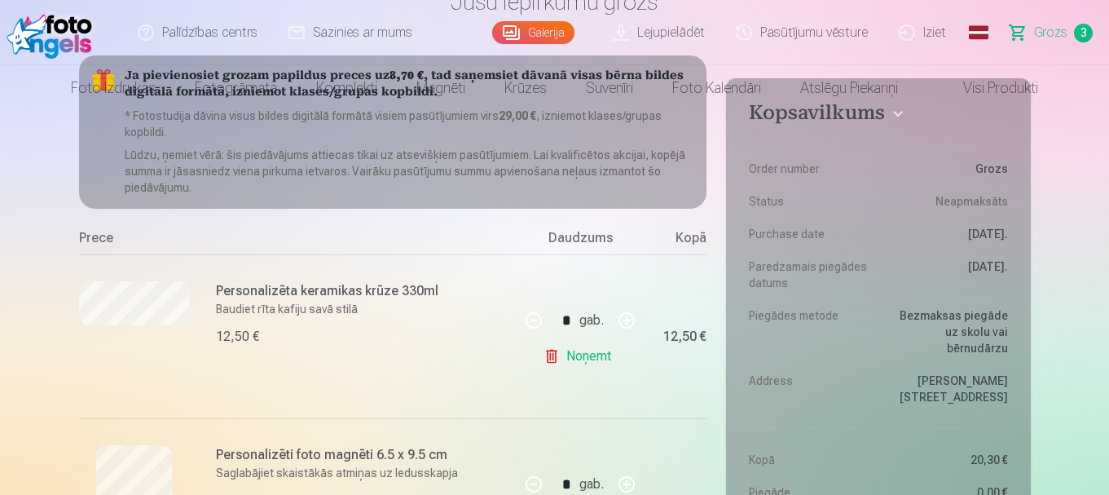
scroll to position [0, 0]
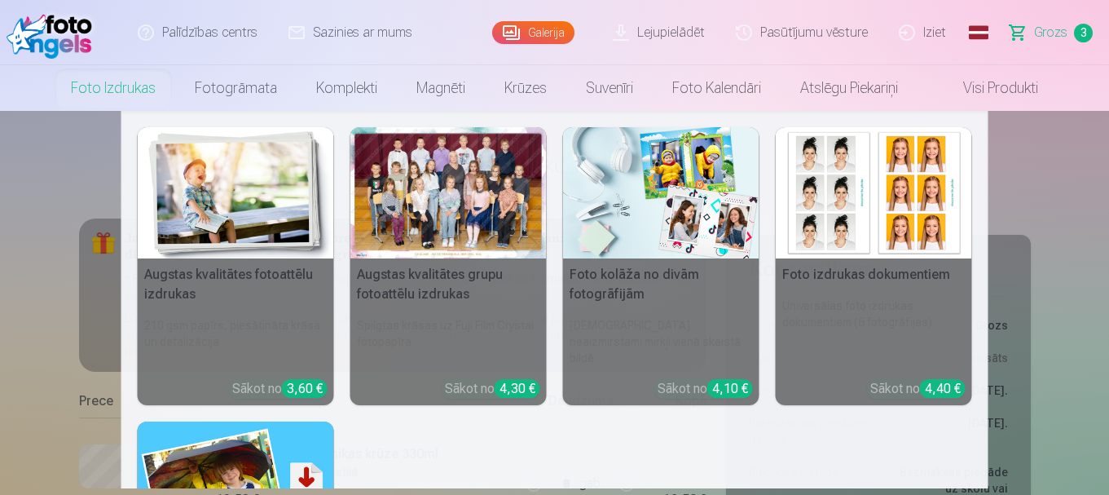
click at [476, 230] on div at bounding box center [448, 192] width 196 height 131
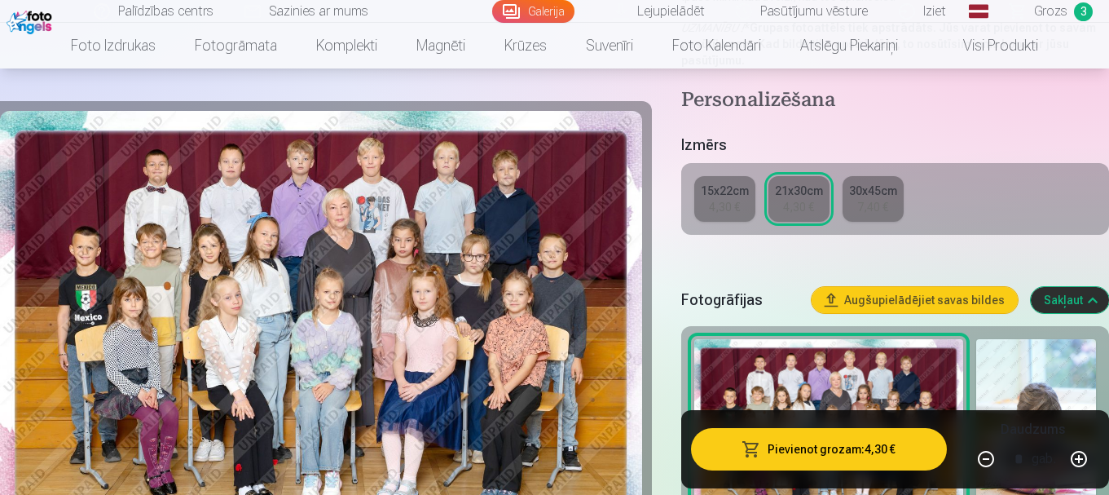
scroll to position [244, 0]
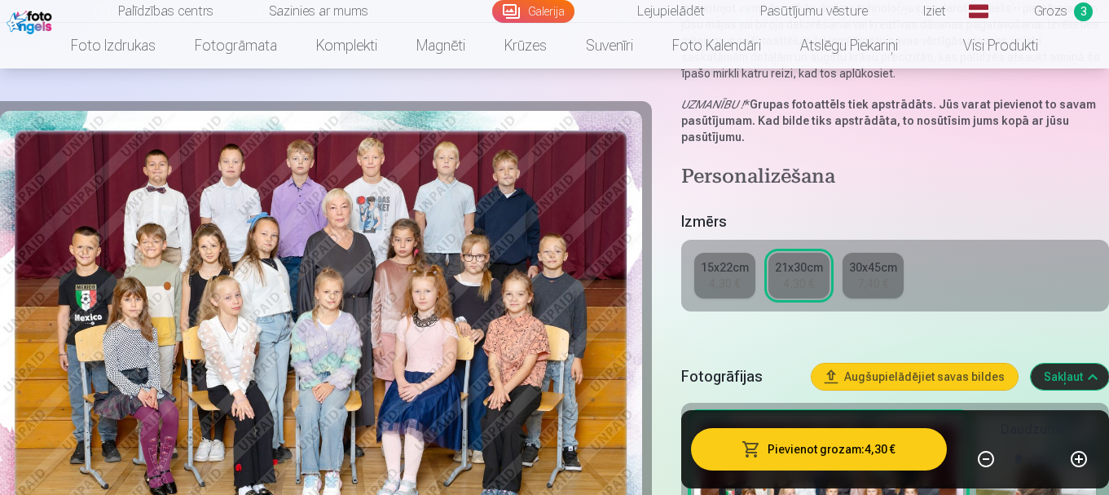
click at [706, 268] on div "15x22cm" at bounding box center [725, 267] width 48 height 16
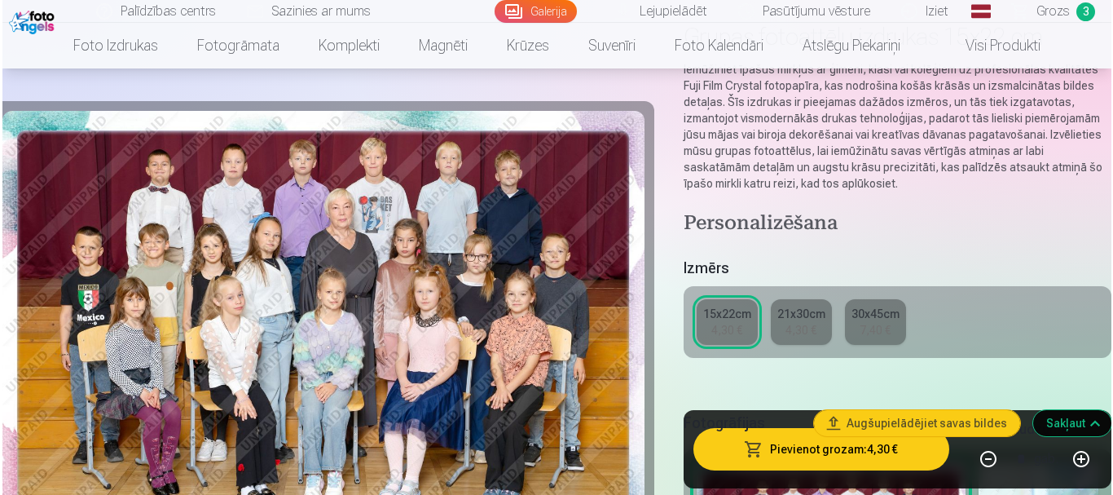
scroll to position [163, 0]
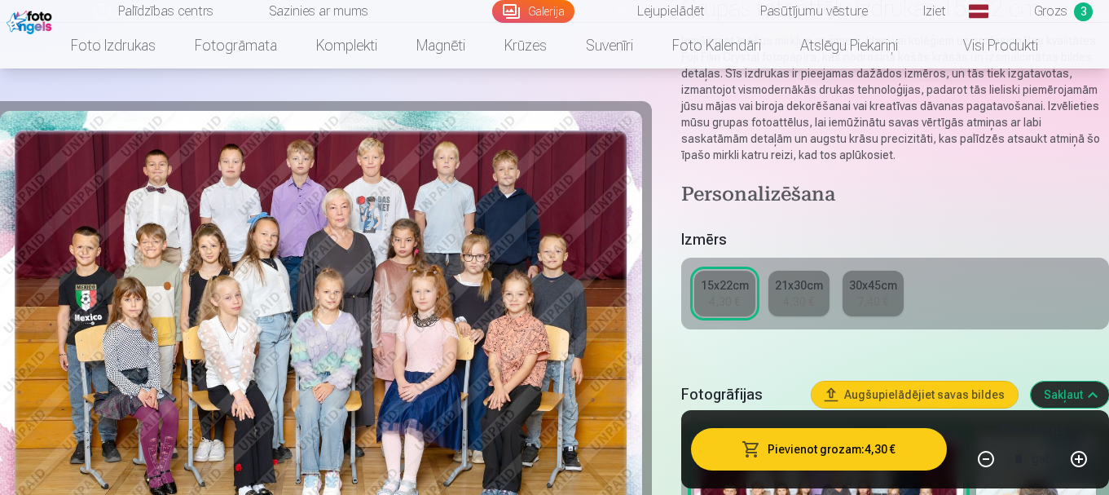
click at [770, 453] on button "Pievienot grozam : 4,30 €" at bounding box center [819, 449] width 256 height 42
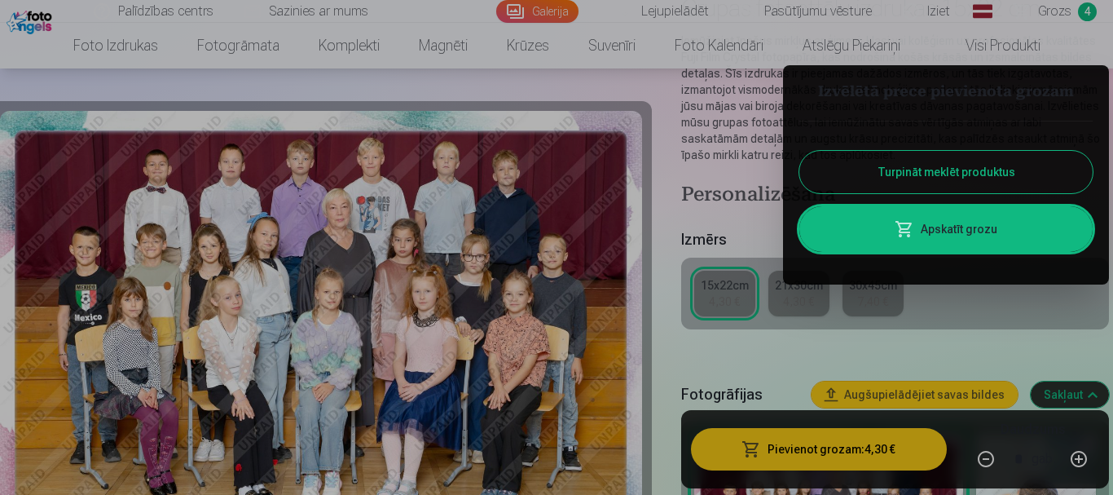
click at [868, 233] on link "Apskatīt grozu" at bounding box center [945, 229] width 293 height 46
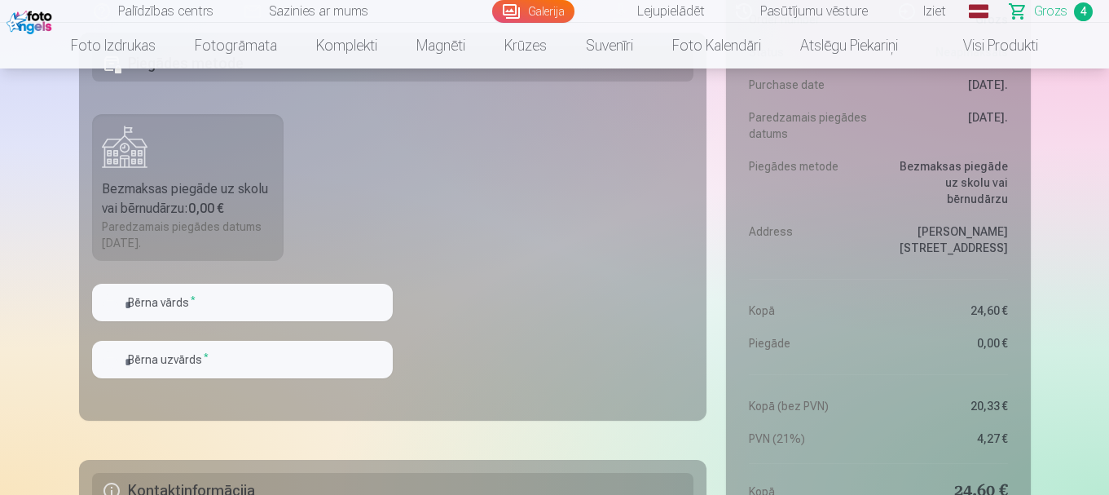
scroll to position [1141, 0]
